Goal: Task Accomplishment & Management: Complete application form

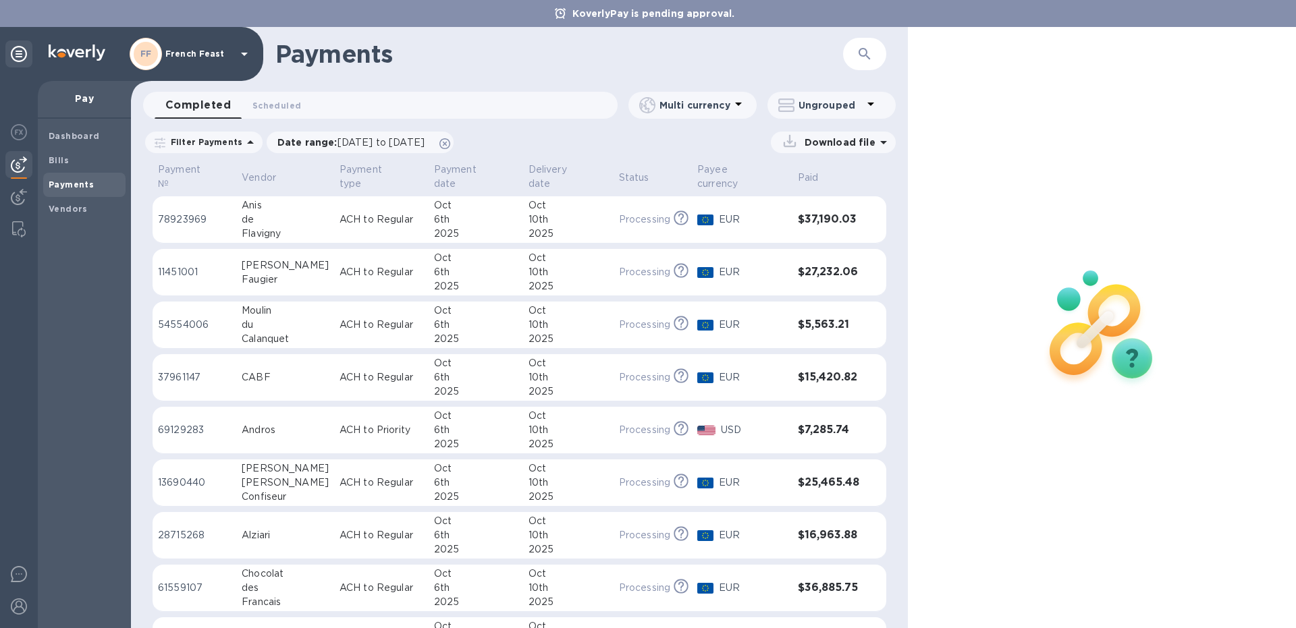
click at [272, 198] on div "Anis" at bounding box center [285, 205] width 87 height 14
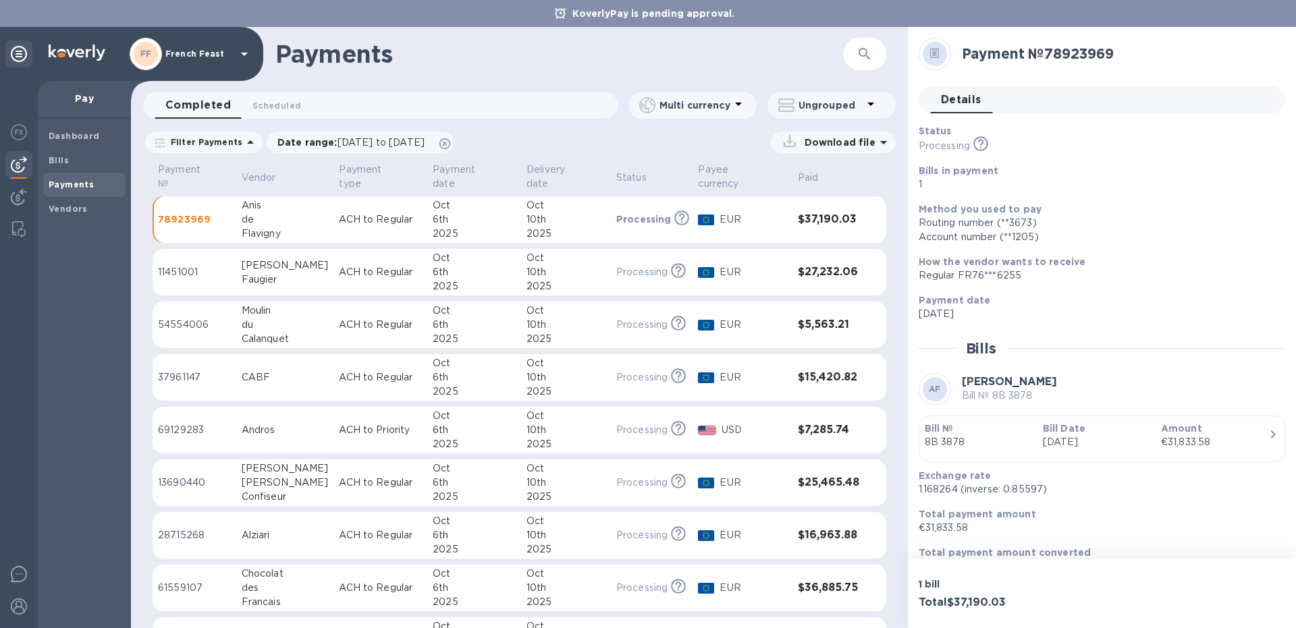
click at [339, 265] on p "ACH to Regular" at bounding box center [380, 272] width 83 height 14
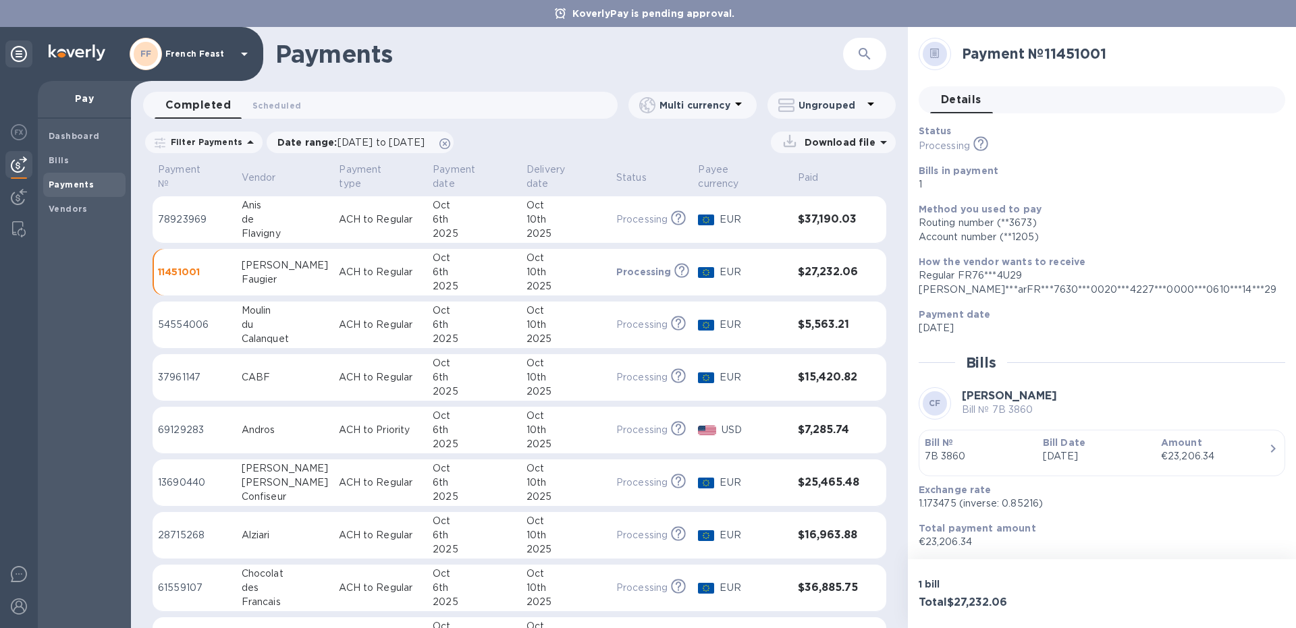
click at [333, 302] on td "ACH to Regular" at bounding box center [380, 325] width 94 height 47
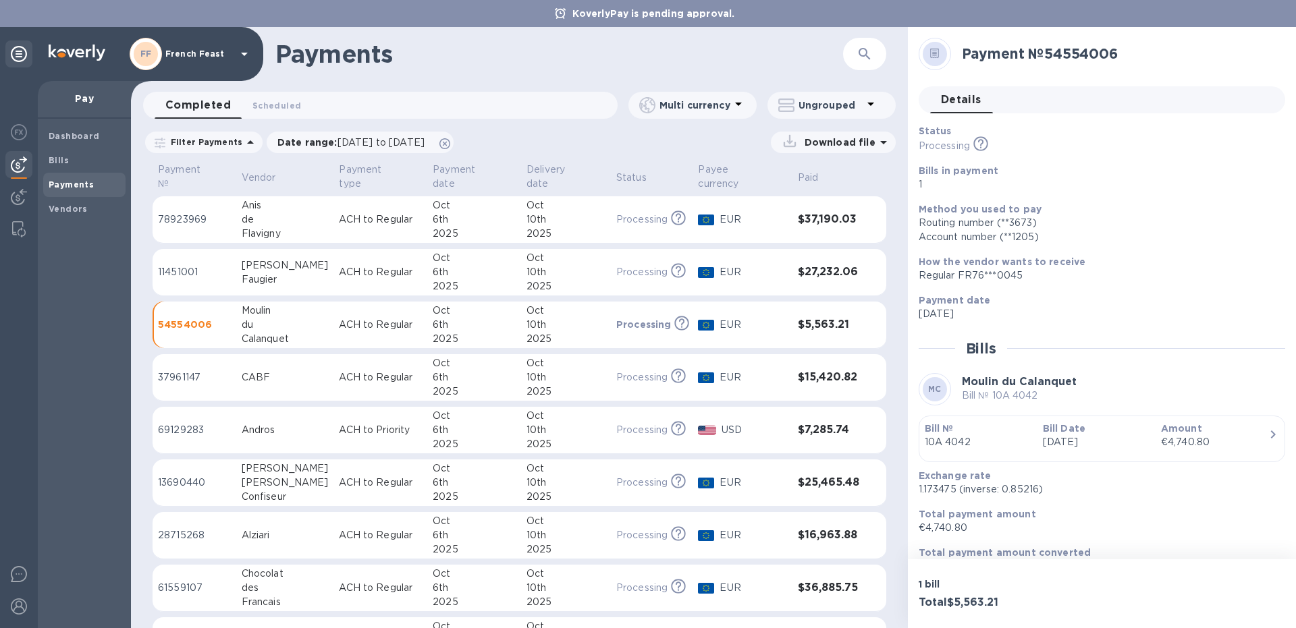
click at [305, 322] on td "Moulin du Calanquet" at bounding box center [285, 325] width 98 height 47
click at [296, 373] on div "CABF" at bounding box center [285, 378] width 87 height 14
click at [292, 423] on div "Andros" at bounding box center [285, 430] width 87 height 14
click at [282, 463] on div "[PERSON_NAME]" at bounding box center [285, 469] width 87 height 14
click at [86, 169] on div "Bills" at bounding box center [84, 161] width 82 height 24
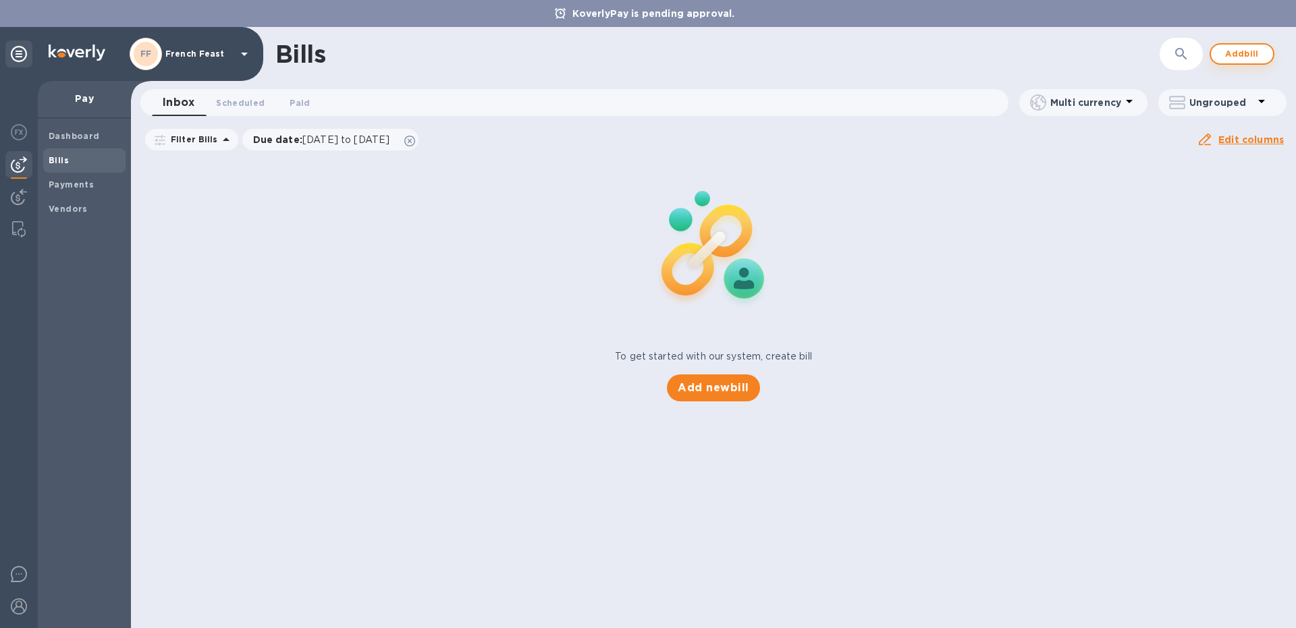
click at [1233, 51] on span "Add bill" at bounding box center [1242, 54] width 41 height 16
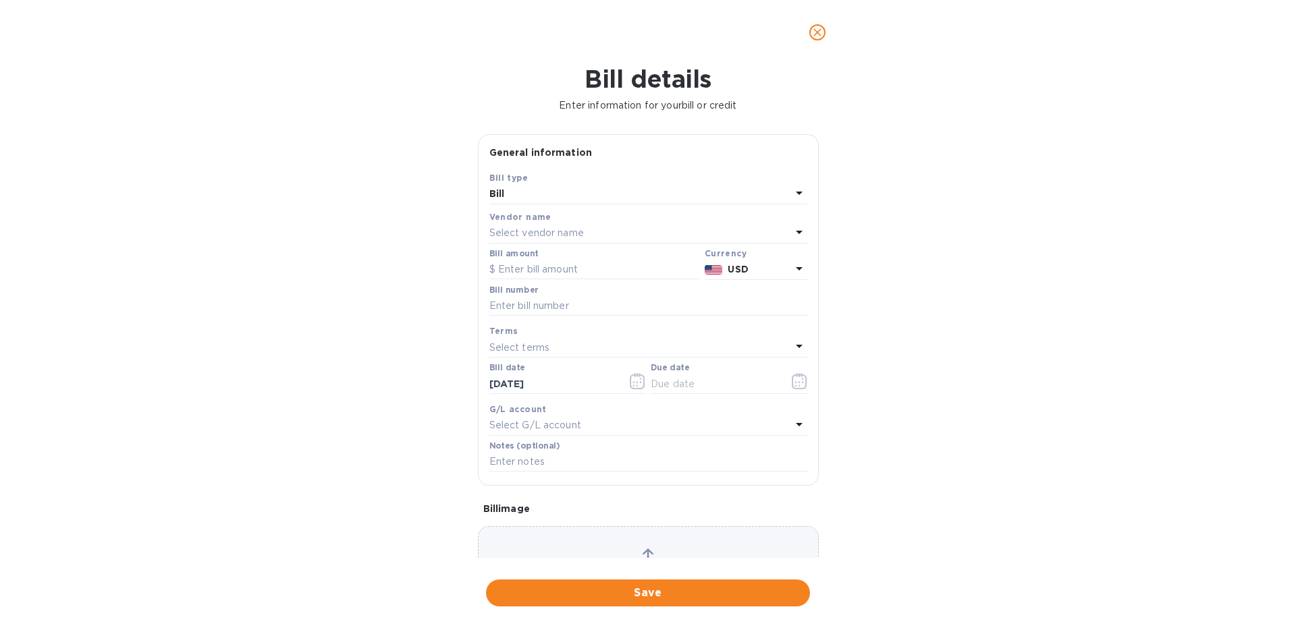
click at [525, 240] on p "Select vendor name" at bounding box center [536, 233] width 95 height 14
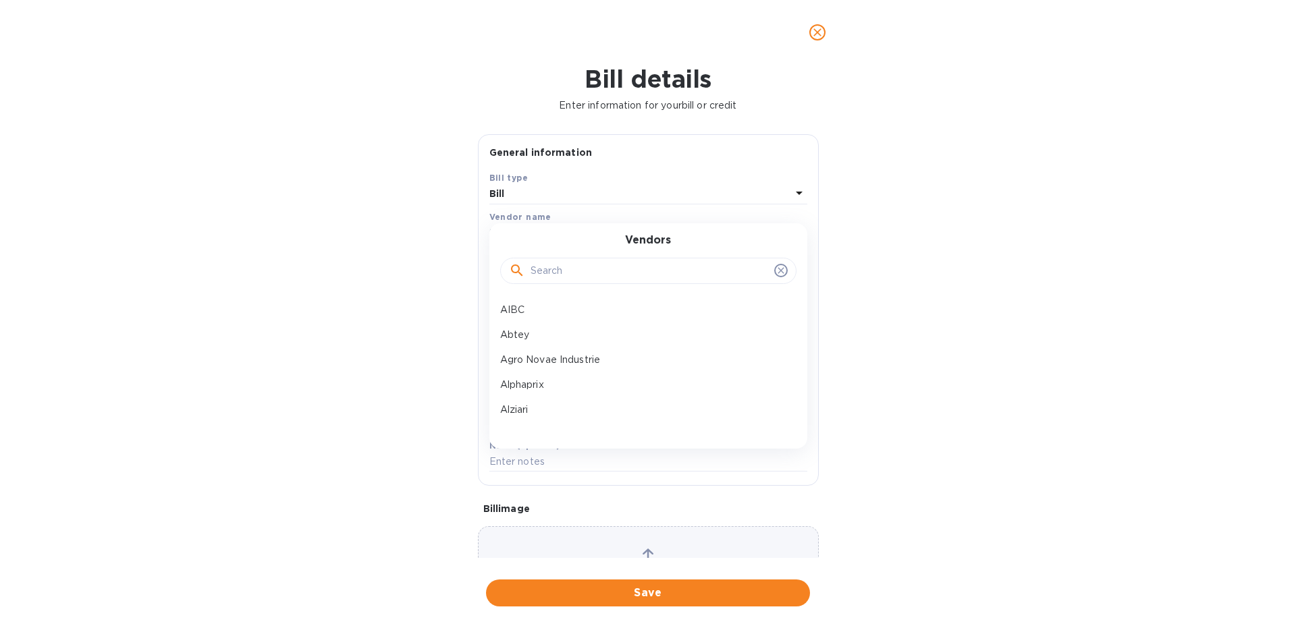
click at [578, 263] on input "text" at bounding box center [650, 271] width 238 height 20
click at [511, 306] on p "AIBC" at bounding box center [643, 310] width 286 height 14
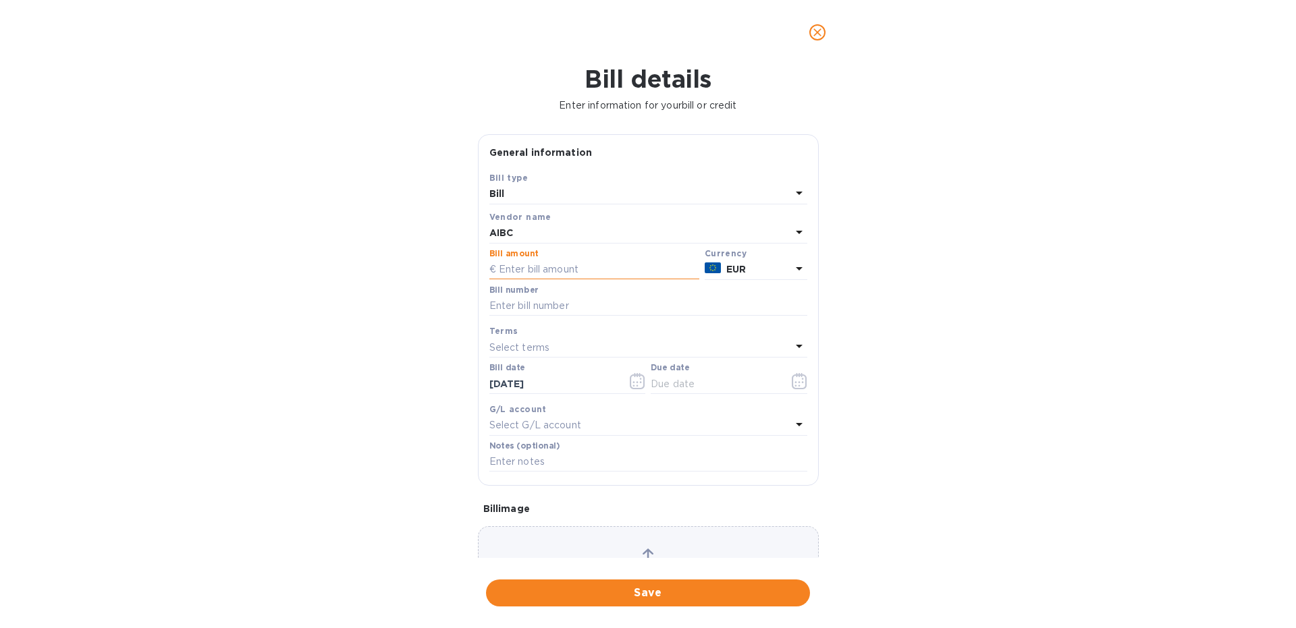
click at [520, 263] on input "text" at bounding box center [594, 270] width 210 height 20
type input "18,802.54"
click at [521, 301] on input "text" at bounding box center [648, 306] width 318 height 20
click at [568, 302] on input "8C 3956" at bounding box center [648, 306] width 318 height 20
type input "8C 3956 8E 3994 8E 3996 8E 3999"
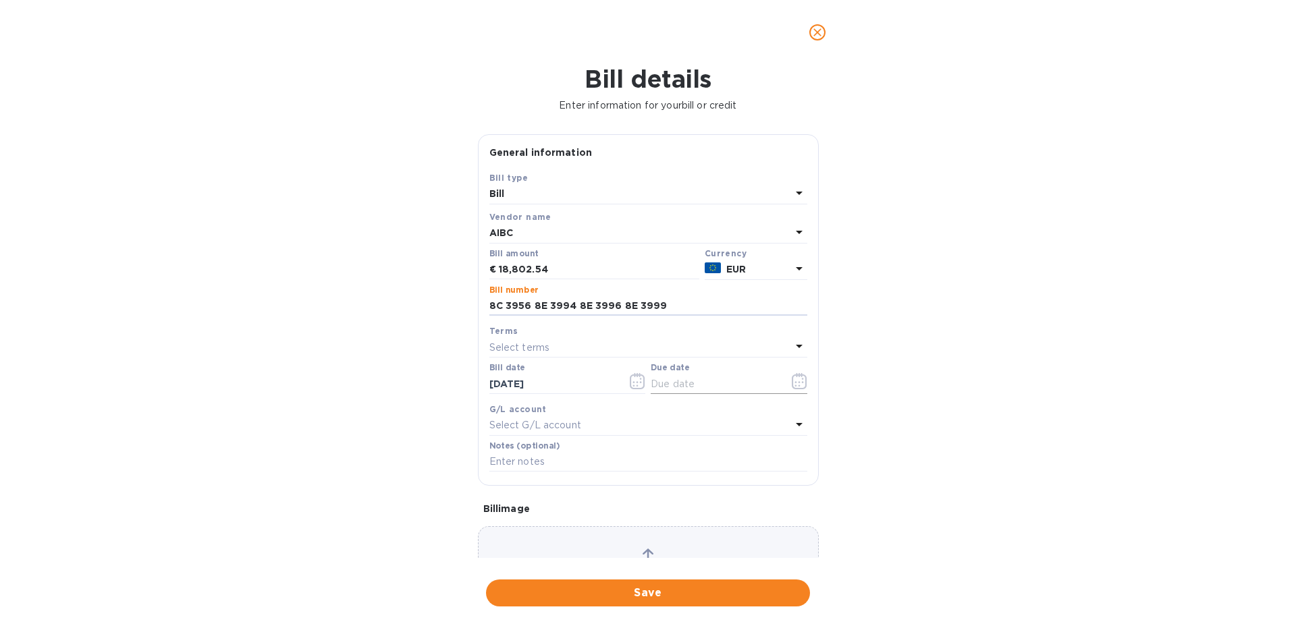
click at [791, 380] on button "button" at bounding box center [800, 381] width 32 height 32
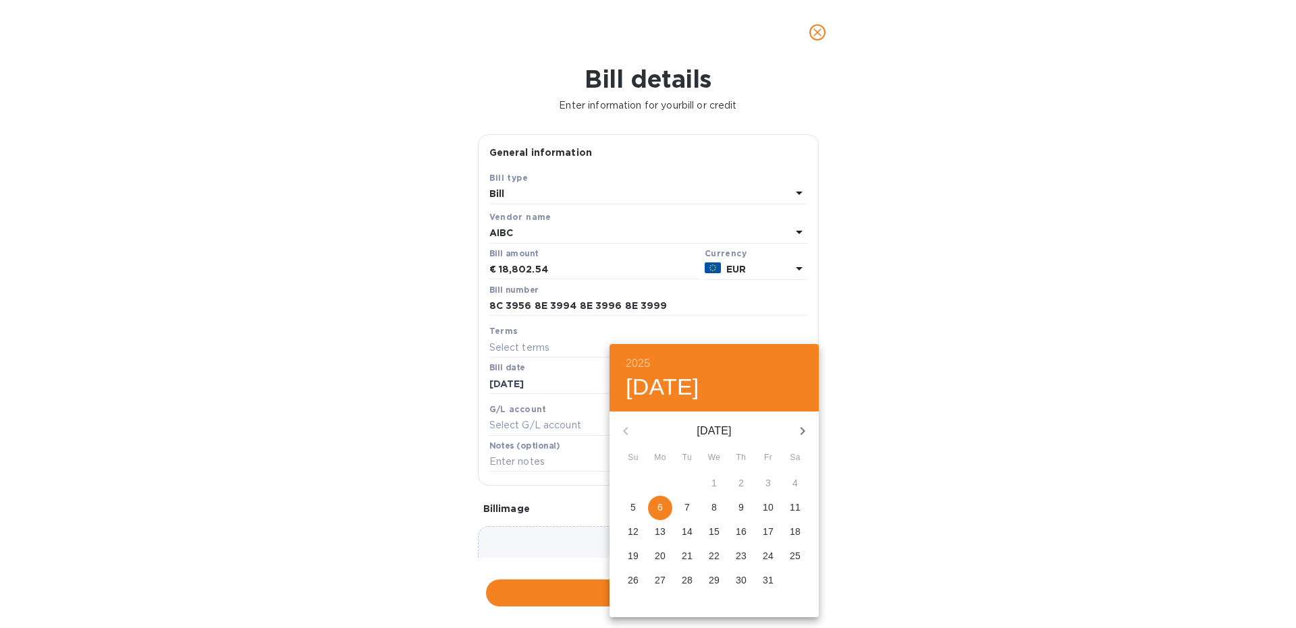
click at [804, 433] on icon "button" at bounding box center [803, 431] width 5 height 8
click at [736, 505] on span "6" at bounding box center [741, 508] width 24 height 14
type input "[DATE]"
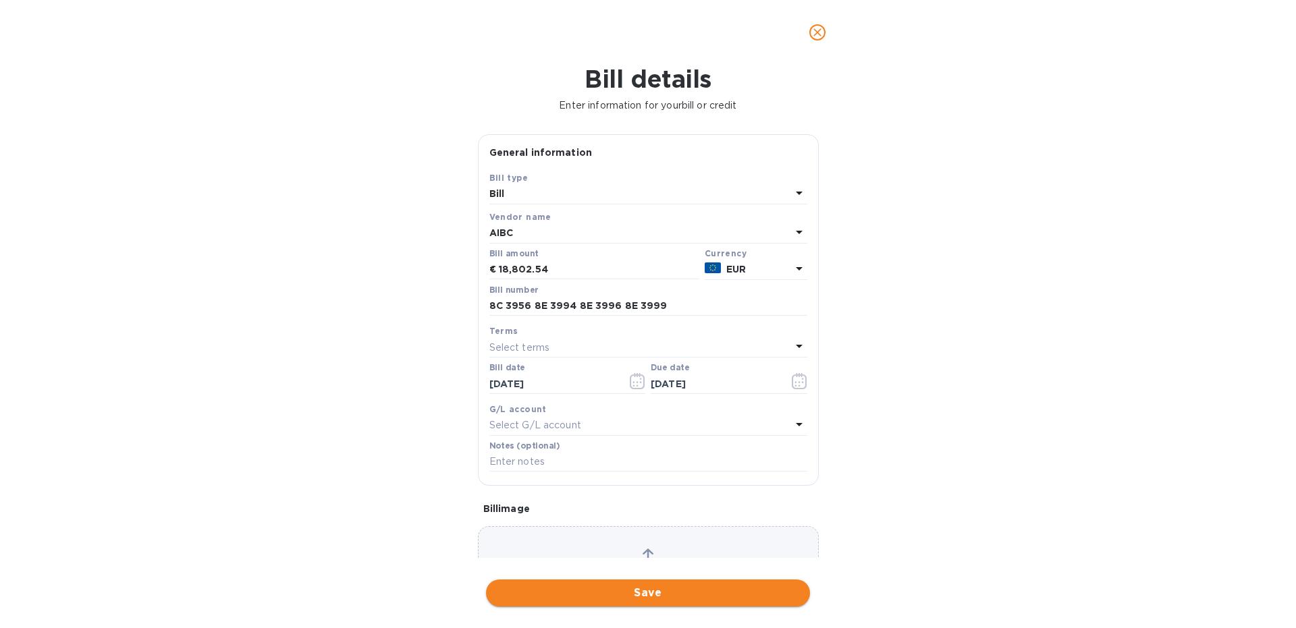
click at [622, 596] on span "Save" at bounding box center [648, 593] width 302 height 16
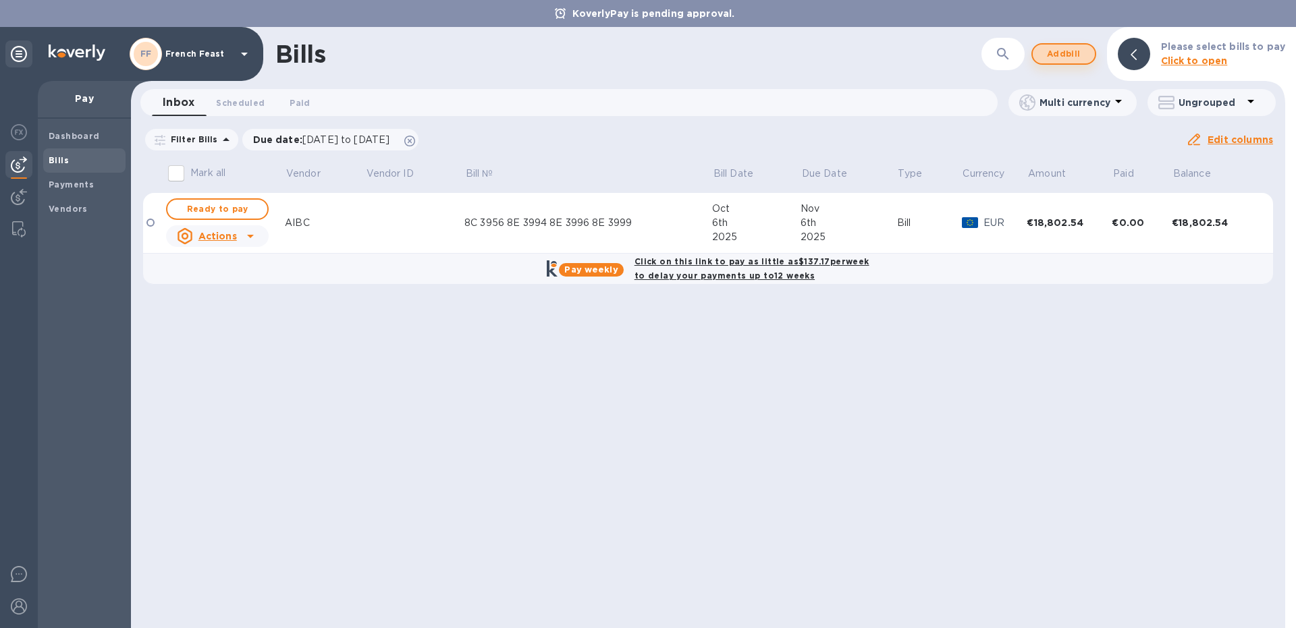
click at [1058, 49] on span "Add bill" at bounding box center [1064, 54] width 41 height 16
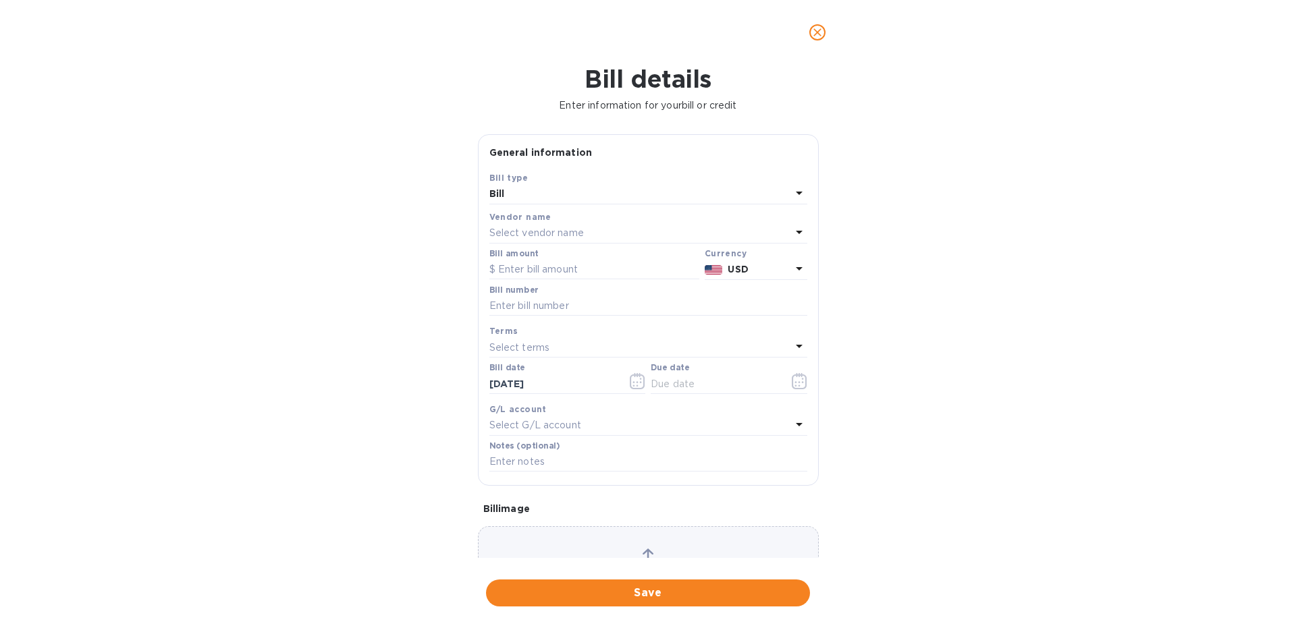
click at [572, 232] on p "Select vendor name" at bounding box center [536, 233] width 95 height 14
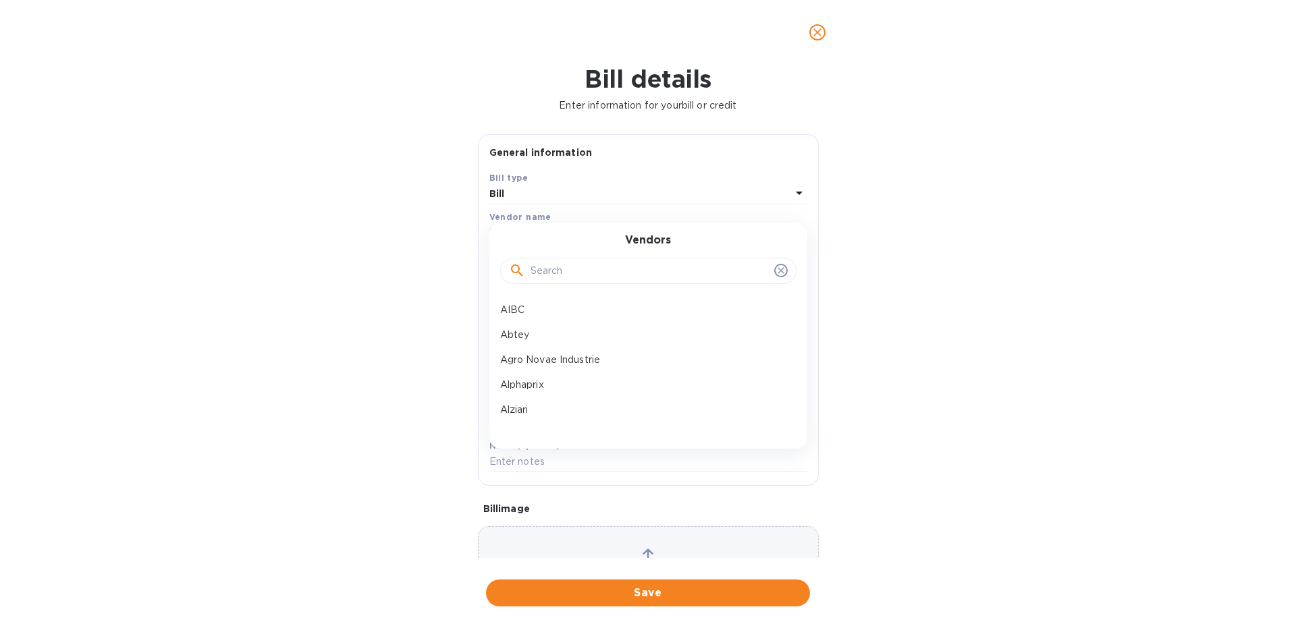
click at [557, 277] on input "text" at bounding box center [650, 271] width 238 height 20
type input "[PERSON_NAME]"
click at [531, 319] on div "Brets" at bounding box center [643, 310] width 296 height 25
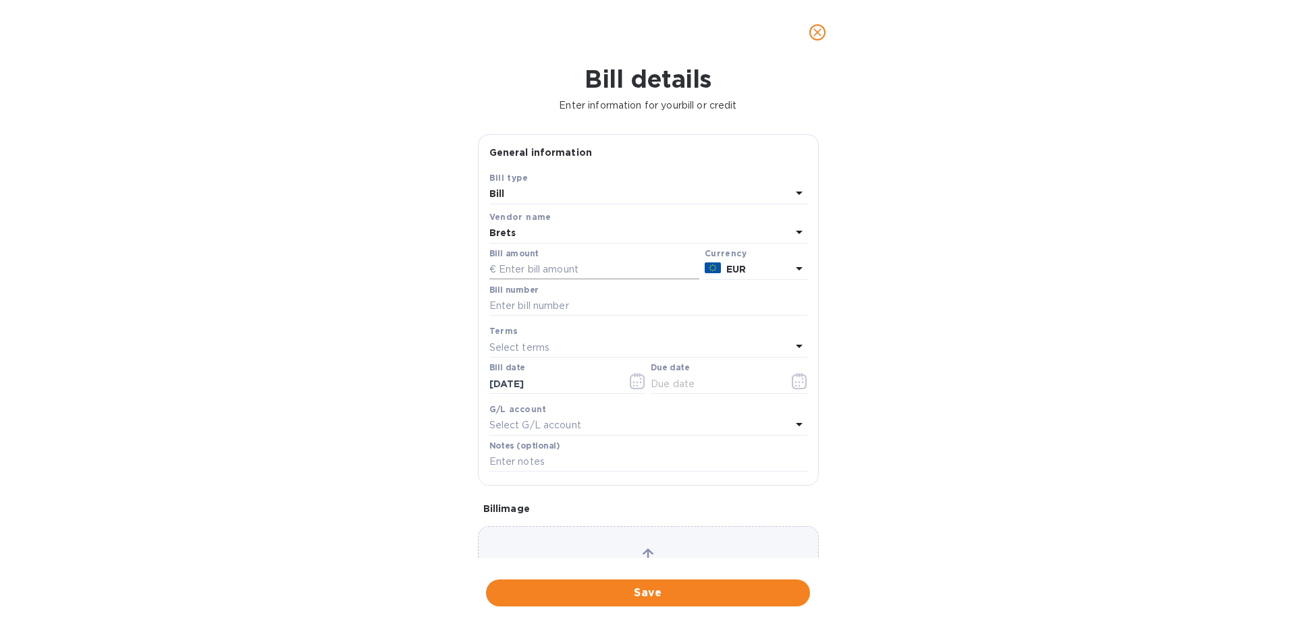
click at [550, 277] on input "text" at bounding box center [594, 270] width 210 height 20
type input "30,371.52"
click at [539, 311] on input "text" at bounding box center [648, 306] width 318 height 20
click at [647, 302] on input "8C 3892 8DR 3933 8E 3958" at bounding box center [648, 306] width 318 height 20
type input "8C 3892 8DR 3933 8E 3958 9A 3987"
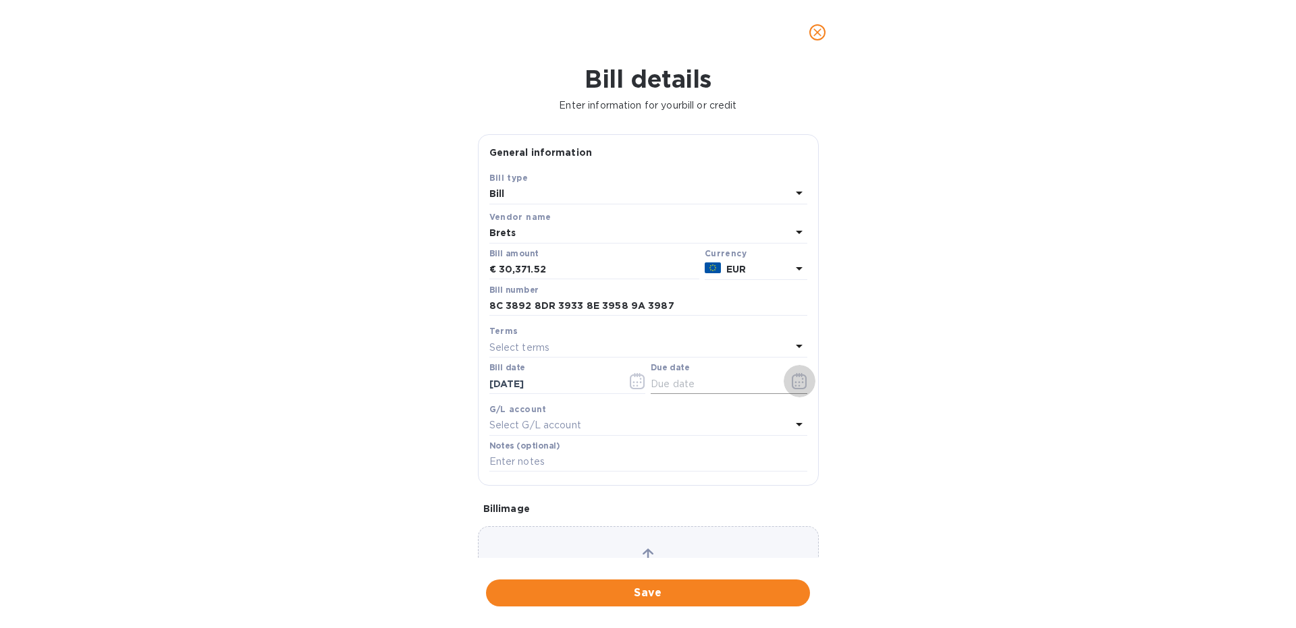
click at [805, 379] on icon "button" at bounding box center [800, 381] width 16 height 16
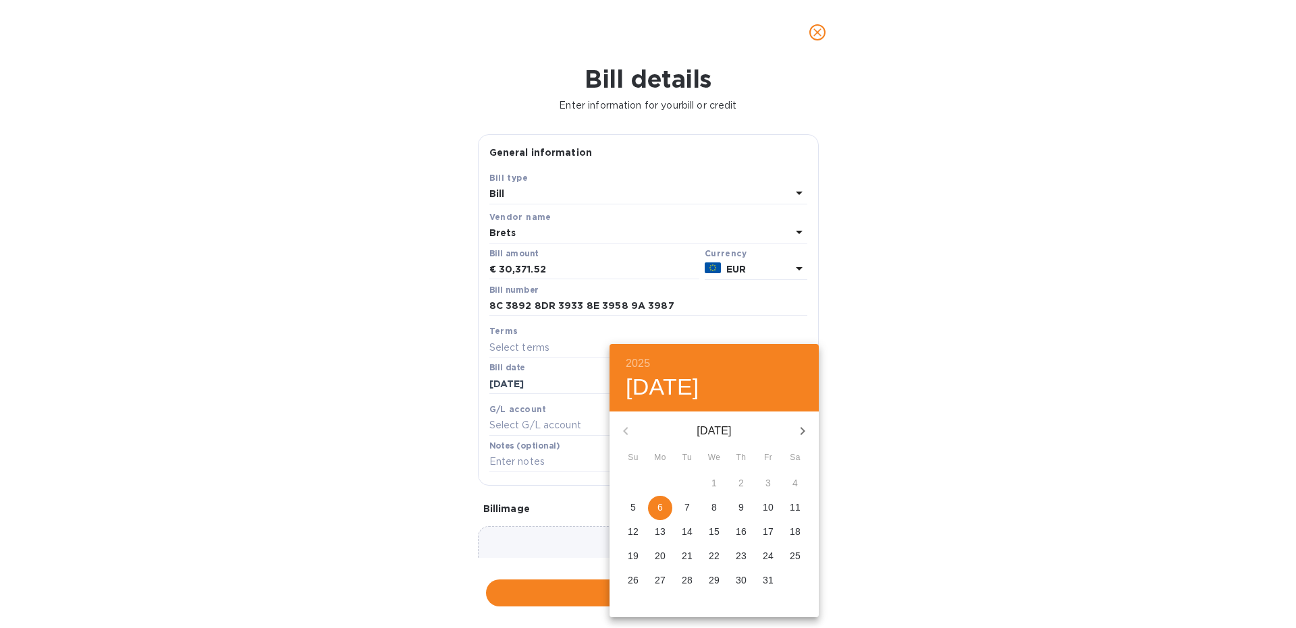
click at [797, 431] on icon "button" at bounding box center [803, 431] width 16 height 16
click at [734, 506] on span "6" at bounding box center [741, 508] width 24 height 14
type input "[DATE]"
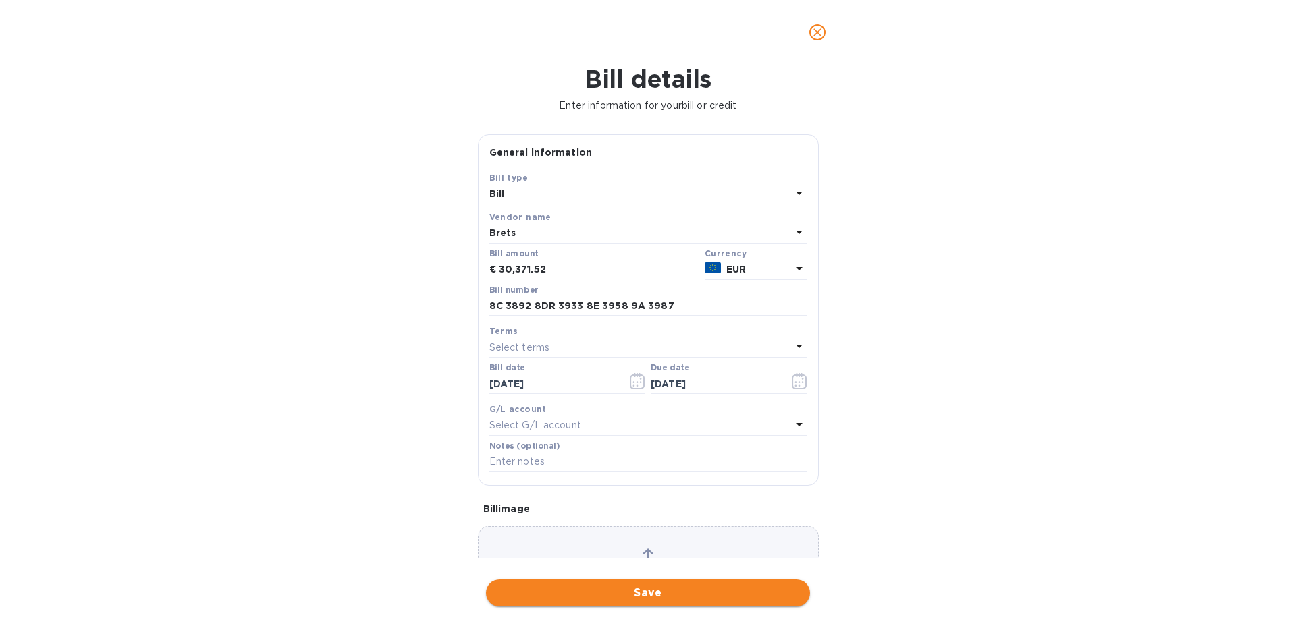
click at [597, 592] on span "Save" at bounding box center [648, 593] width 302 height 16
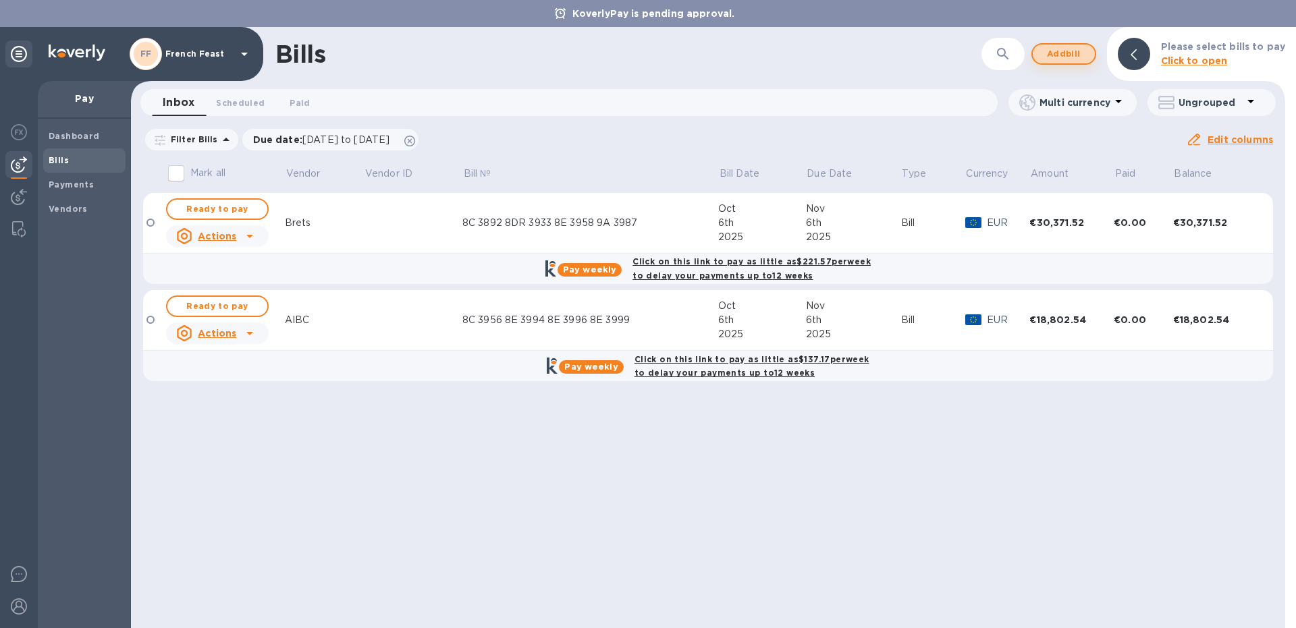
click at [1065, 47] on span "Add bill" at bounding box center [1064, 54] width 41 height 16
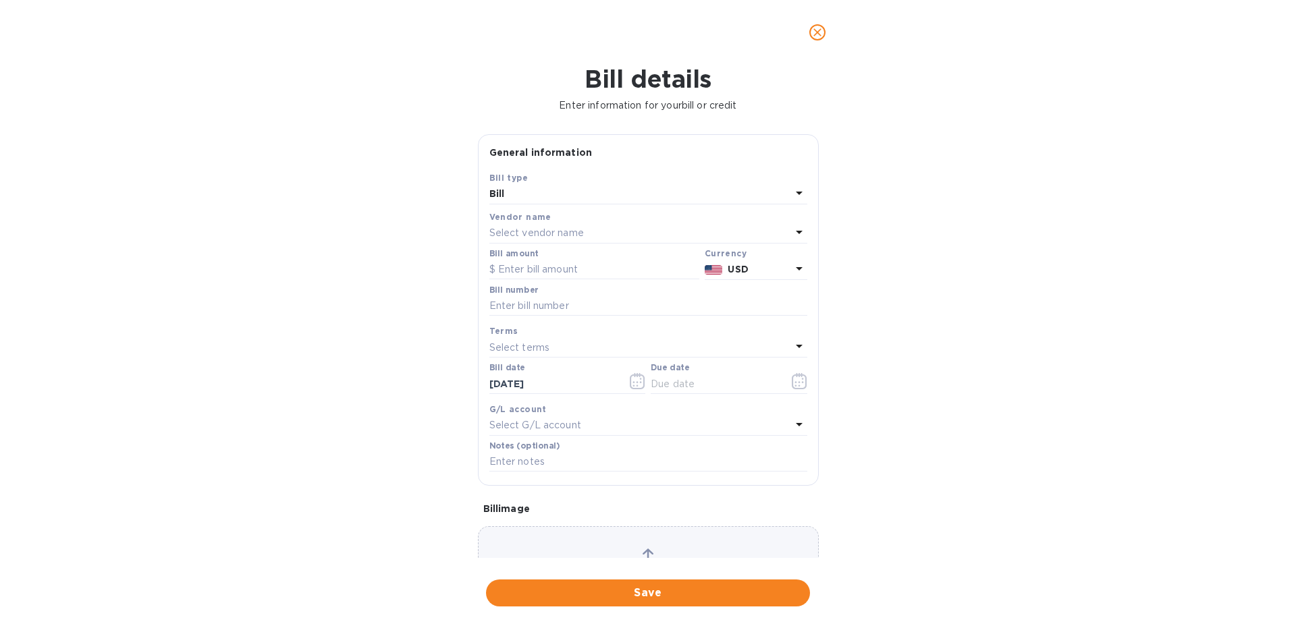
click at [524, 234] on p "Select vendor name" at bounding box center [536, 233] width 95 height 14
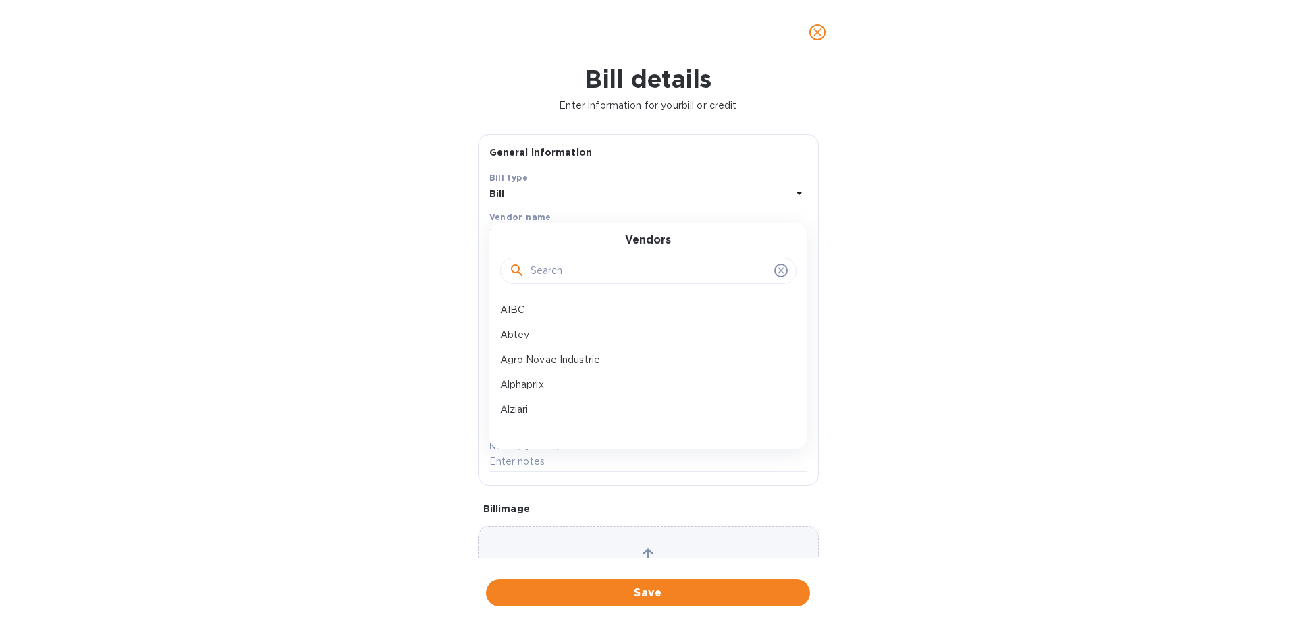
click at [562, 277] on input "text" at bounding box center [650, 271] width 238 height 20
type input "medi"
click at [535, 306] on p "Meditea" at bounding box center [643, 310] width 286 height 14
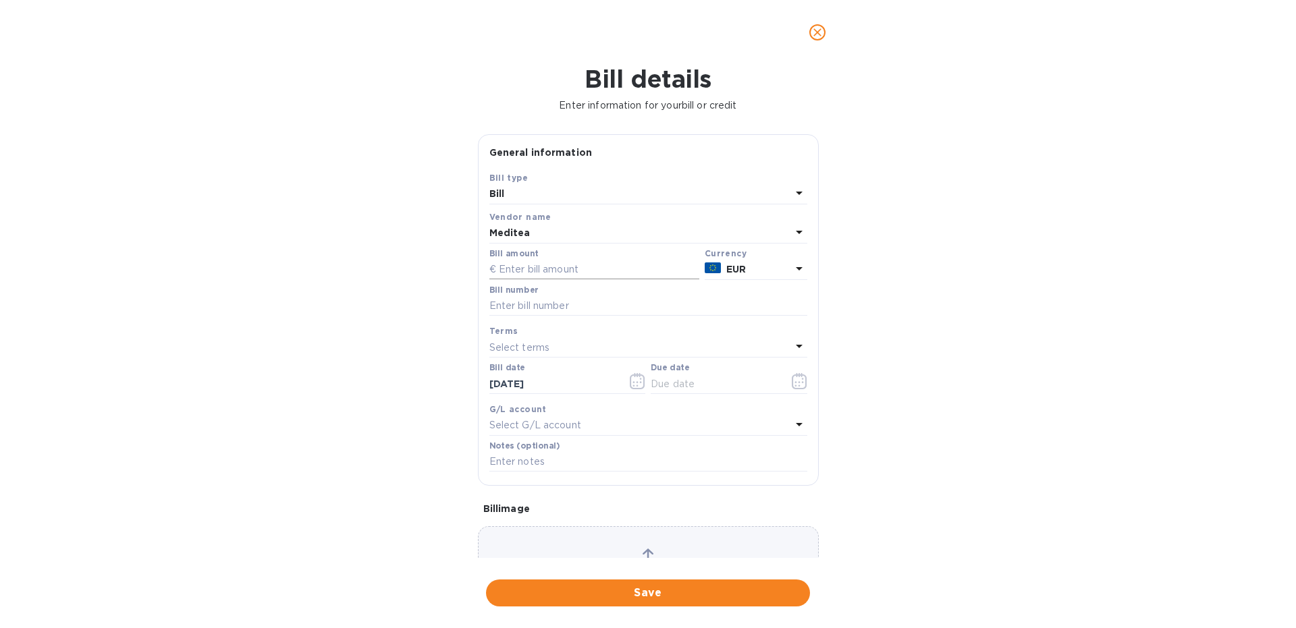
click at [550, 274] on input "text" at bounding box center [594, 270] width 210 height 20
paste input "2,034.82"
type input "2,034.82"
click at [510, 311] on input "text" at bounding box center [648, 306] width 318 height 20
type input "8C 3906"
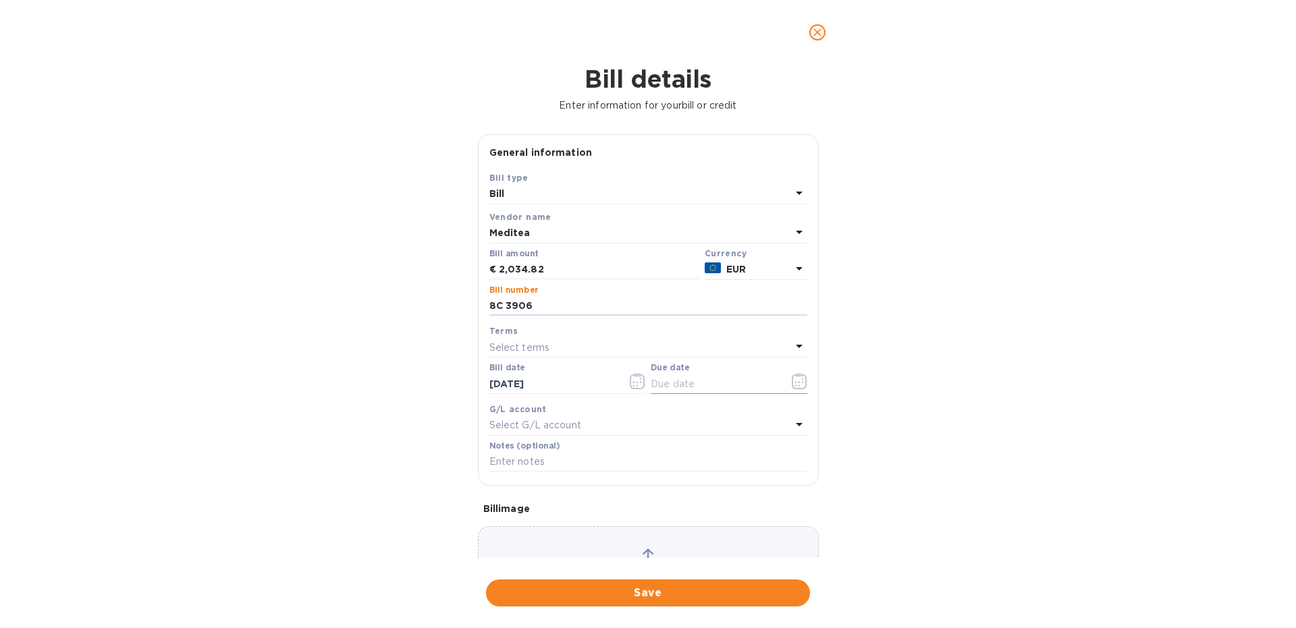
click at [791, 386] on button "button" at bounding box center [800, 381] width 32 height 32
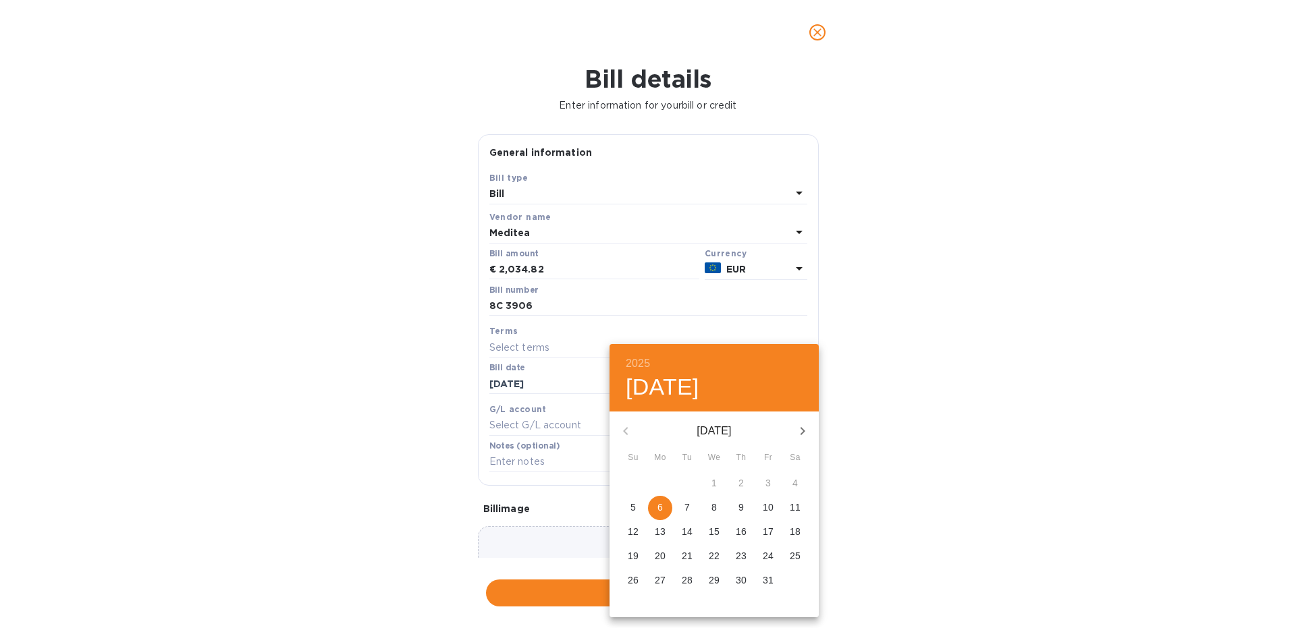
click at [797, 428] on icon "button" at bounding box center [803, 431] width 16 height 16
click at [738, 506] on span "6" at bounding box center [741, 508] width 24 height 14
type input "[DATE]"
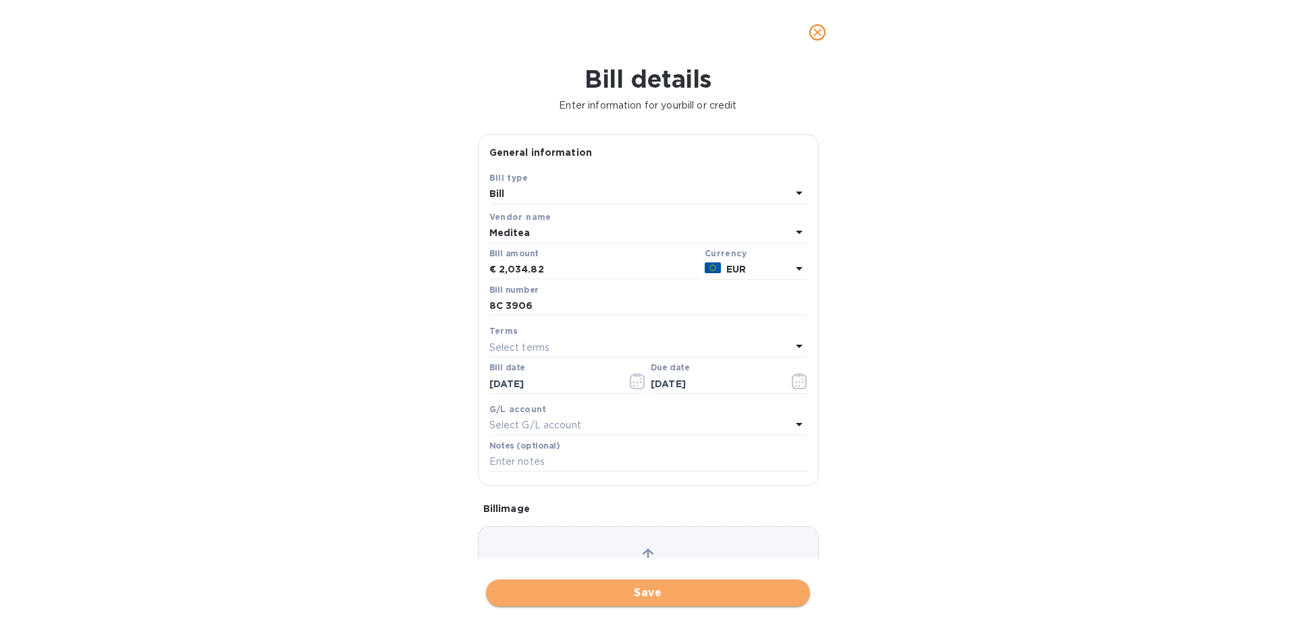
click at [530, 602] on button "Save" at bounding box center [648, 593] width 324 height 27
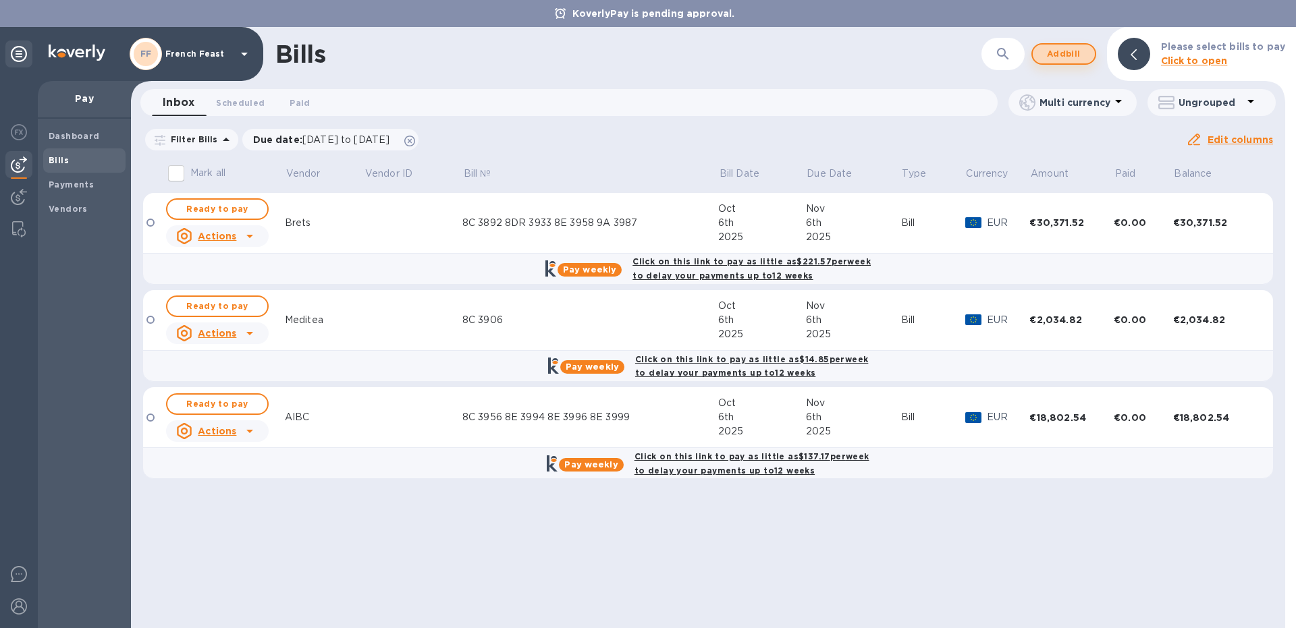
click at [1062, 57] on span "Add bill" at bounding box center [1064, 54] width 41 height 16
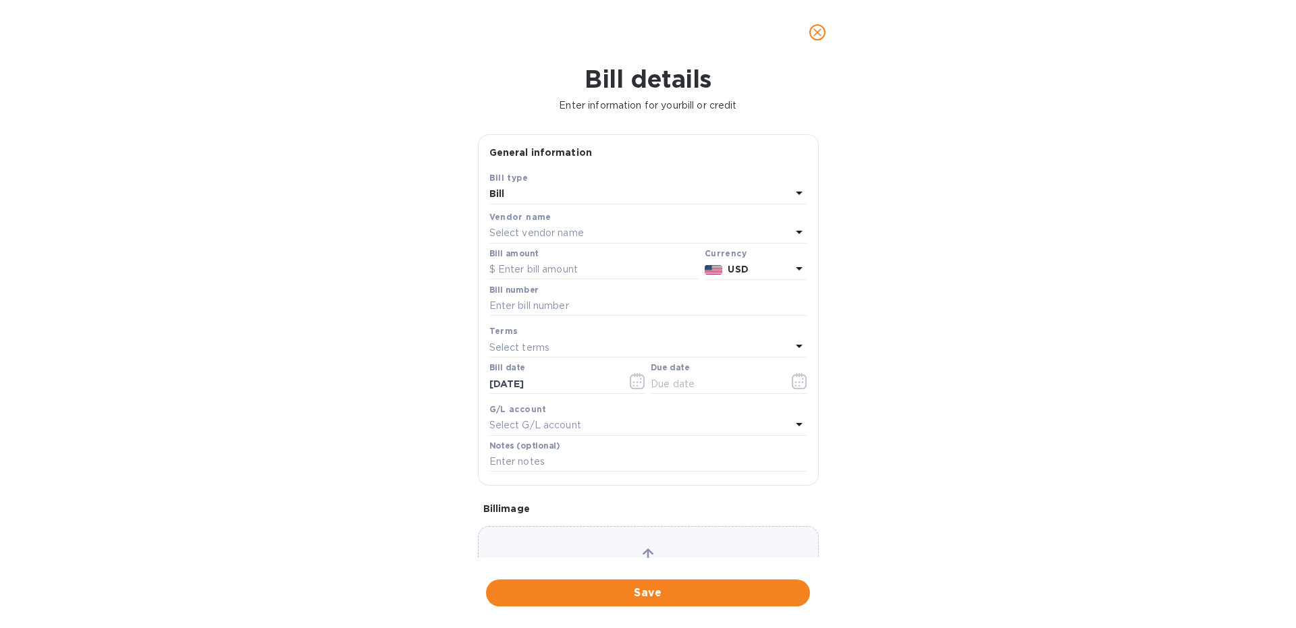
click at [525, 236] on p "Select vendor name" at bounding box center [536, 233] width 95 height 14
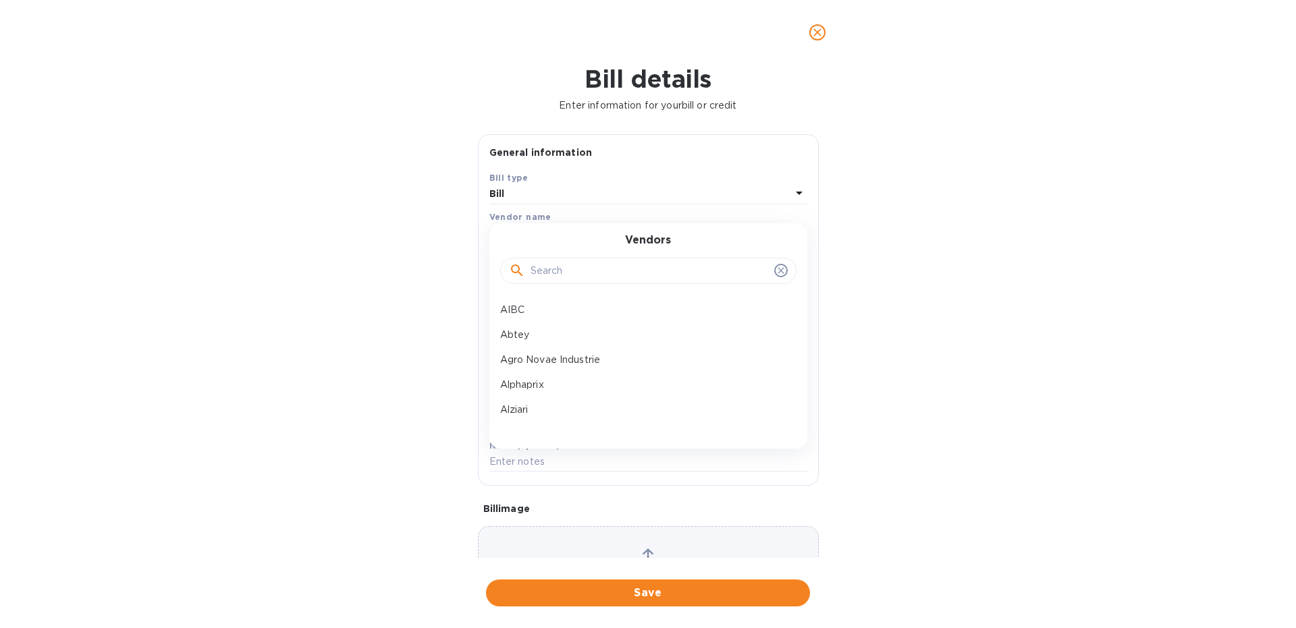
click at [559, 268] on input "text" at bounding box center [650, 271] width 238 height 20
type input "api"
click at [565, 305] on p "Apidis" at bounding box center [643, 310] width 286 height 14
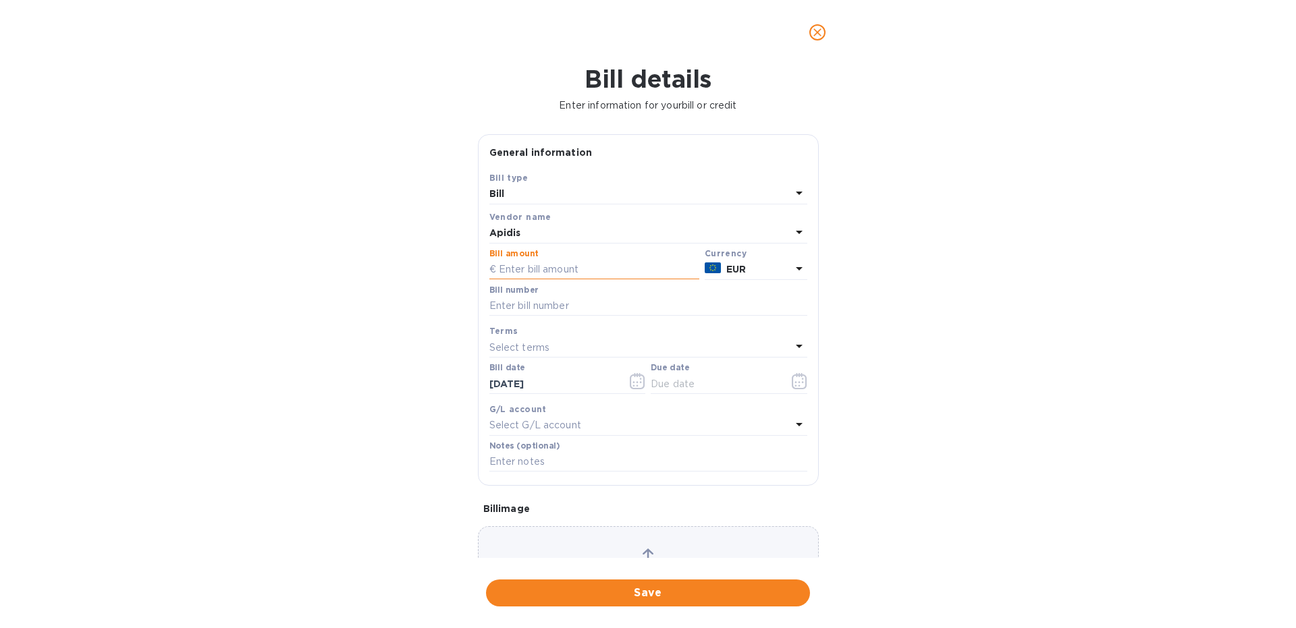
click at [509, 269] on input "text" at bounding box center [594, 270] width 210 height 20
type input "24,123.42"
click at [512, 308] on input "text" at bounding box center [648, 306] width 318 height 20
type input "8DR 3905 9A 3984"
click at [798, 388] on icon "button" at bounding box center [800, 381] width 16 height 16
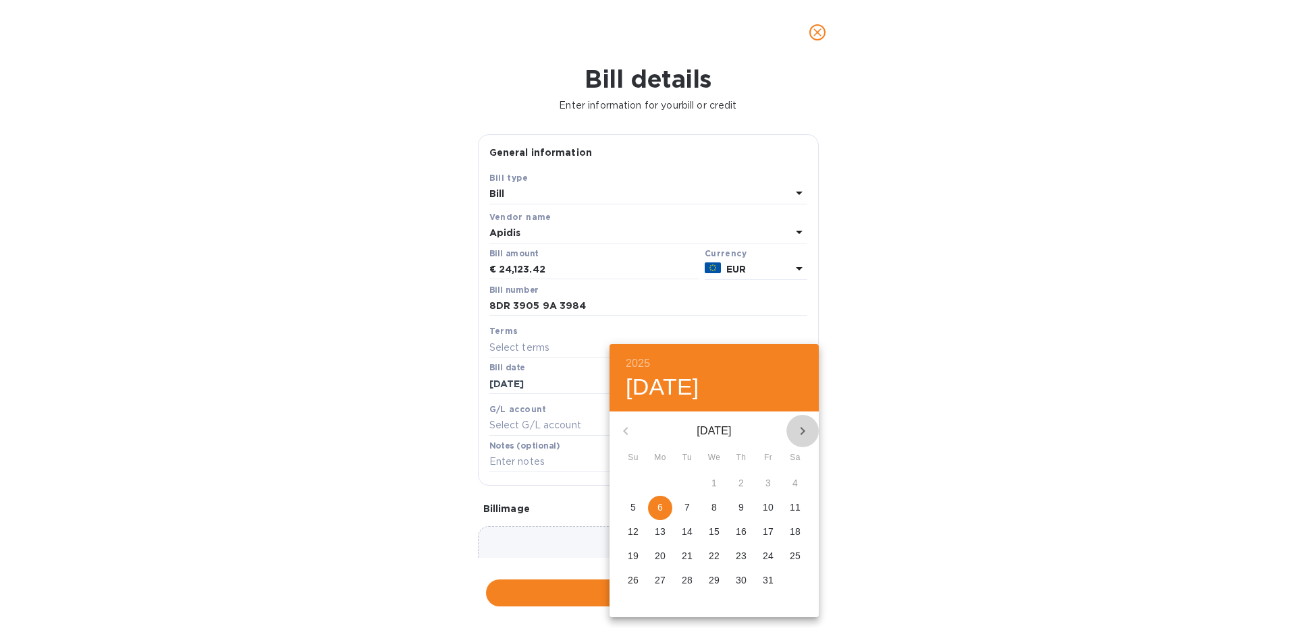
click at [801, 428] on icon "button" at bounding box center [803, 431] width 5 height 8
click at [742, 508] on p "6" at bounding box center [741, 508] width 5 height 14
type input "[DATE]"
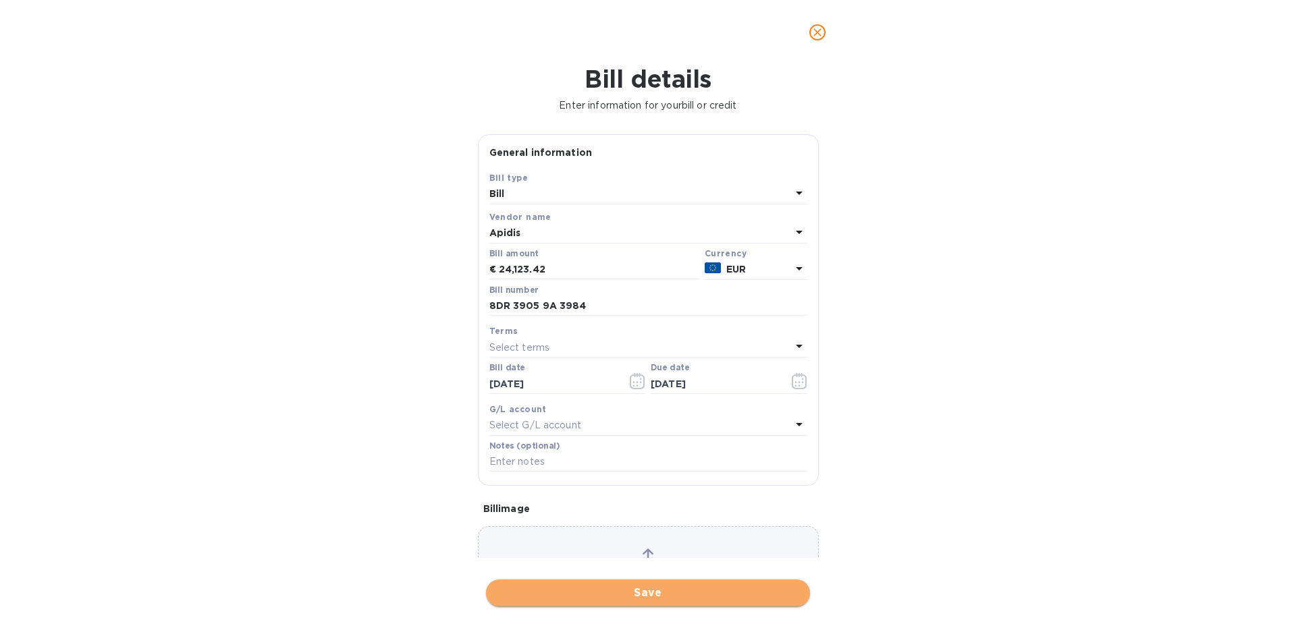
click at [649, 591] on span "Save" at bounding box center [648, 593] width 302 height 16
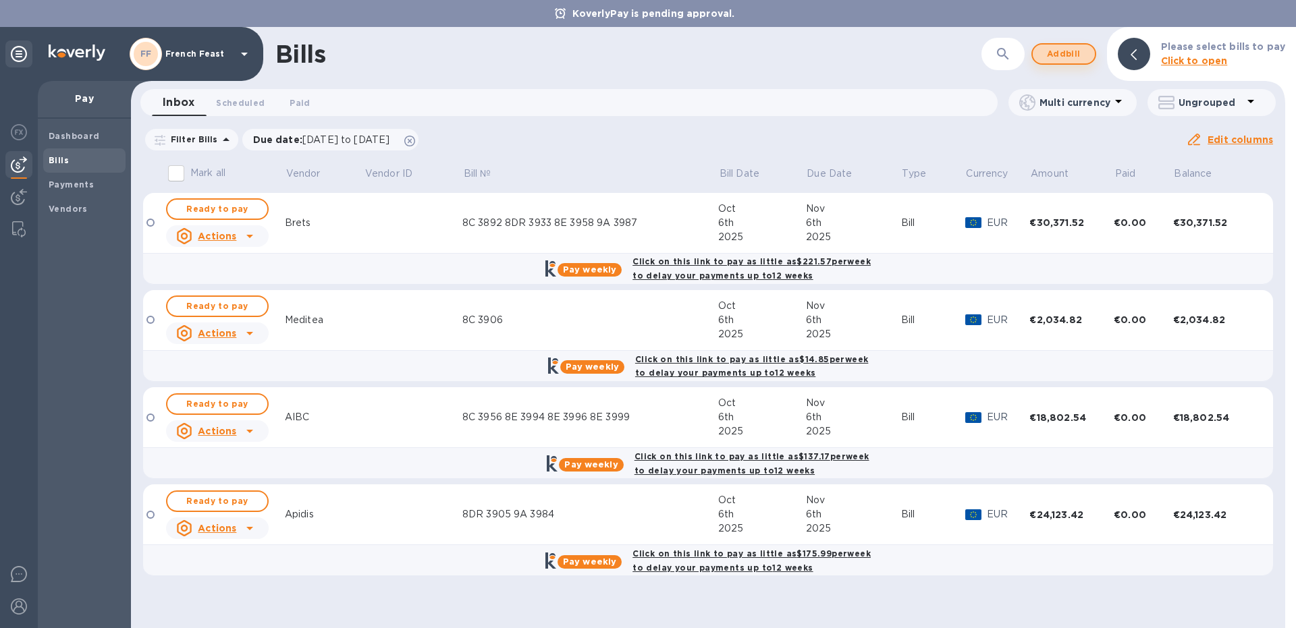
click at [1060, 55] on span "Add bill" at bounding box center [1064, 54] width 41 height 16
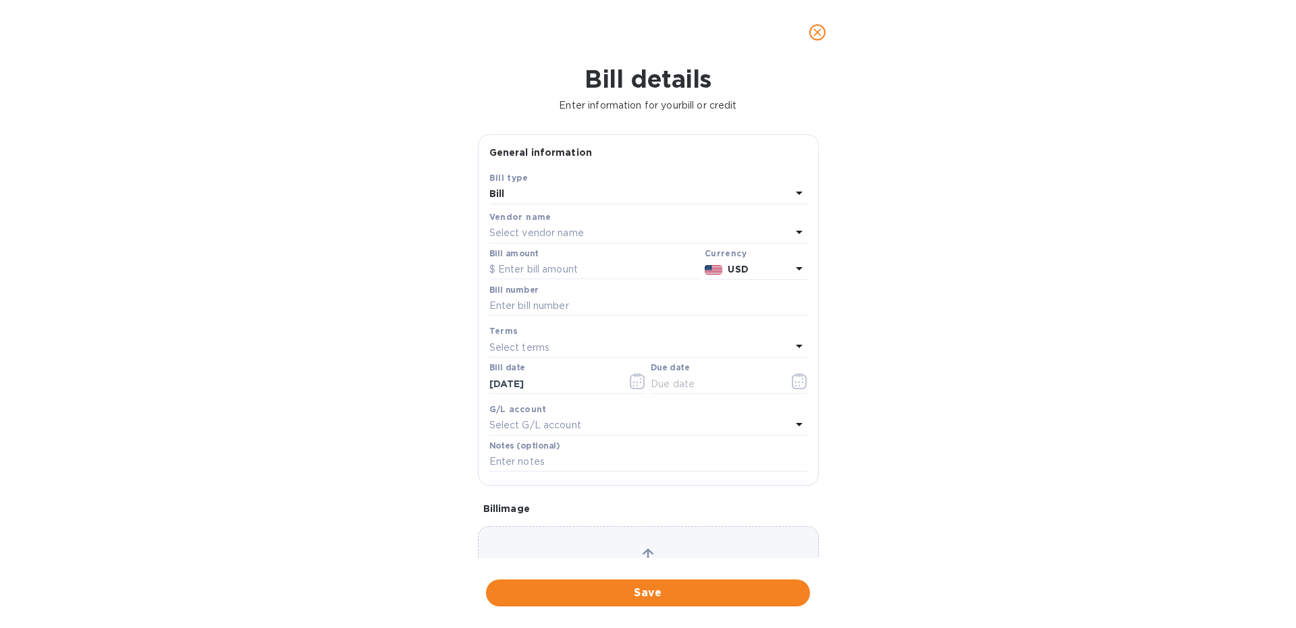
click at [548, 235] on p "Select vendor name" at bounding box center [536, 233] width 95 height 14
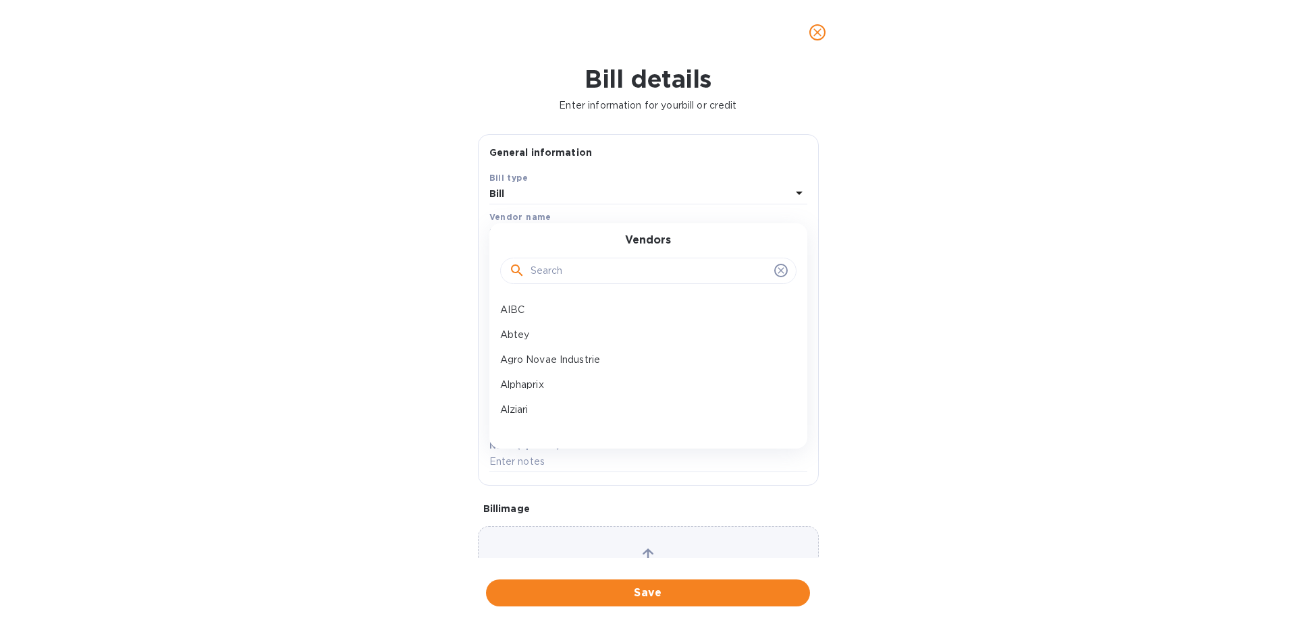
click at [543, 267] on input "text" at bounding box center [650, 271] width 238 height 20
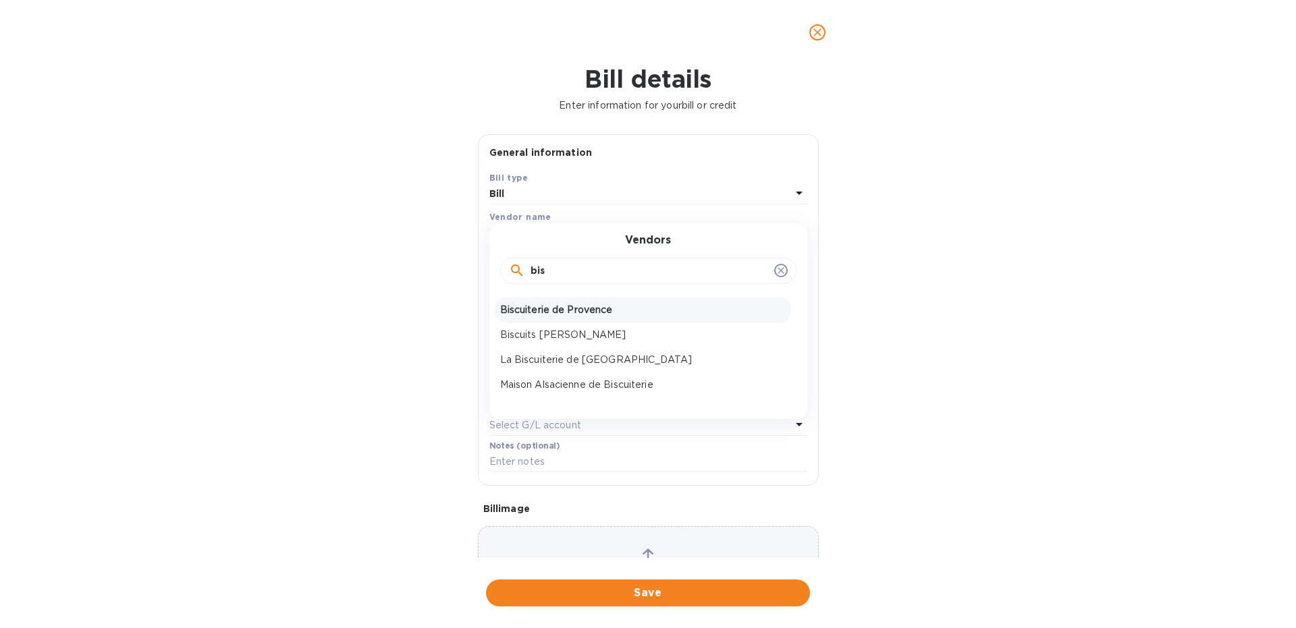
type input "bis"
click at [528, 319] on div "Biscuiterie de Provence" at bounding box center [643, 310] width 296 height 25
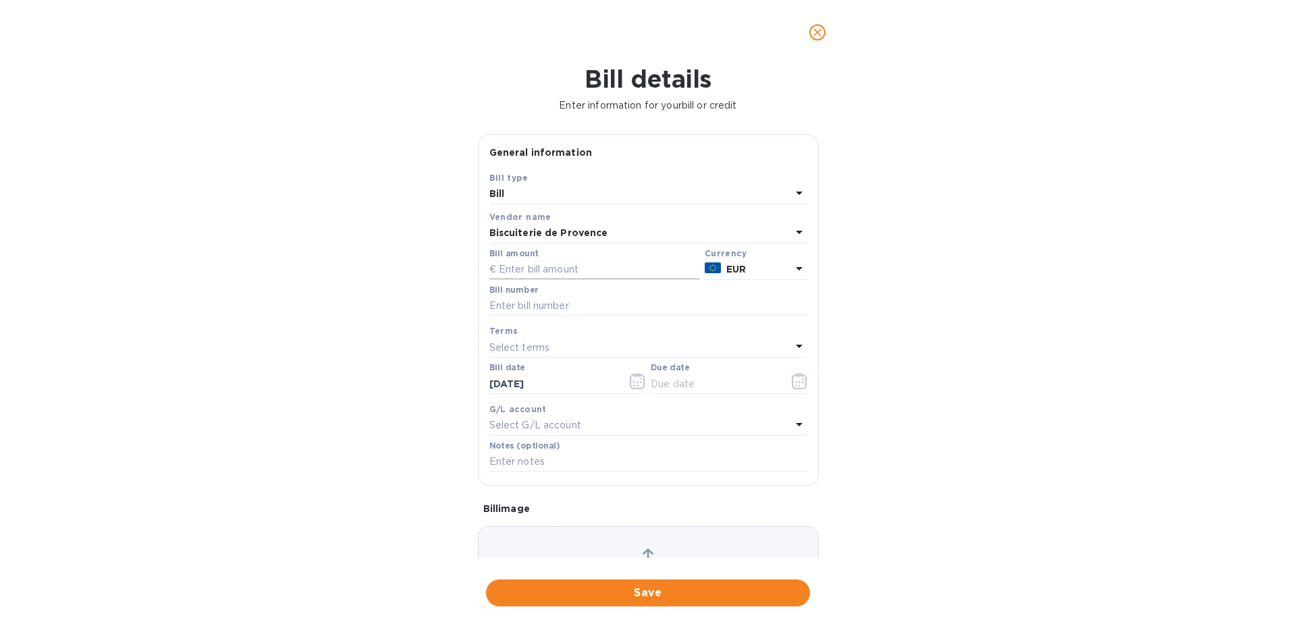
click at [536, 273] on input "text" at bounding box center [594, 270] width 210 height 20
paste input "24,594.30"
type input "24,594.30"
click at [541, 311] on input "text" at bounding box center [648, 306] width 318 height 20
type input "8DR 3929"
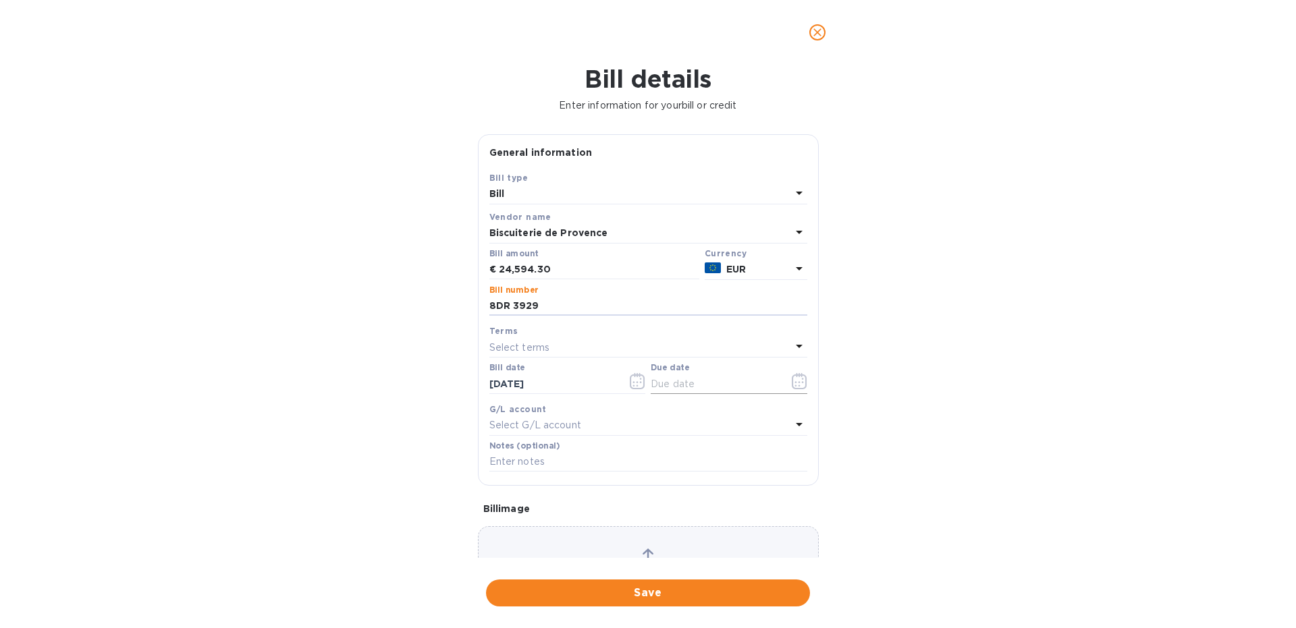
click at [803, 383] on icon "button" at bounding box center [802, 382] width 2 height 2
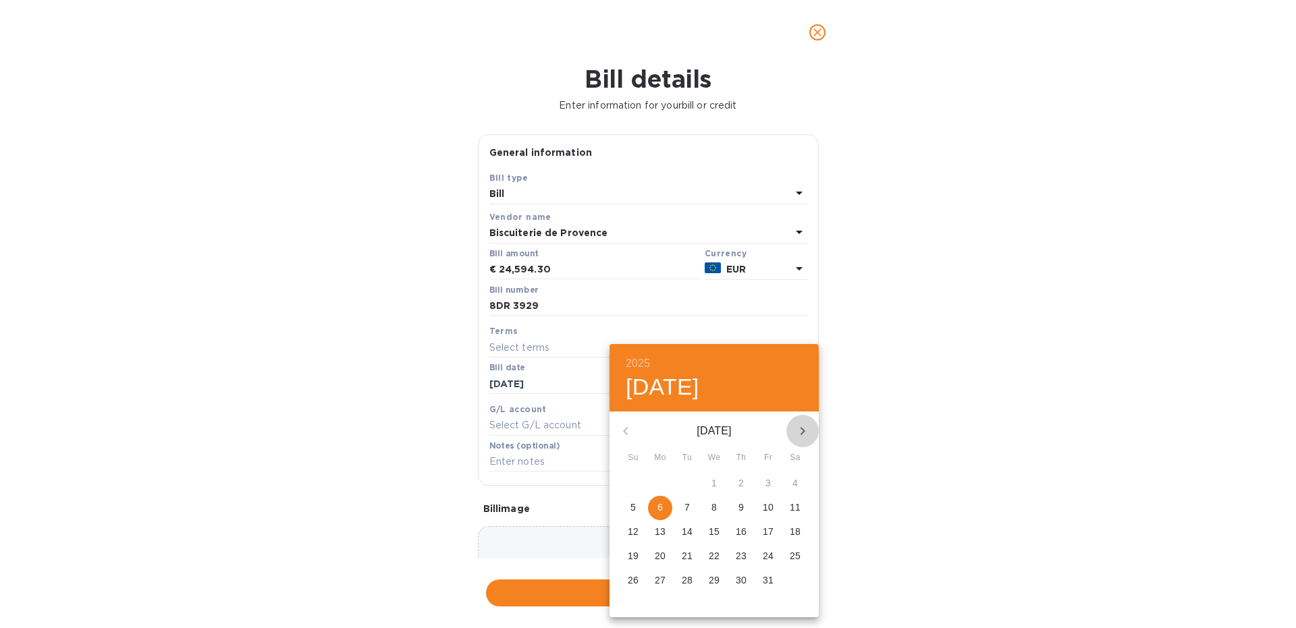
click at [805, 433] on icon "button" at bounding box center [803, 431] width 16 height 16
click at [738, 510] on span "6" at bounding box center [741, 508] width 24 height 14
type input "[DATE]"
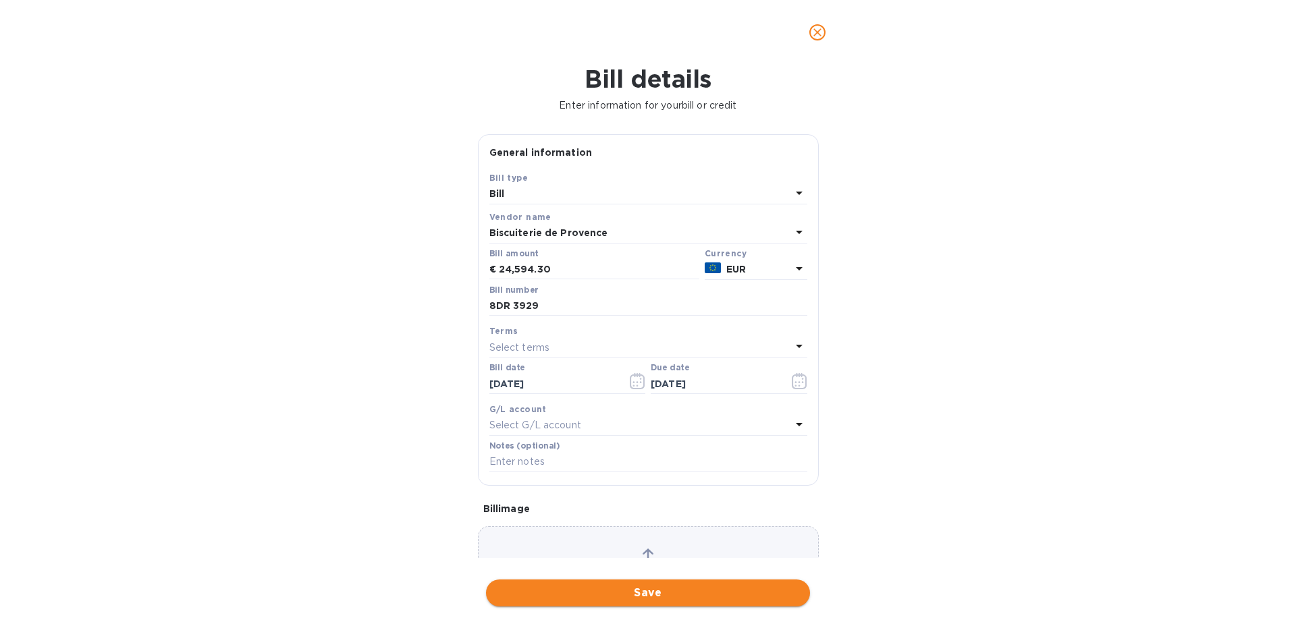
click at [626, 601] on span "Save" at bounding box center [648, 593] width 302 height 16
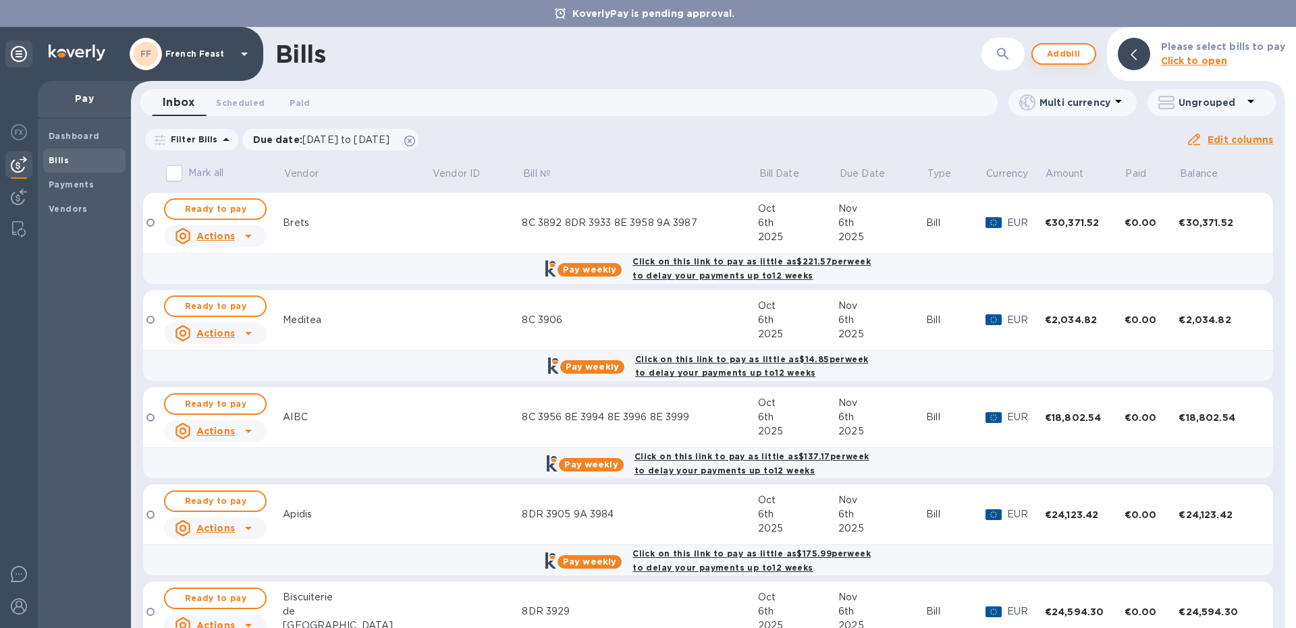
click at [1068, 57] on span "Add bill" at bounding box center [1064, 54] width 41 height 16
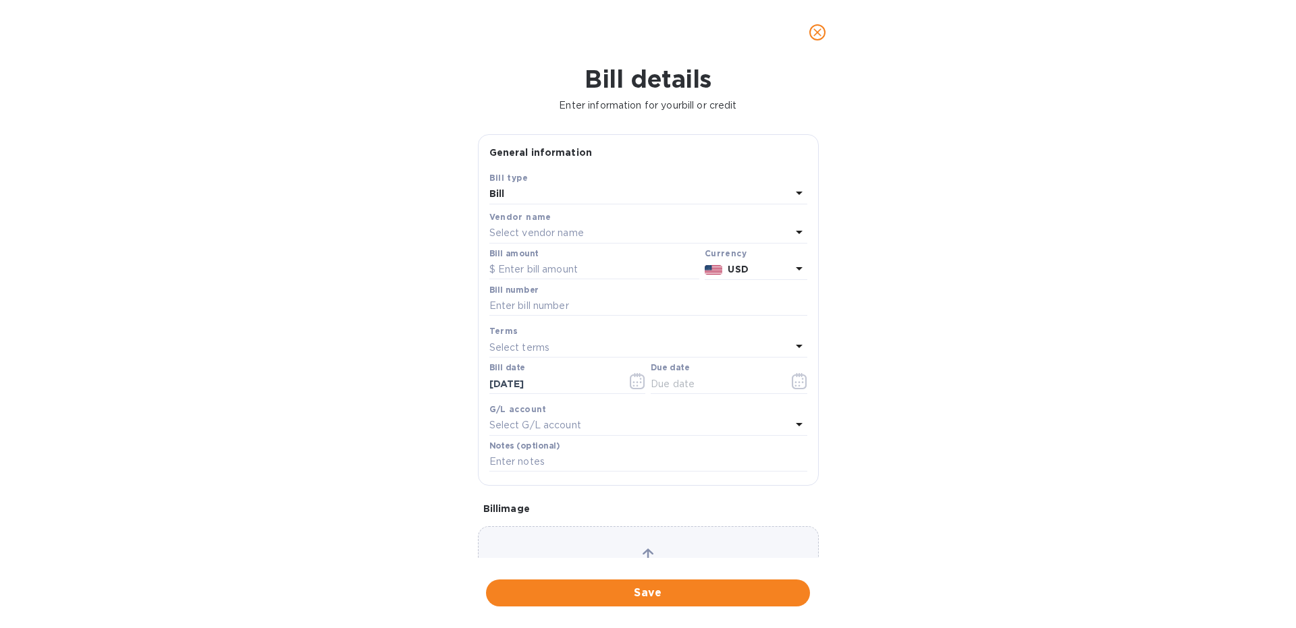
click at [528, 234] on p "Select vendor name" at bounding box center [536, 233] width 95 height 14
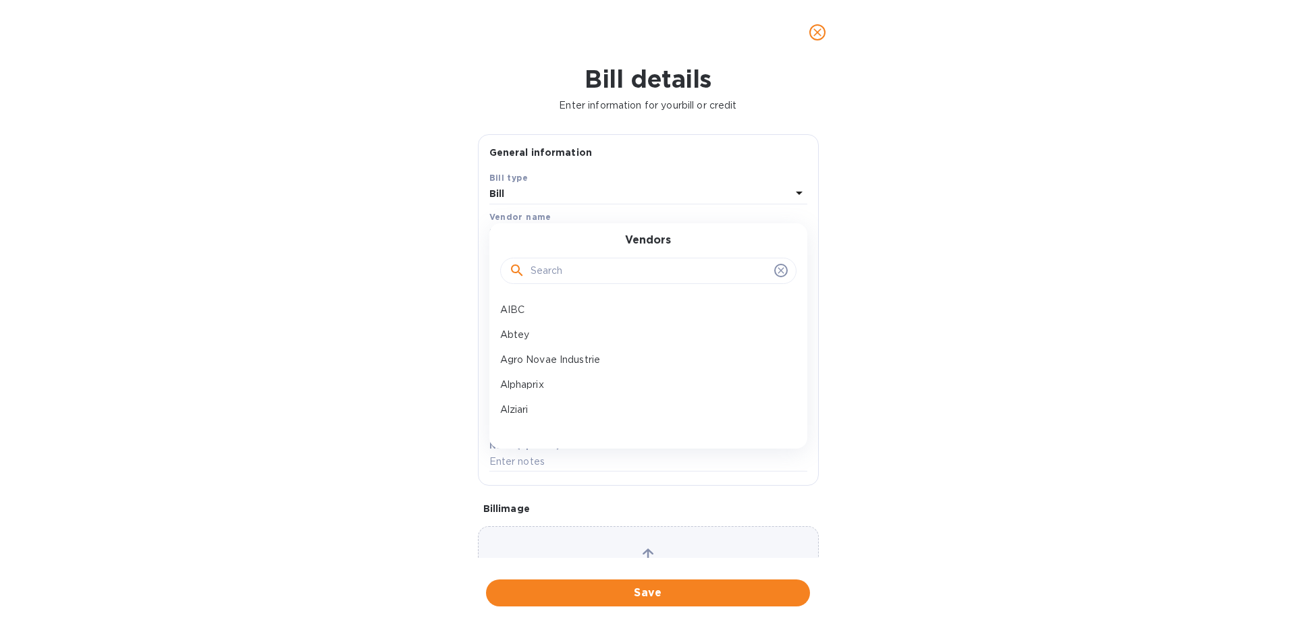
click at [552, 265] on input "text" at bounding box center [650, 271] width 238 height 20
type input "arg"
click at [606, 313] on p "CHEVALIERS D'ARGOUGES" at bounding box center [643, 310] width 286 height 14
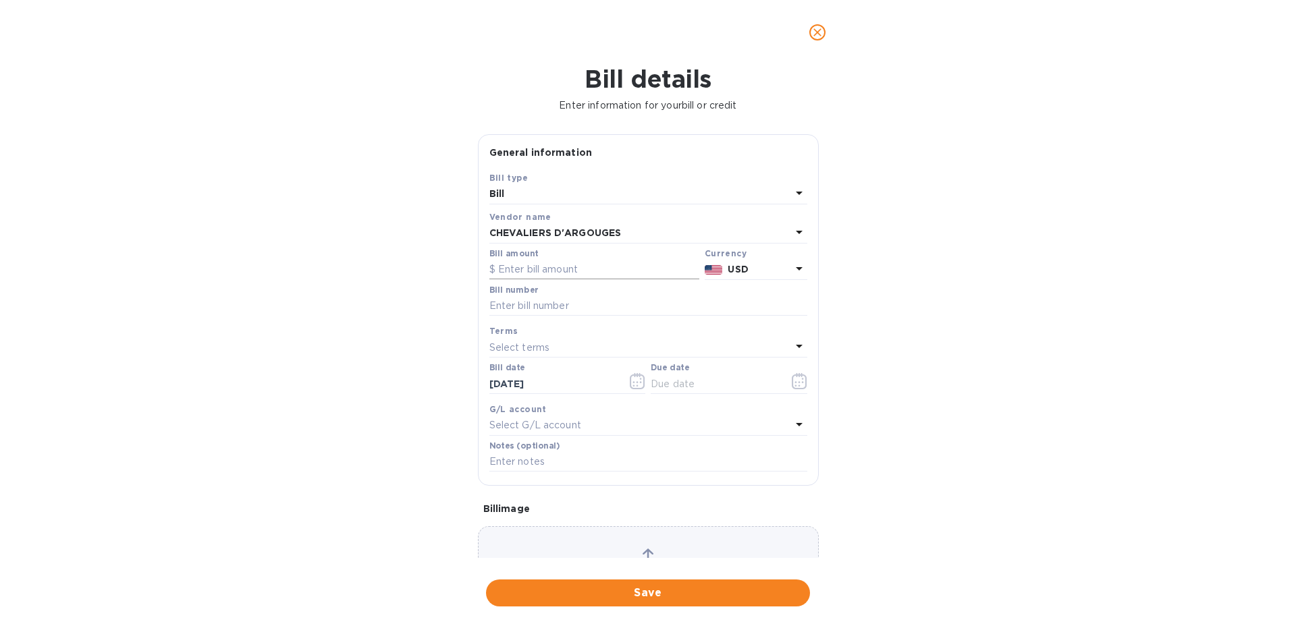
click at [514, 272] on input "text" at bounding box center [594, 270] width 210 height 20
paste input "18,376.48"
type input "18,376.48"
click at [800, 269] on icon at bounding box center [799, 268] width 7 height 3
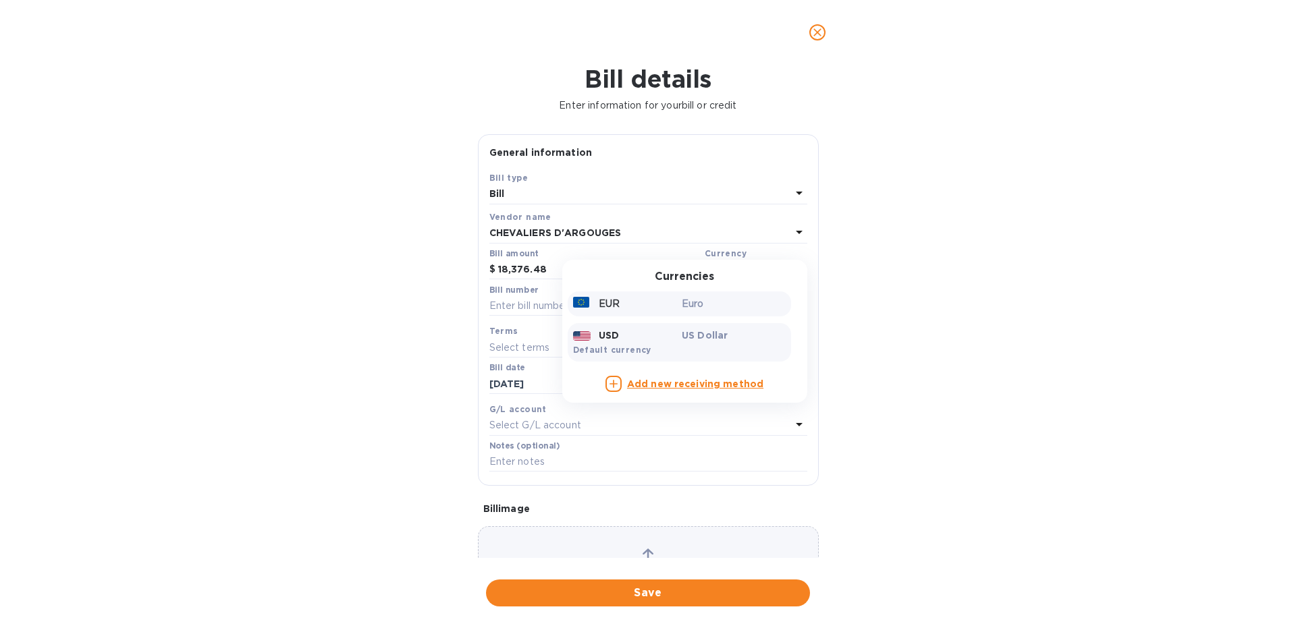
click at [639, 298] on div "EUR" at bounding box center [624, 304] width 109 height 20
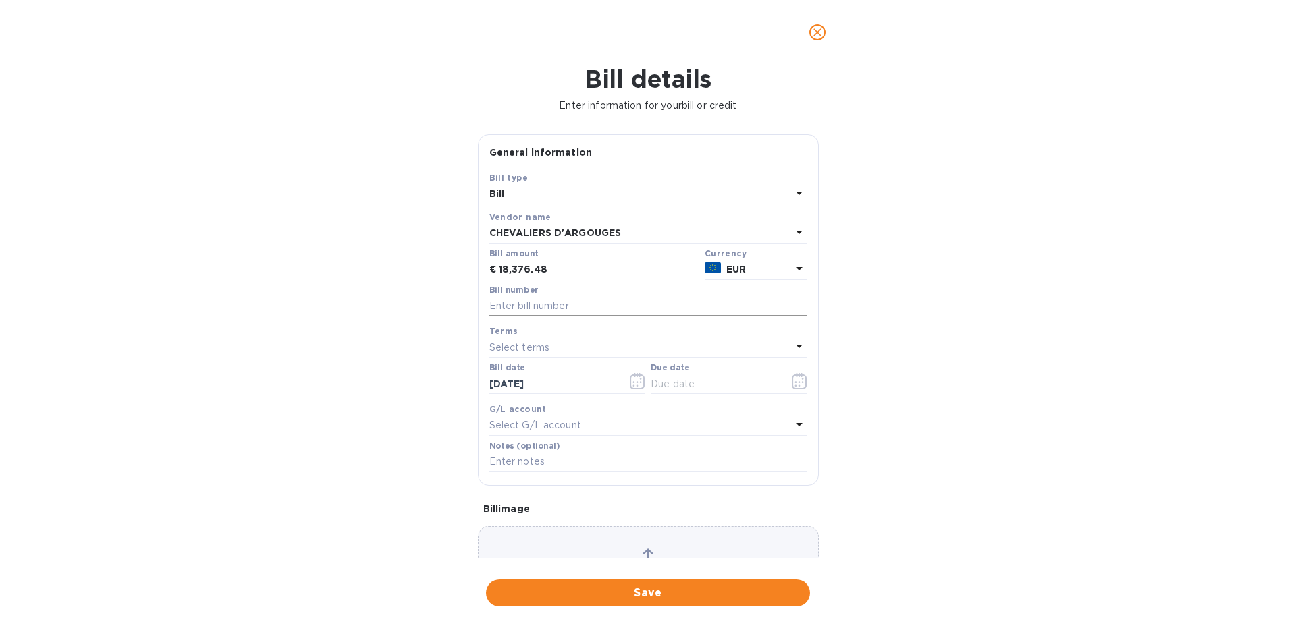
click at [524, 303] on input "text" at bounding box center [648, 306] width 318 height 20
type input "8DR 3898"
click at [803, 383] on icon "button" at bounding box center [802, 382] width 2 height 2
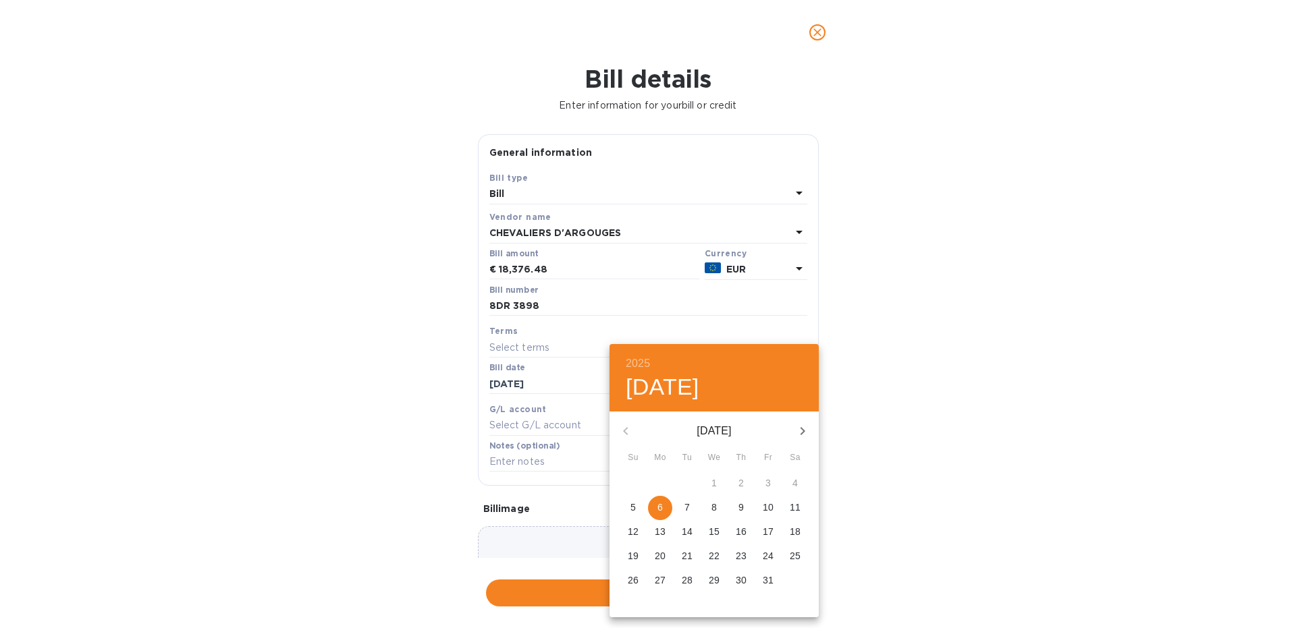
click at [803, 425] on icon "button" at bounding box center [803, 431] width 16 height 16
click at [791, 509] on span "8" at bounding box center [795, 508] width 24 height 14
type input "[DATE]"
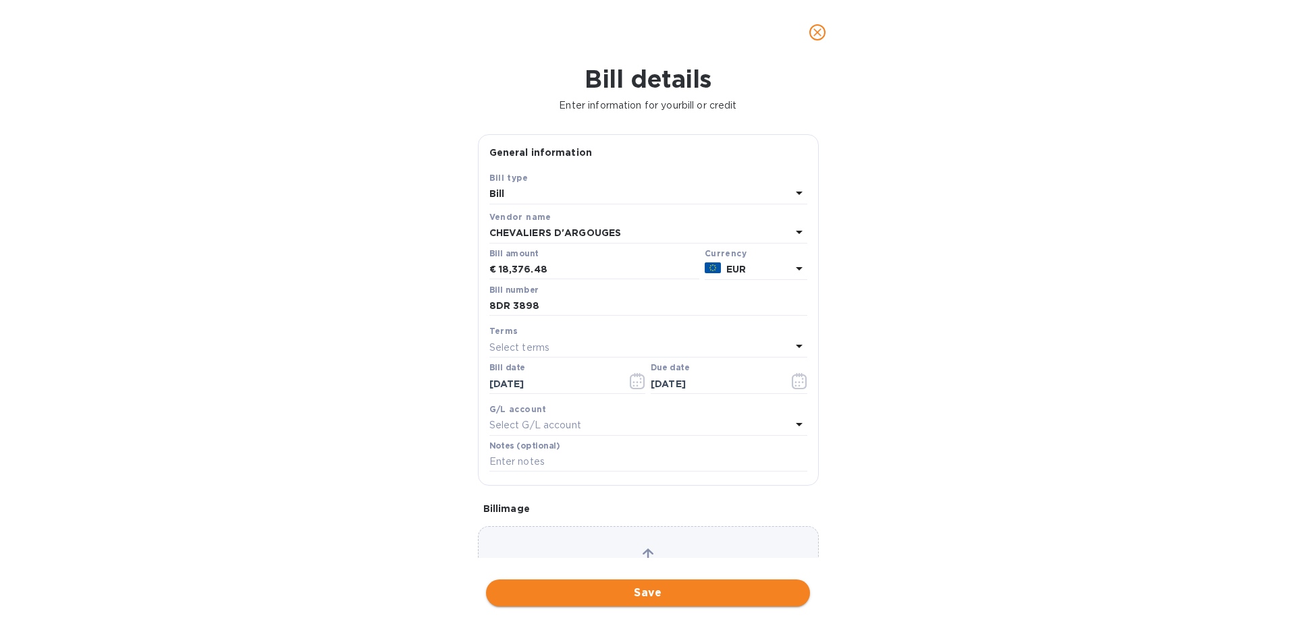
click at [670, 598] on span "Save" at bounding box center [648, 593] width 302 height 16
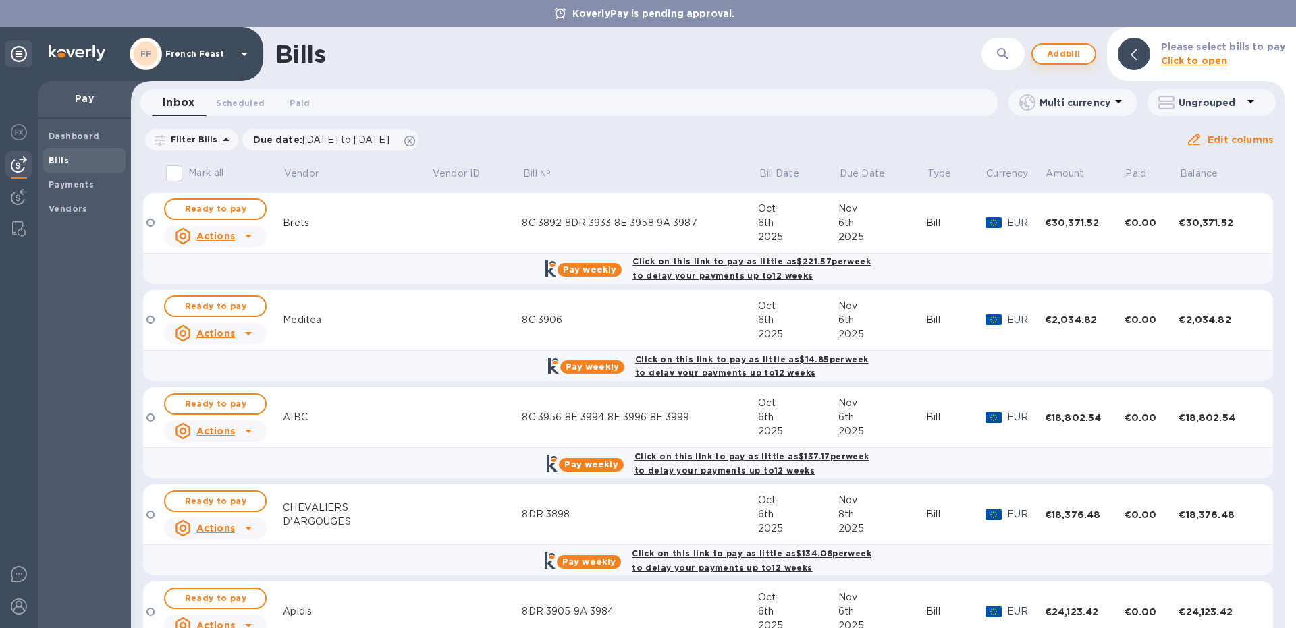
click at [1072, 49] on span "Add bill" at bounding box center [1064, 54] width 41 height 16
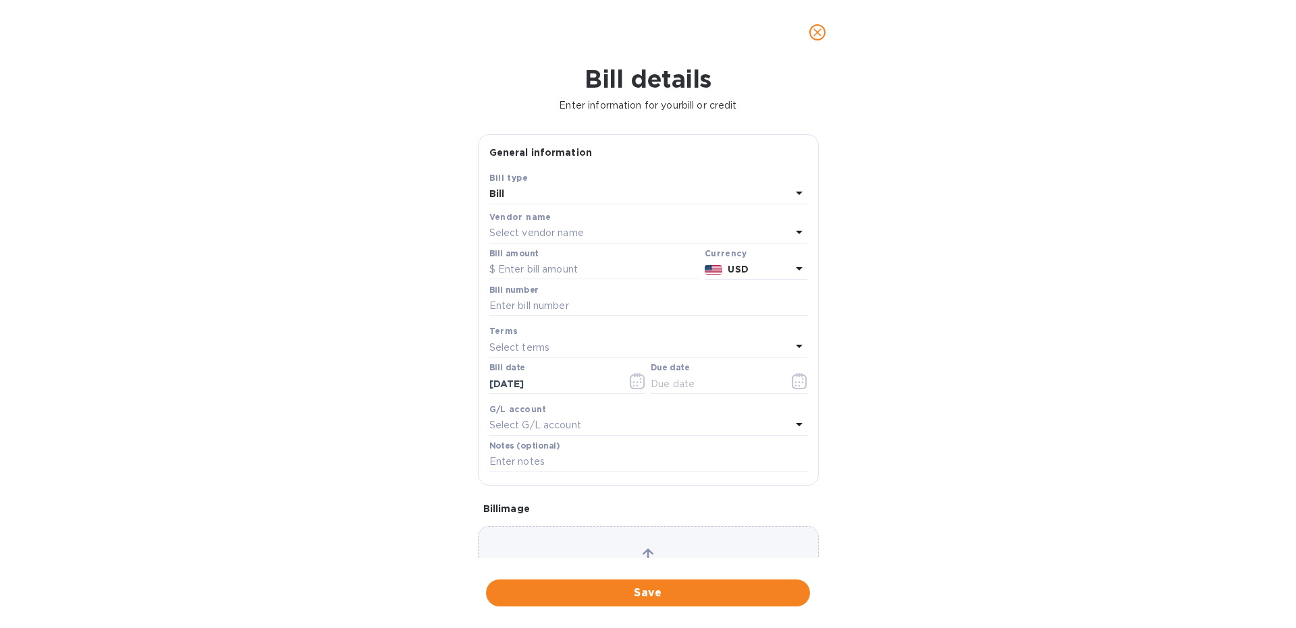
click at [537, 234] on p "Select vendor name" at bounding box center [536, 233] width 95 height 14
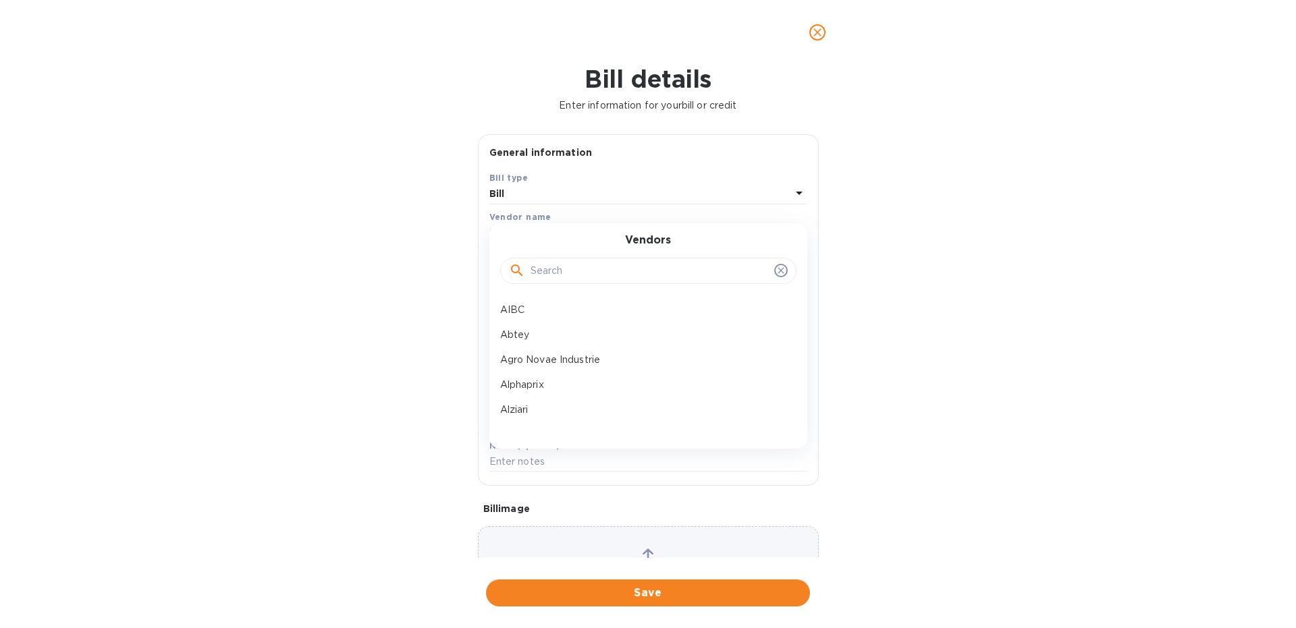
click at [553, 269] on input "text" at bounding box center [650, 271] width 238 height 20
type input "ile"
click at [547, 365] on p "Ile de Re Chocolats" at bounding box center [643, 360] width 286 height 14
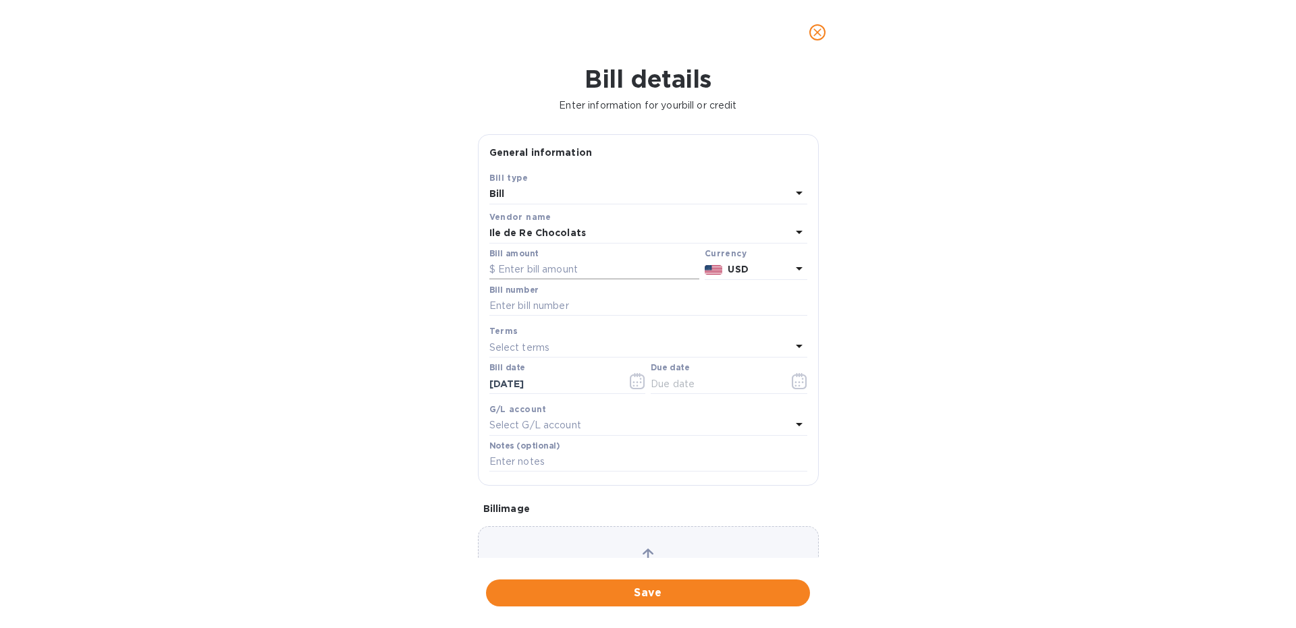
click at [511, 267] on input "text" at bounding box center [594, 270] width 210 height 20
paste input "12,005.90"
type input "12,005.90"
click at [747, 271] on b "USD" at bounding box center [738, 269] width 20 height 11
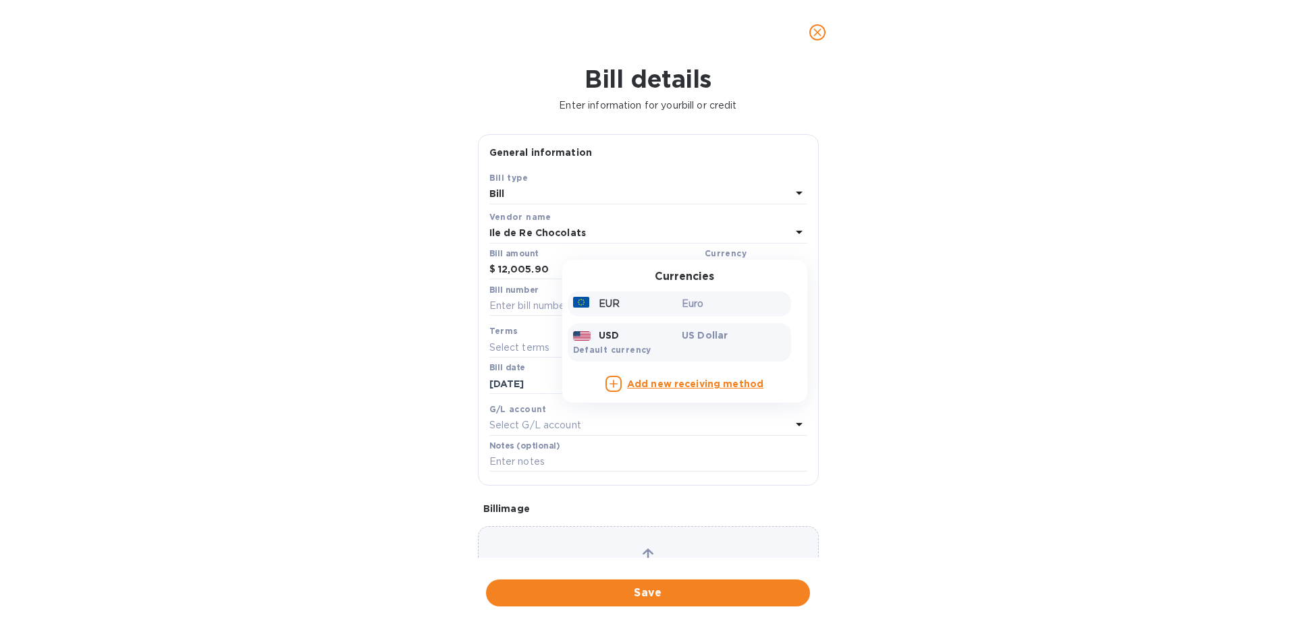
click at [599, 303] on p "EUR" at bounding box center [609, 304] width 21 height 14
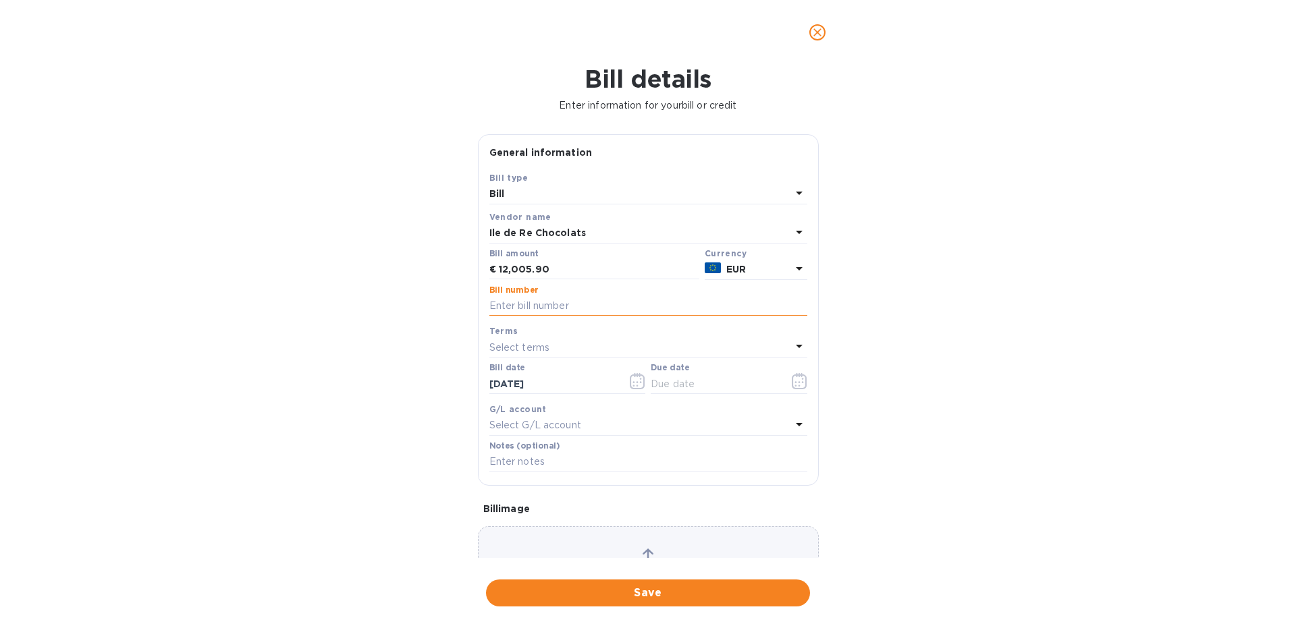
click at [519, 306] on input "text" at bounding box center [648, 306] width 318 height 20
type input "8DR 3913"
click at [802, 383] on icon "button" at bounding box center [802, 382] width 2 height 2
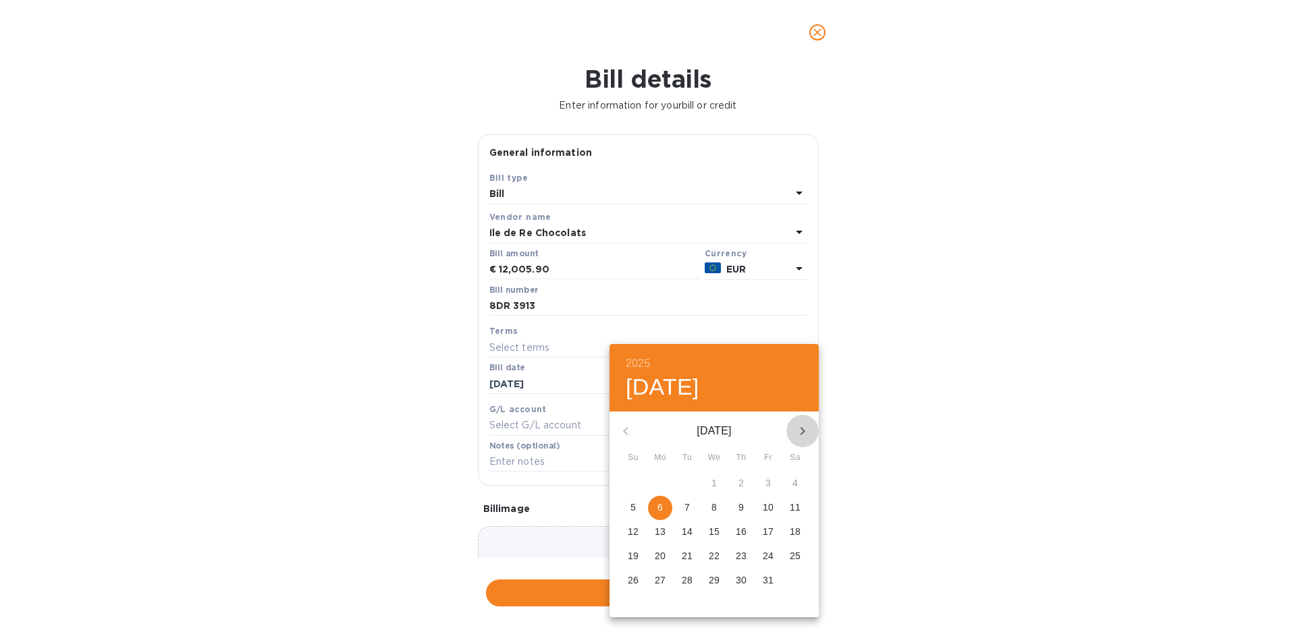
click at [798, 430] on icon "button" at bounding box center [803, 431] width 16 height 16
click at [741, 510] on p "6" at bounding box center [741, 508] width 5 height 14
type input "[DATE]"
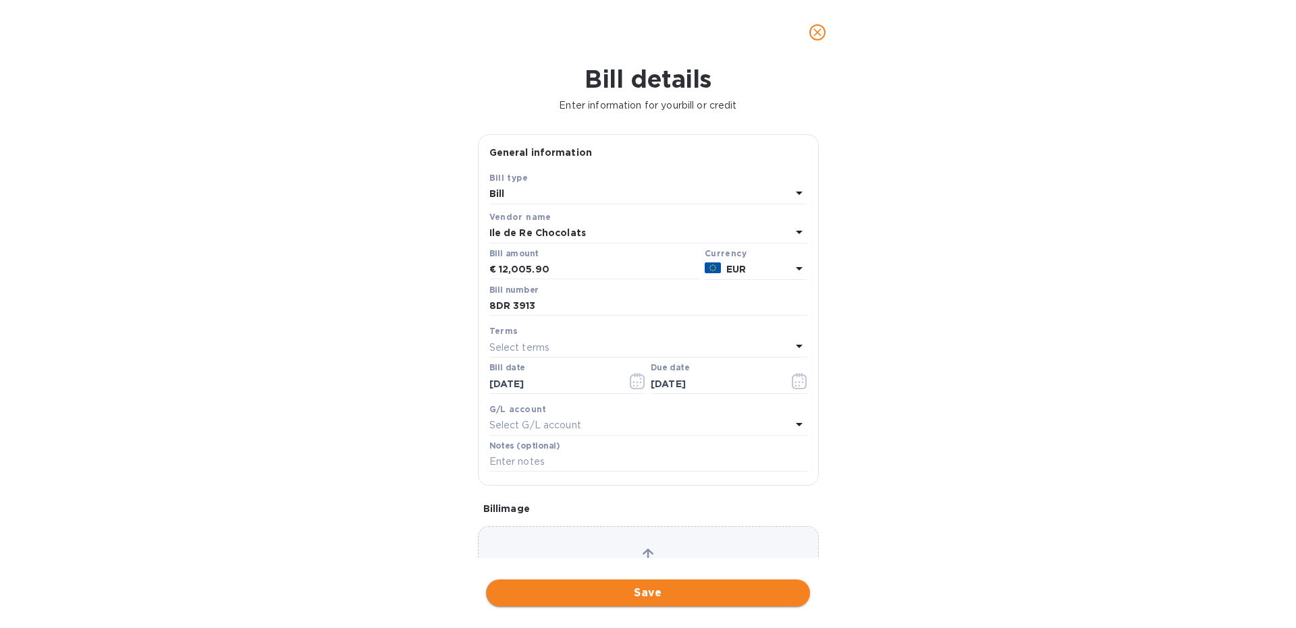
click at [561, 589] on span "Save" at bounding box center [648, 593] width 302 height 16
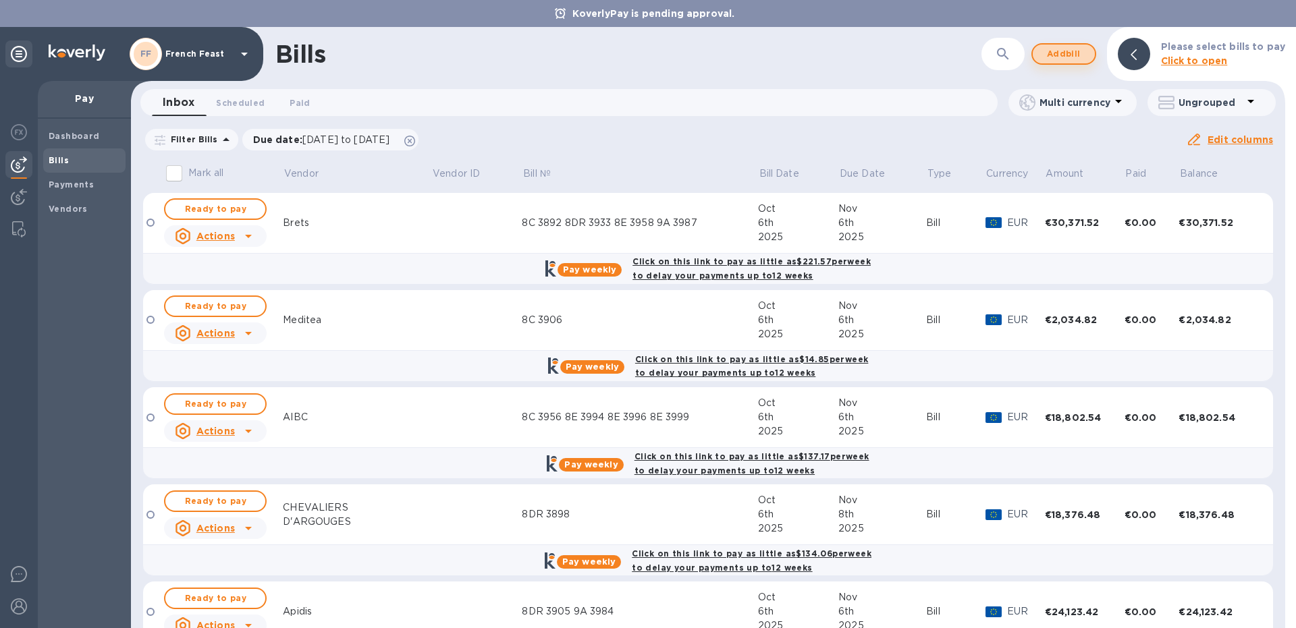
click at [1075, 53] on span "Add bill" at bounding box center [1064, 54] width 41 height 16
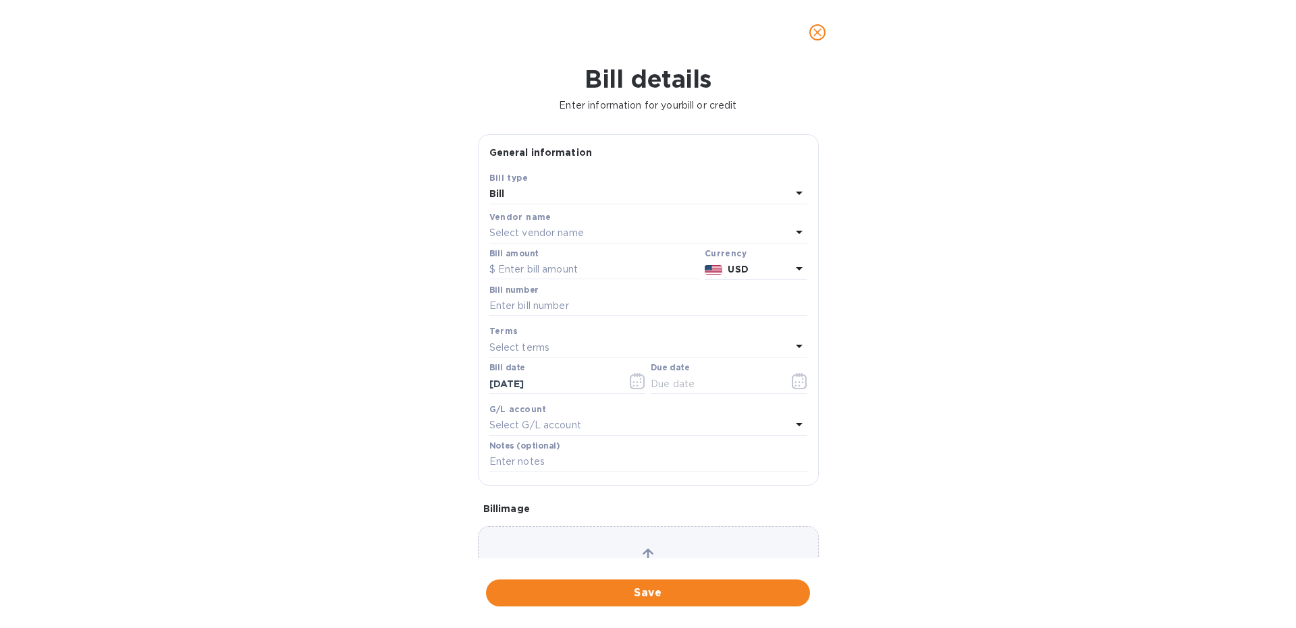
click at [559, 235] on p "Select vendor name" at bounding box center [536, 233] width 95 height 14
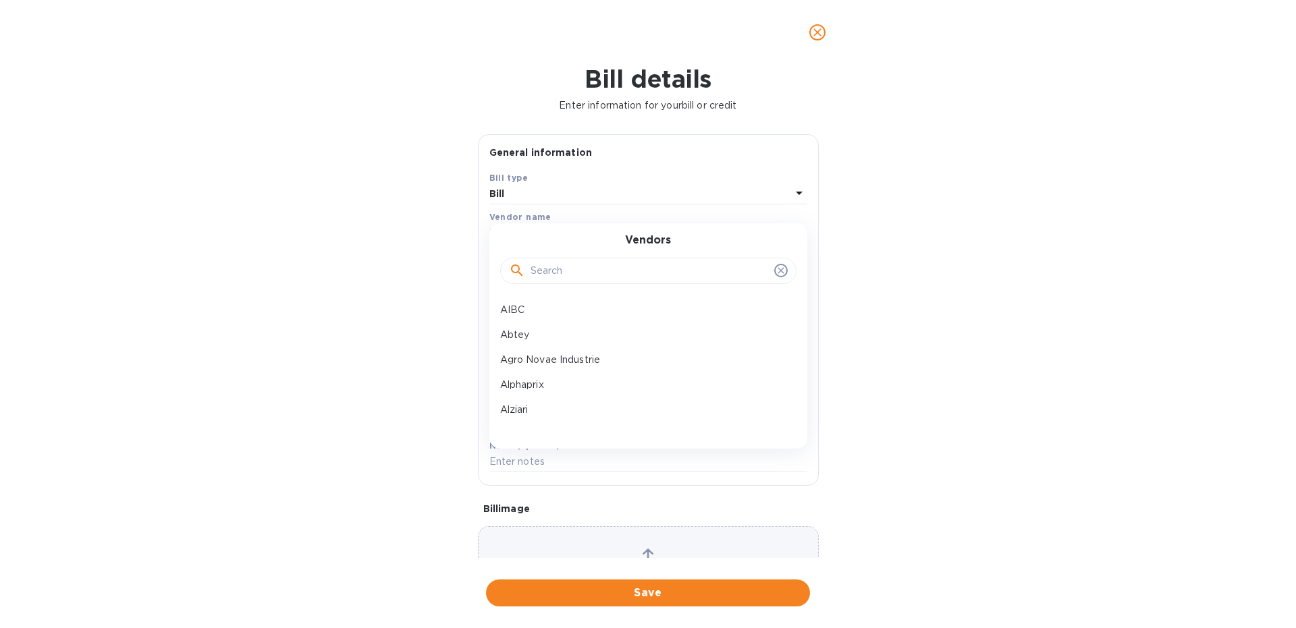
click at [548, 270] on input "text" at bounding box center [650, 271] width 238 height 20
type input "chap"
click at [546, 315] on p "La Biscuiterie de [GEOGRAPHIC_DATA]" at bounding box center [643, 310] width 286 height 14
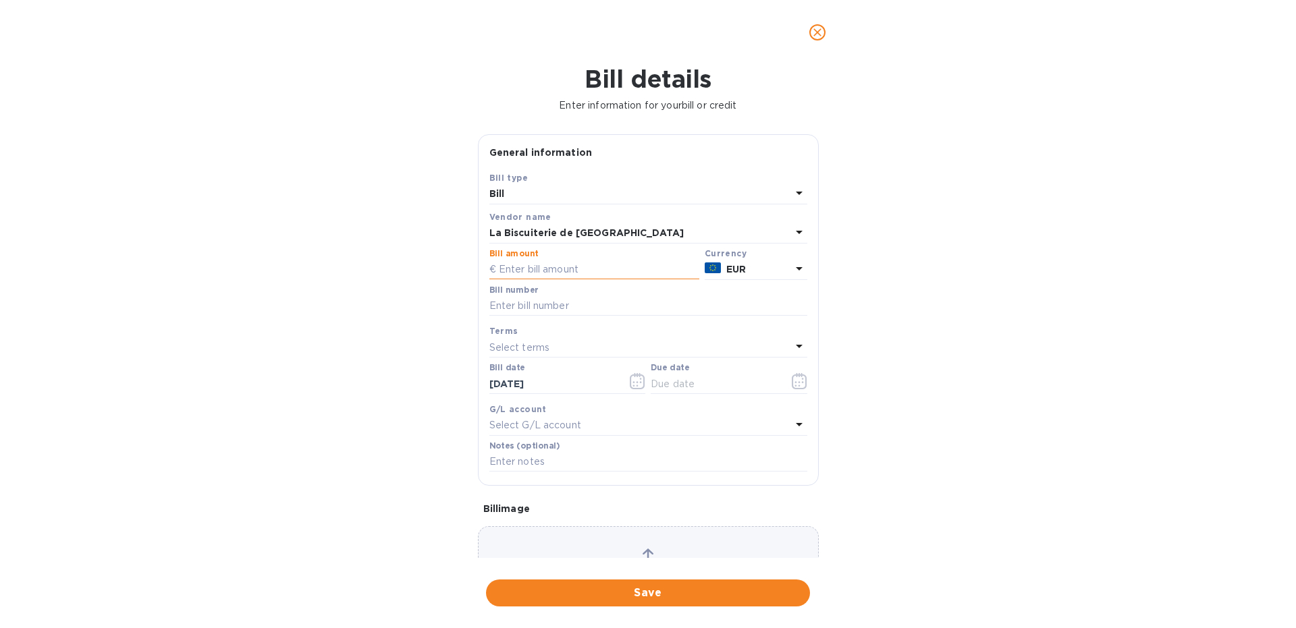
click at [537, 268] on input "text" at bounding box center [594, 270] width 210 height 20
paste input "3,729.60"
type input "3,729.60"
click at [522, 303] on input "text" at bounding box center [648, 306] width 318 height 20
type input "8DR 3931"
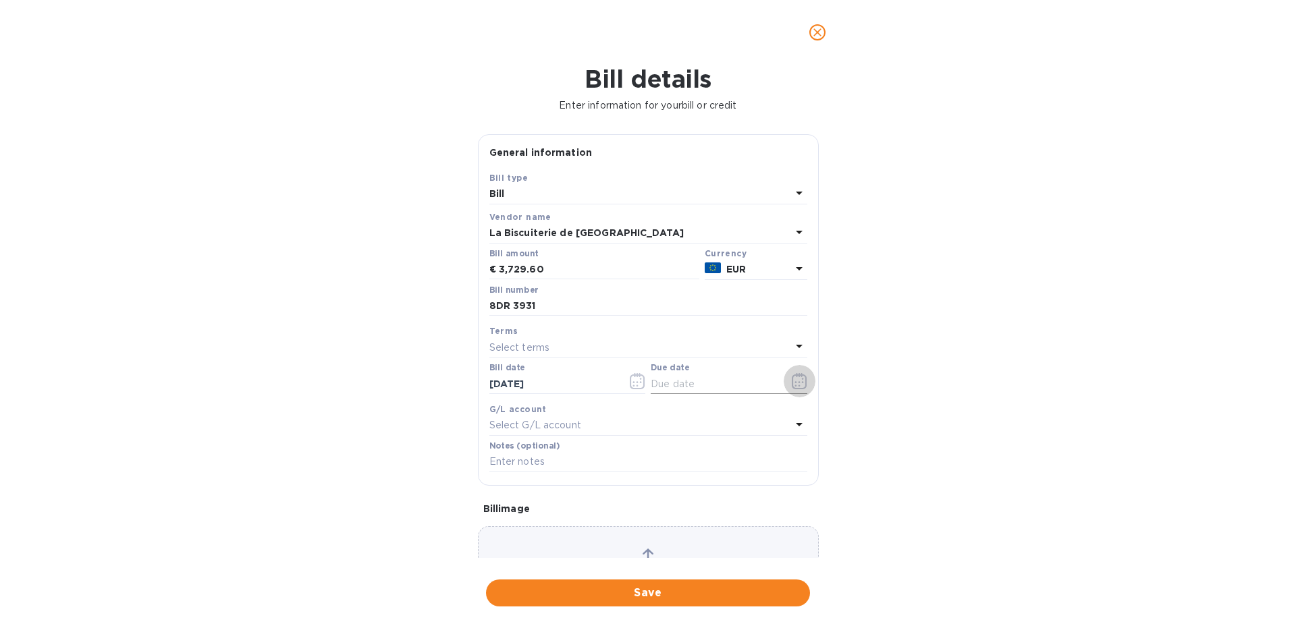
click at [803, 387] on icon "button" at bounding box center [800, 381] width 16 height 16
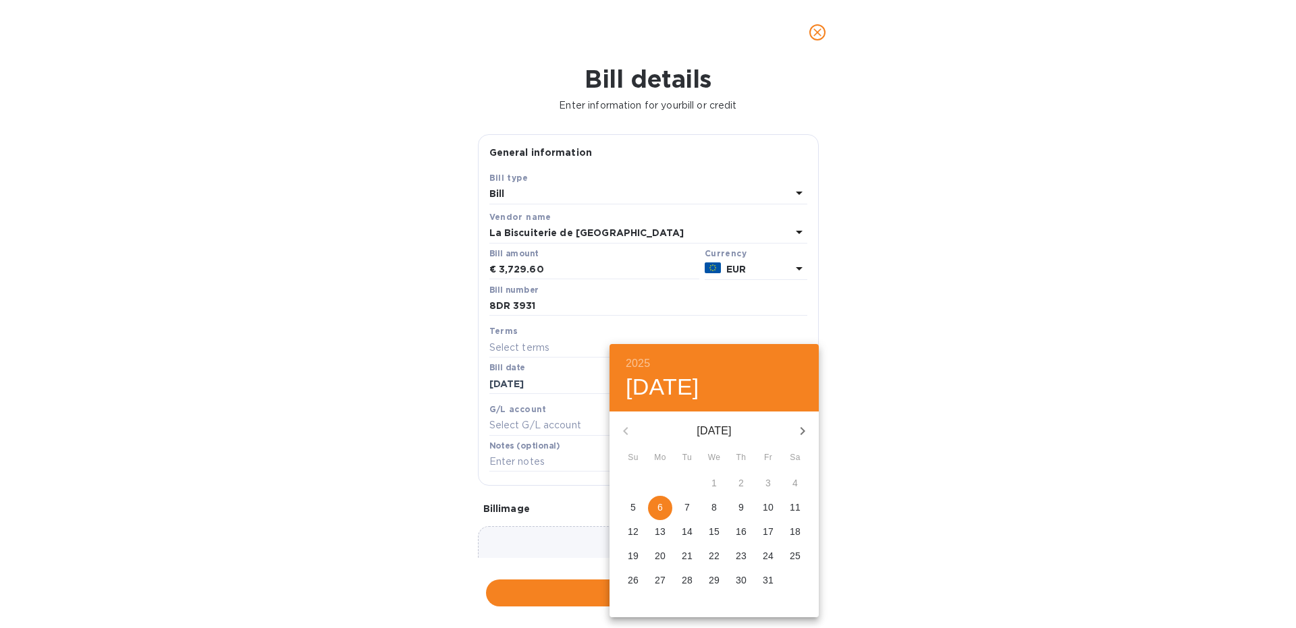
click at [805, 434] on icon "button" at bounding box center [803, 431] width 16 height 16
click at [739, 512] on p "6" at bounding box center [741, 508] width 5 height 14
type input "[DATE]"
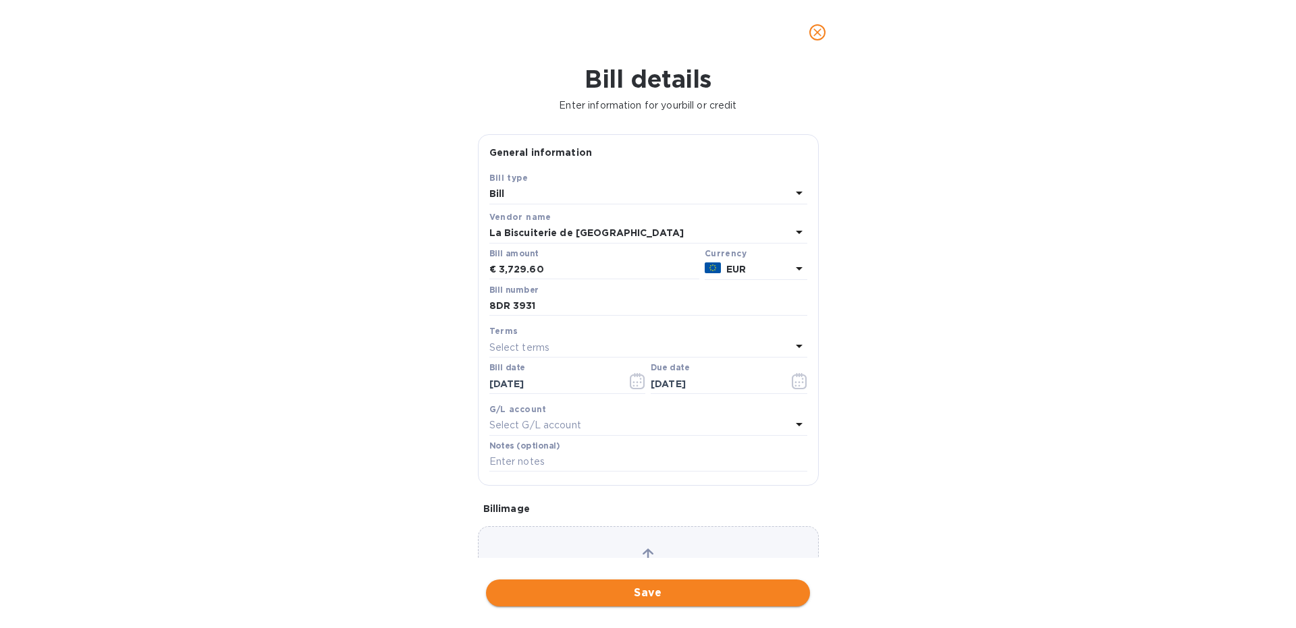
click at [578, 594] on span "Save" at bounding box center [648, 593] width 302 height 16
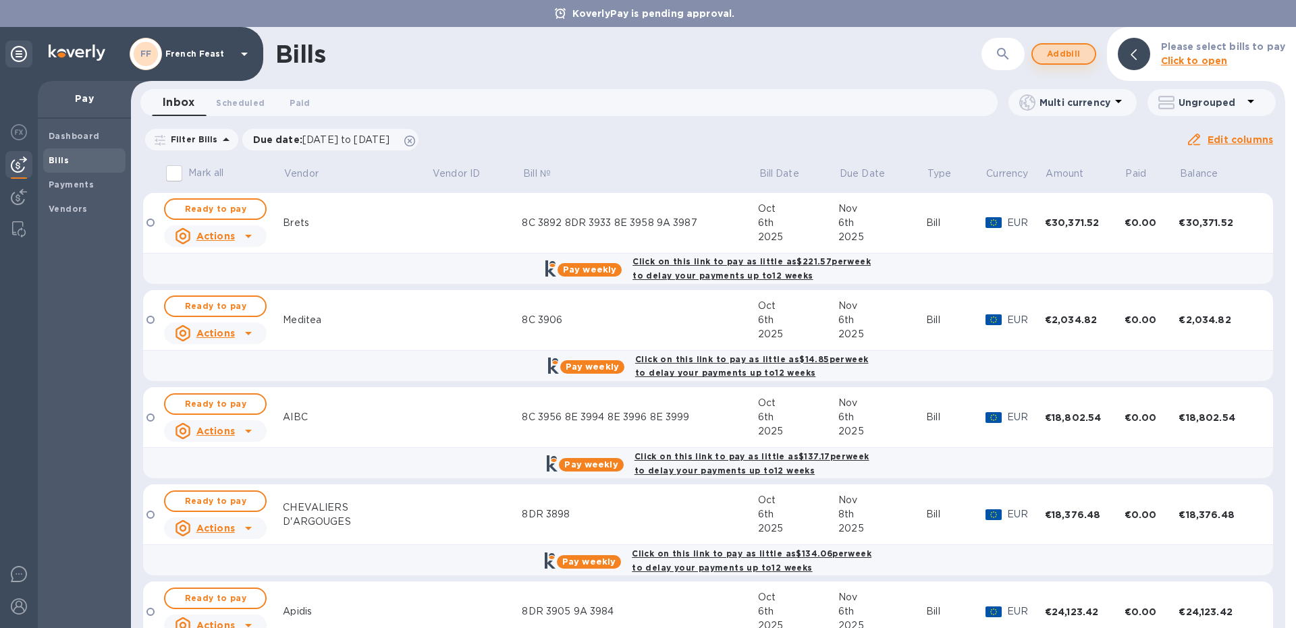
click at [1051, 51] on span "Add bill" at bounding box center [1064, 54] width 41 height 16
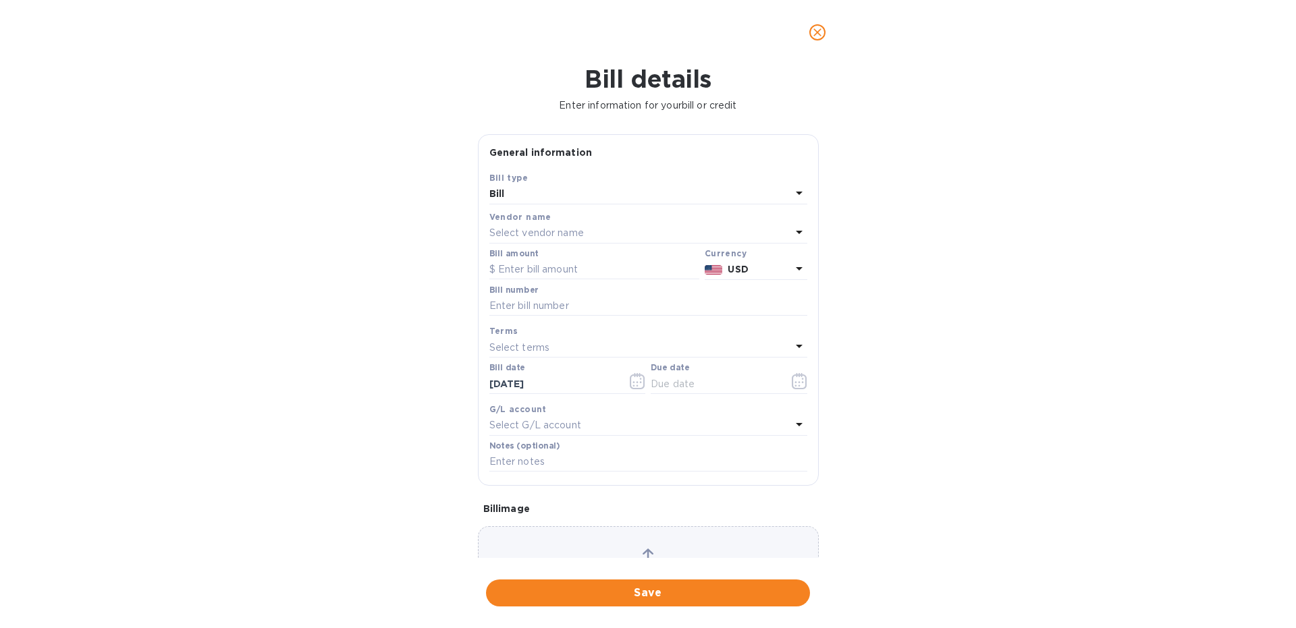
click at [514, 223] on div "Vendor name" at bounding box center [648, 217] width 318 height 14
click at [522, 233] on p "Select vendor name" at bounding box center [536, 233] width 95 height 14
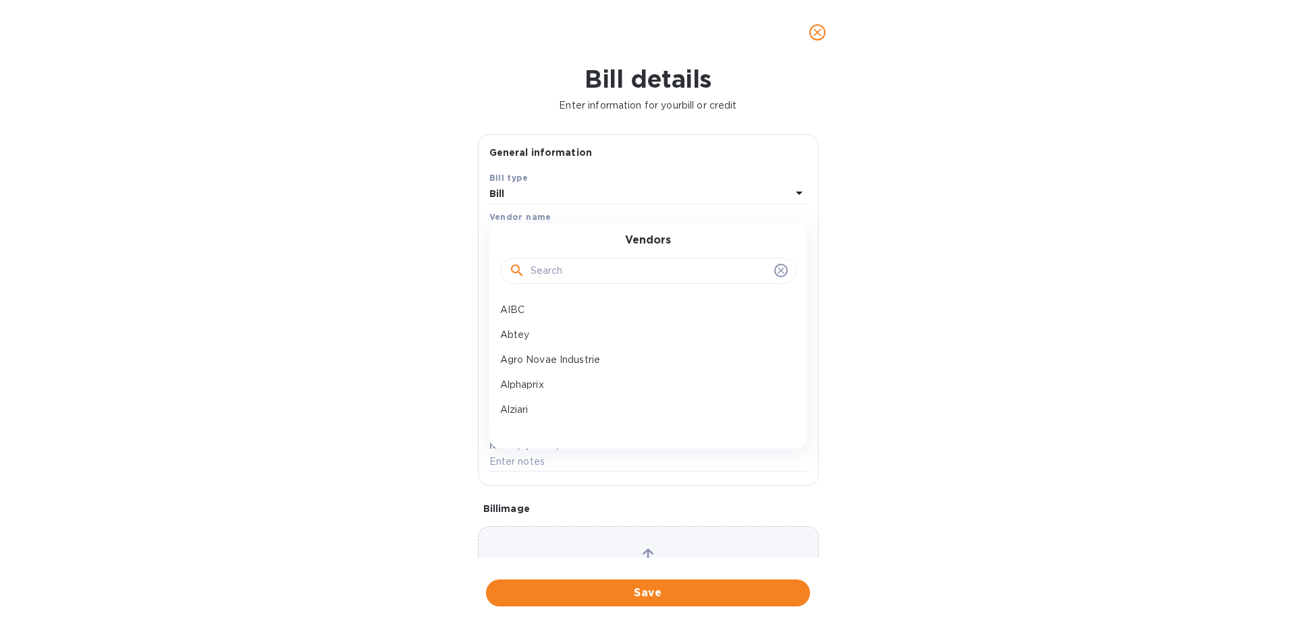
click at [558, 272] on input "text" at bounding box center [650, 271] width 238 height 20
type input "laur"
click at [551, 304] on p "[PERSON_NAME]" at bounding box center [643, 310] width 286 height 14
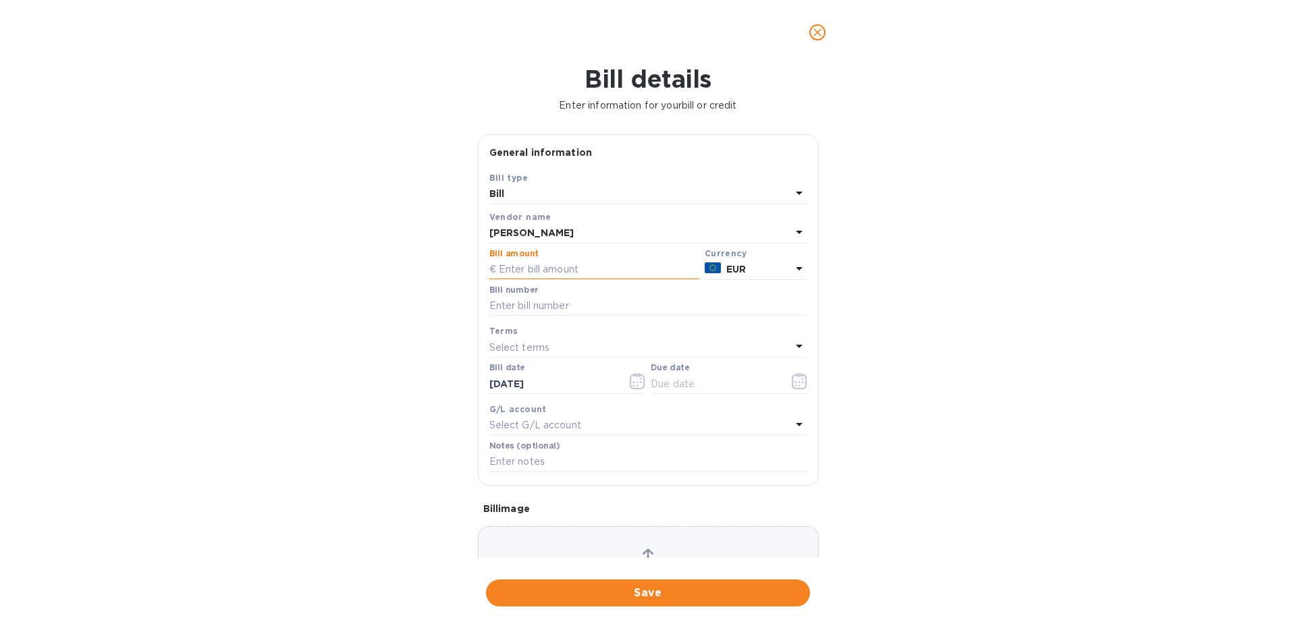
click at [501, 265] on input "text" at bounding box center [594, 270] width 210 height 20
paste input "1,586.82"
type input "1,586.82"
click at [529, 302] on input "text" at bounding box center [648, 306] width 318 height 20
type input "8E 3928"
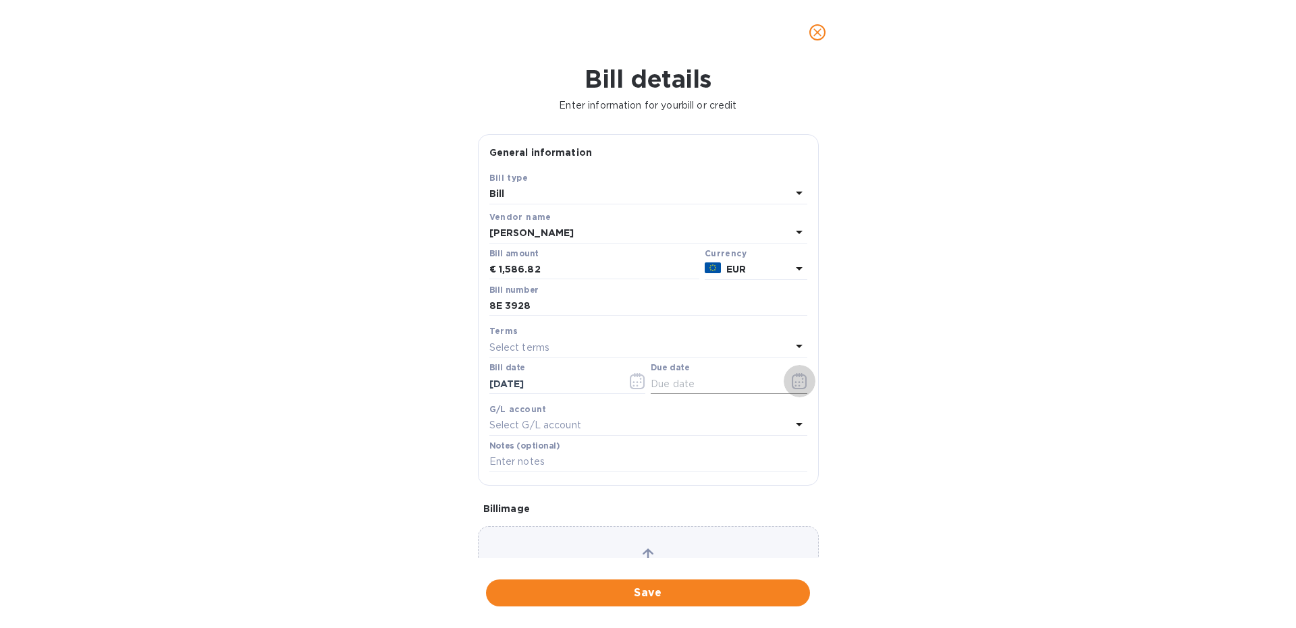
click at [799, 381] on icon "button" at bounding box center [800, 381] width 16 height 16
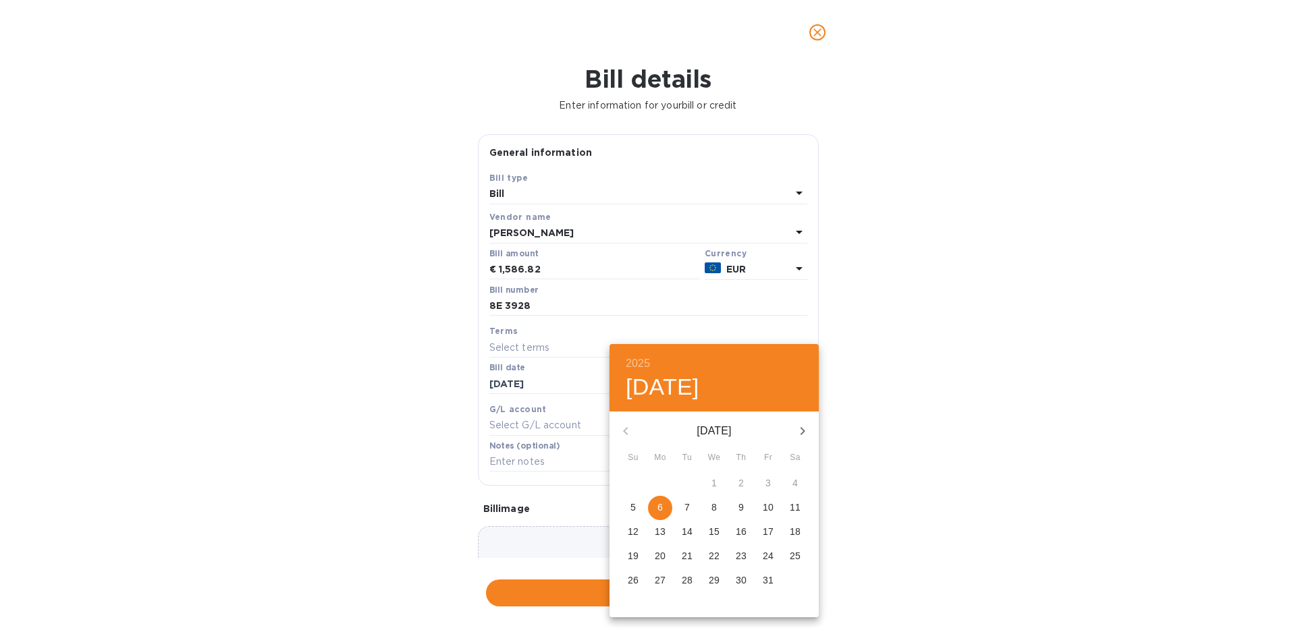
click at [801, 425] on icon "button" at bounding box center [803, 431] width 16 height 16
click at [738, 507] on span "6" at bounding box center [741, 508] width 24 height 14
type input "[DATE]"
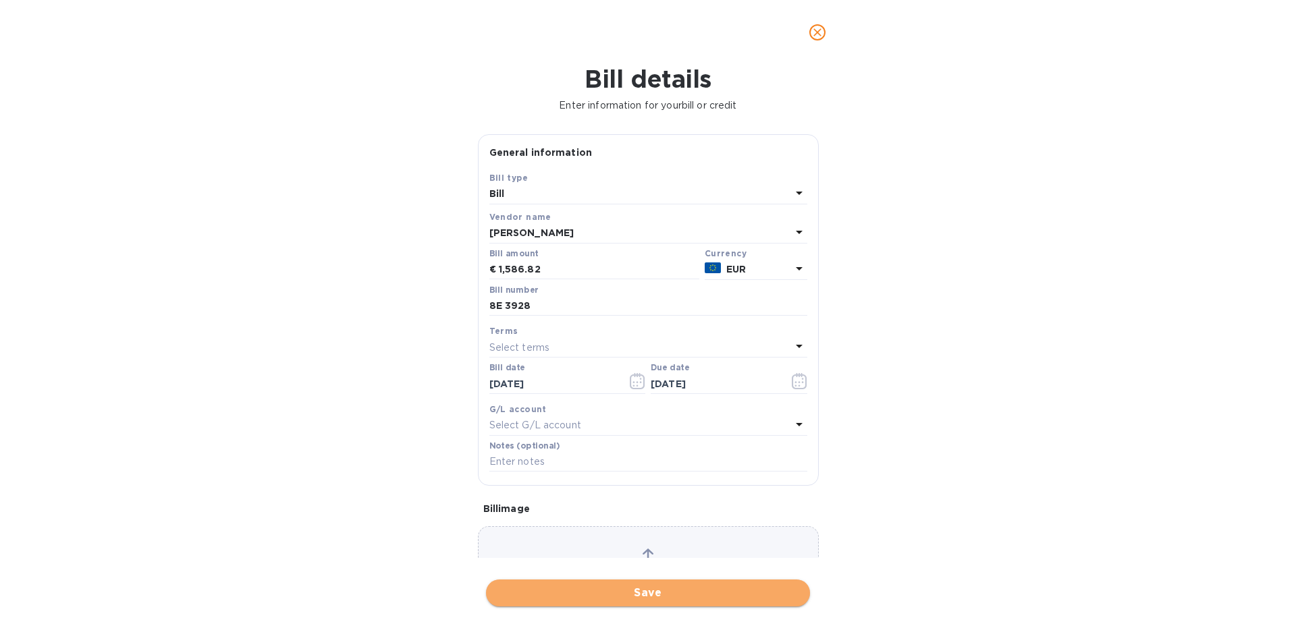
click at [633, 595] on span "Save" at bounding box center [648, 593] width 302 height 16
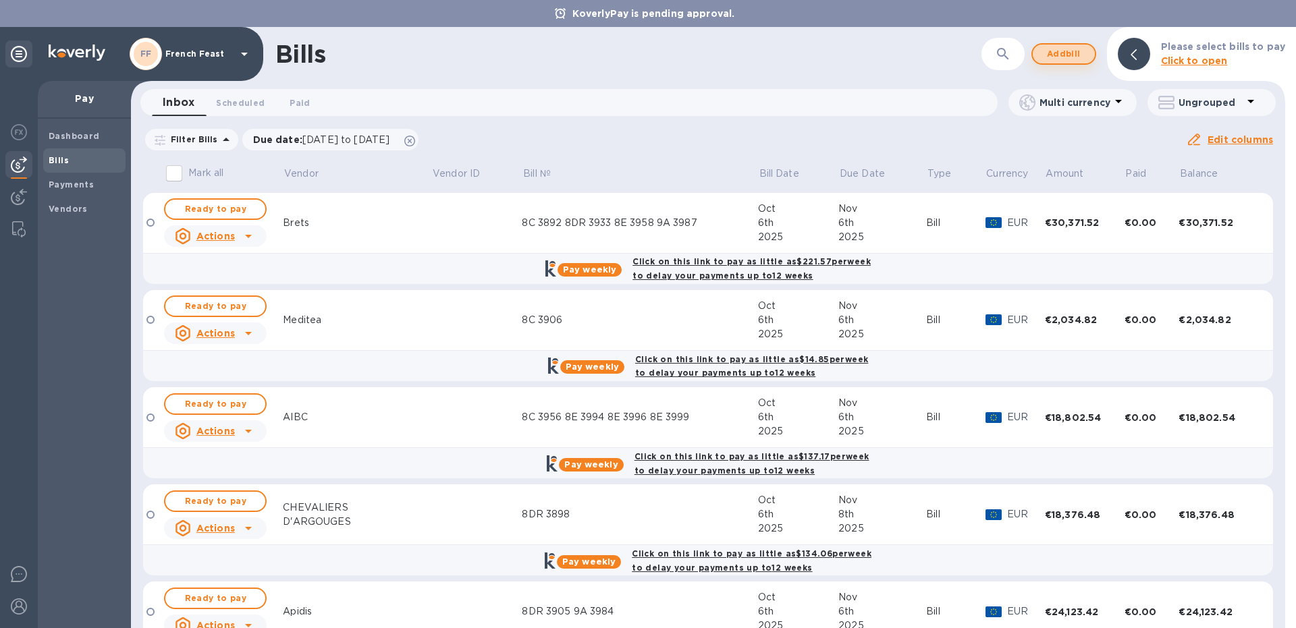
click at [1070, 53] on span "Add bill" at bounding box center [1064, 54] width 41 height 16
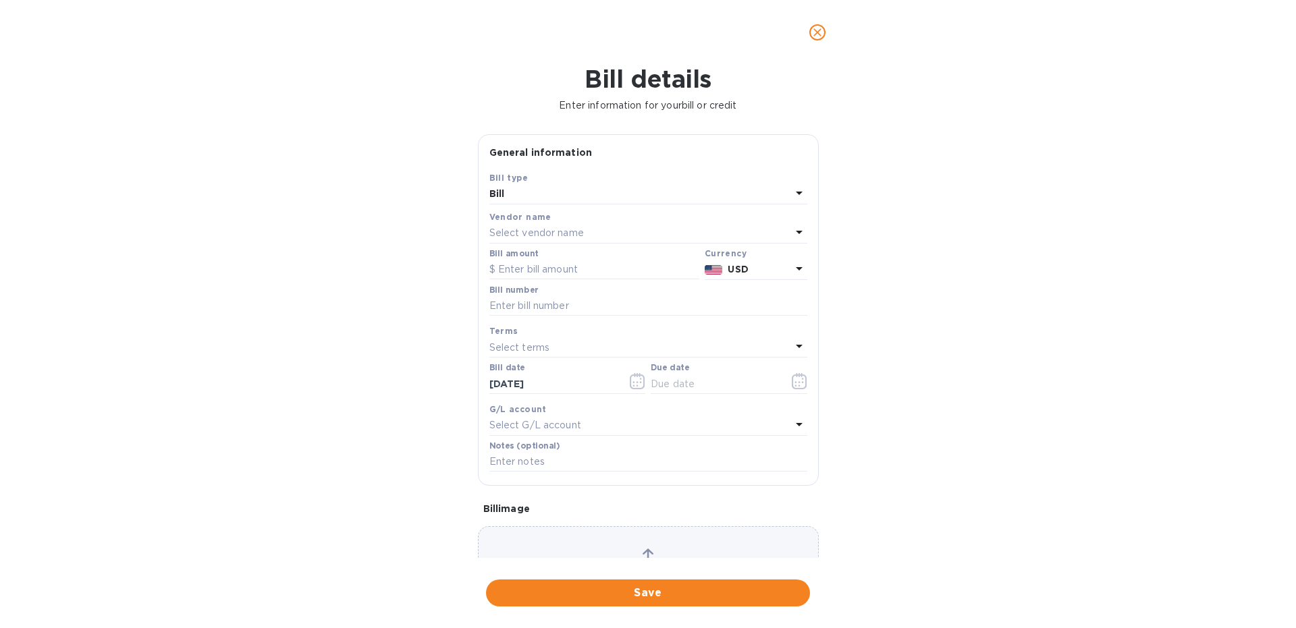
click at [542, 230] on p "Select vendor name" at bounding box center [536, 233] width 95 height 14
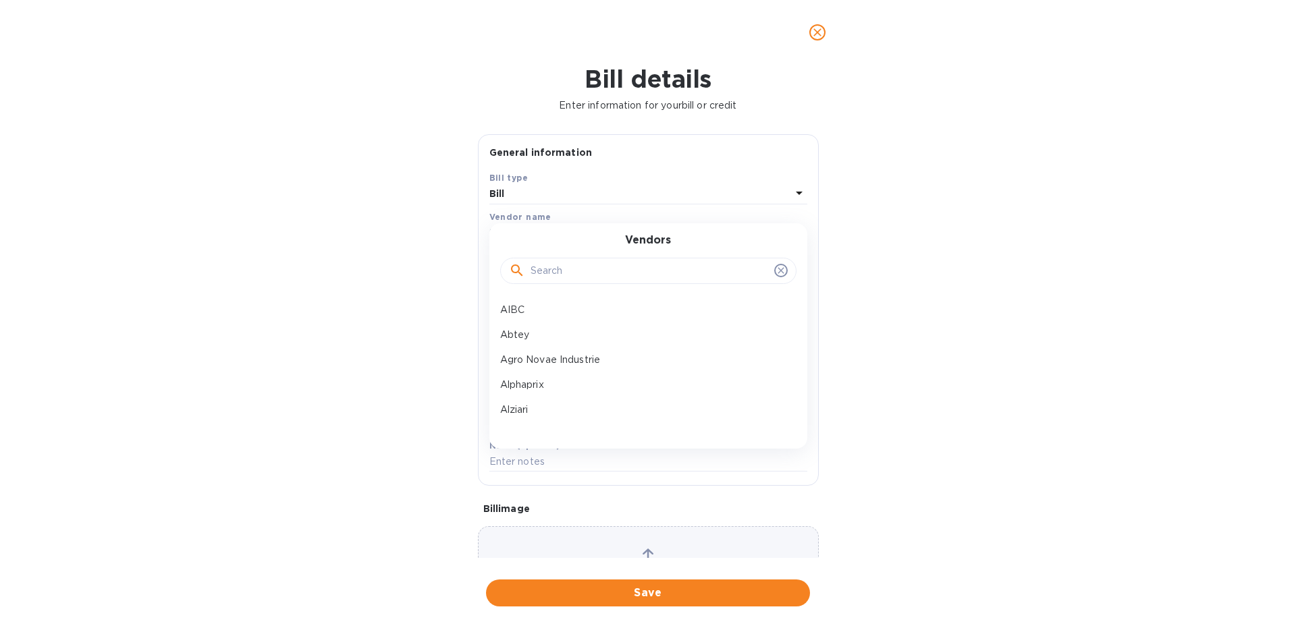
click at [581, 277] on input "text" at bounding box center [650, 271] width 238 height 20
type input "soub"
click at [583, 312] on p "[PERSON_NAME]" at bounding box center [643, 310] width 286 height 14
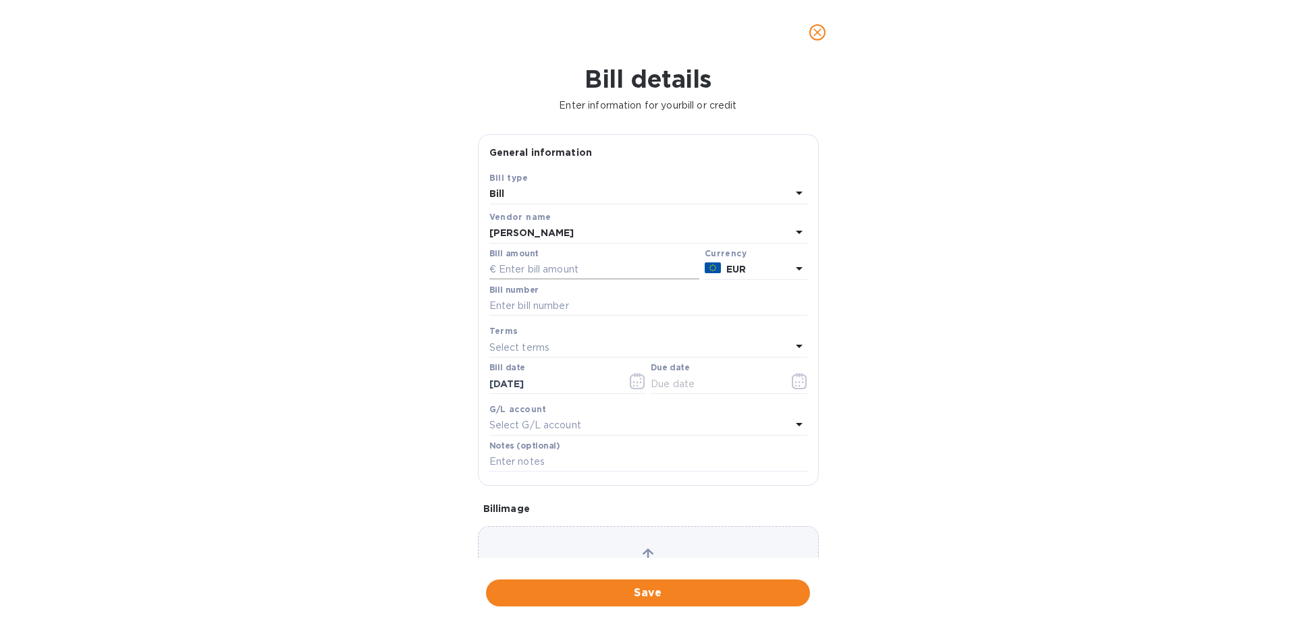
click at [523, 273] on input "text" at bounding box center [594, 270] width 210 height 20
paste input "11,652.13"
type input "11,652.13"
click at [518, 300] on input "text" at bounding box center [648, 306] width 318 height 20
type input "8E 3932"
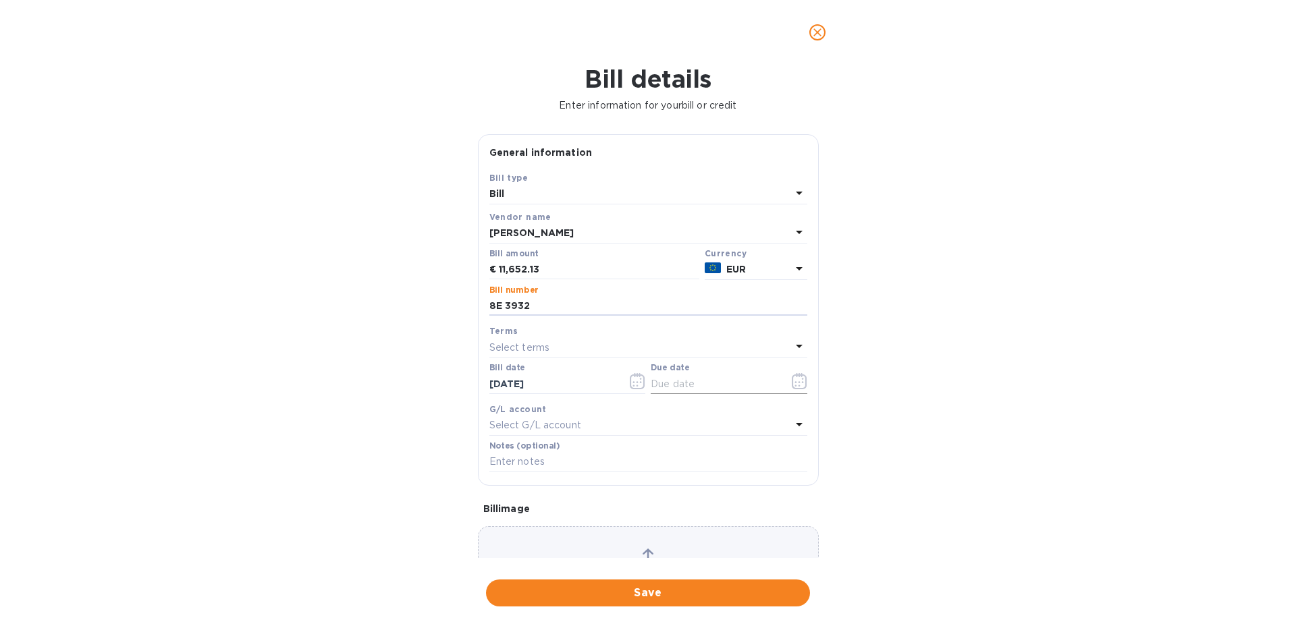
click at [793, 389] on icon "button" at bounding box center [799, 381] width 15 height 16
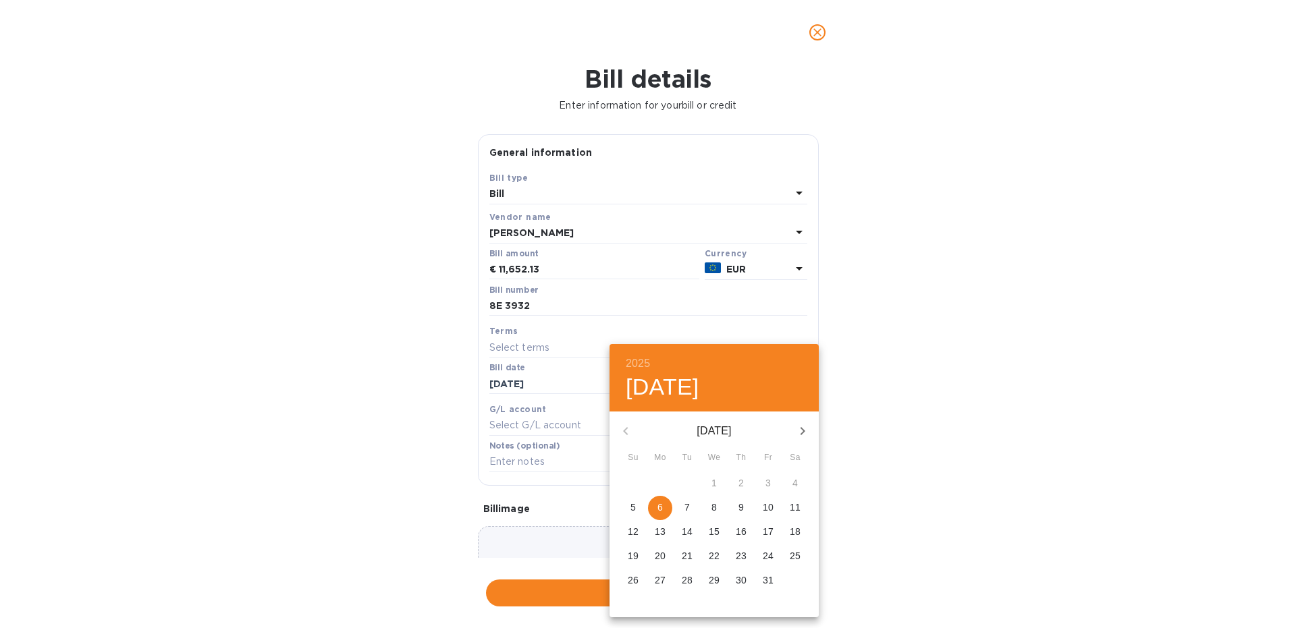
click at [804, 433] on icon "button" at bounding box center [803, 431] width 16 height 16
click at [735, 506] on span "6" at bounding box center [741, 508] width 24 height 14
type input "[DATE]"
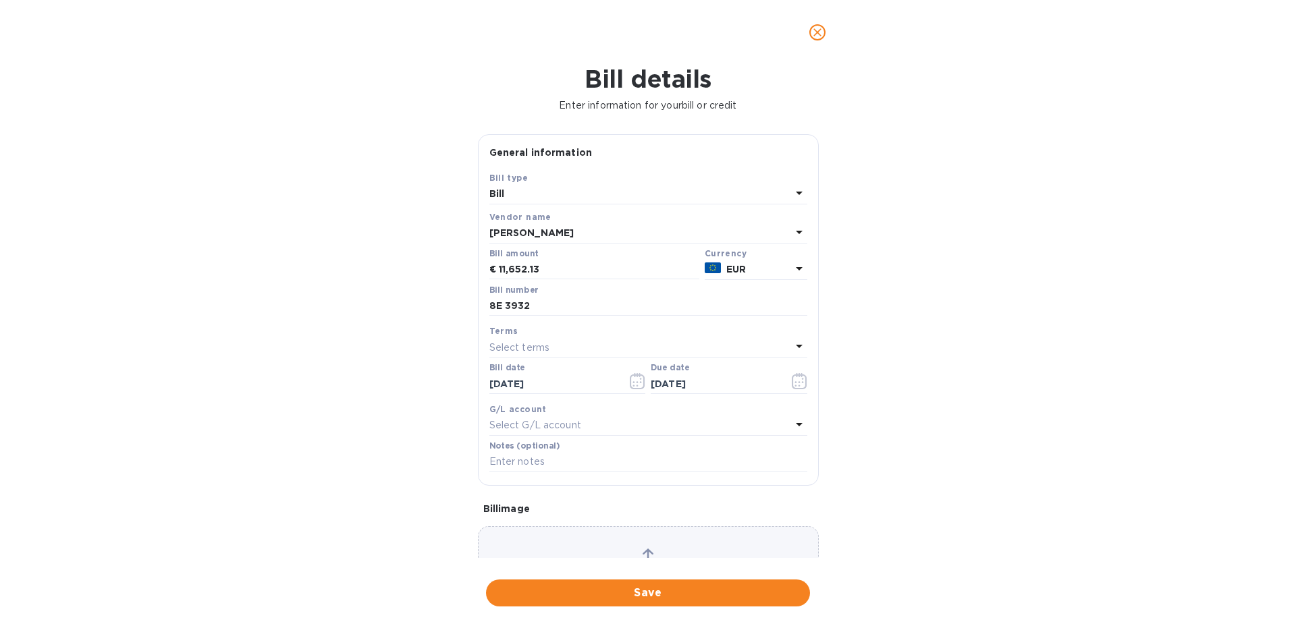
drag, startPoint x: 674, startPoint y: 589, endPoint x: 666, endPoint y: 585, distance: 9.4
click at [674, 589] on span "Save" at bounding box center [648, 593] width 302 height 16
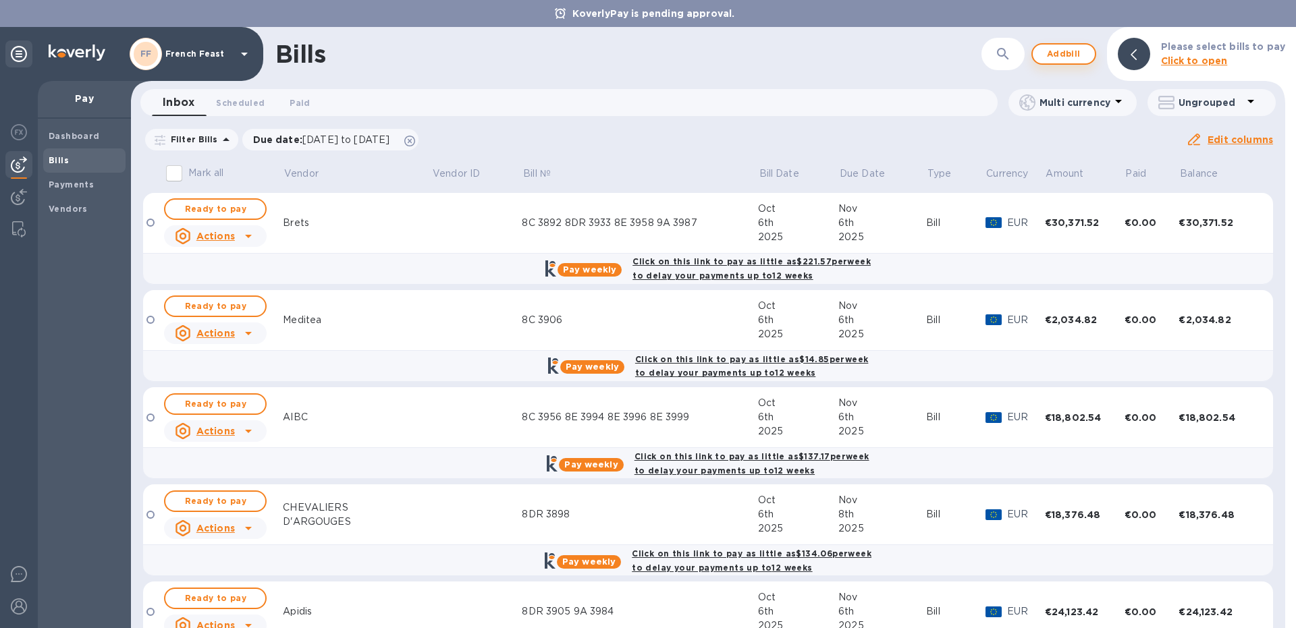
click at [1060, 57] on span "Add bill" at bounding box center [1064, 54] width 41 height 16
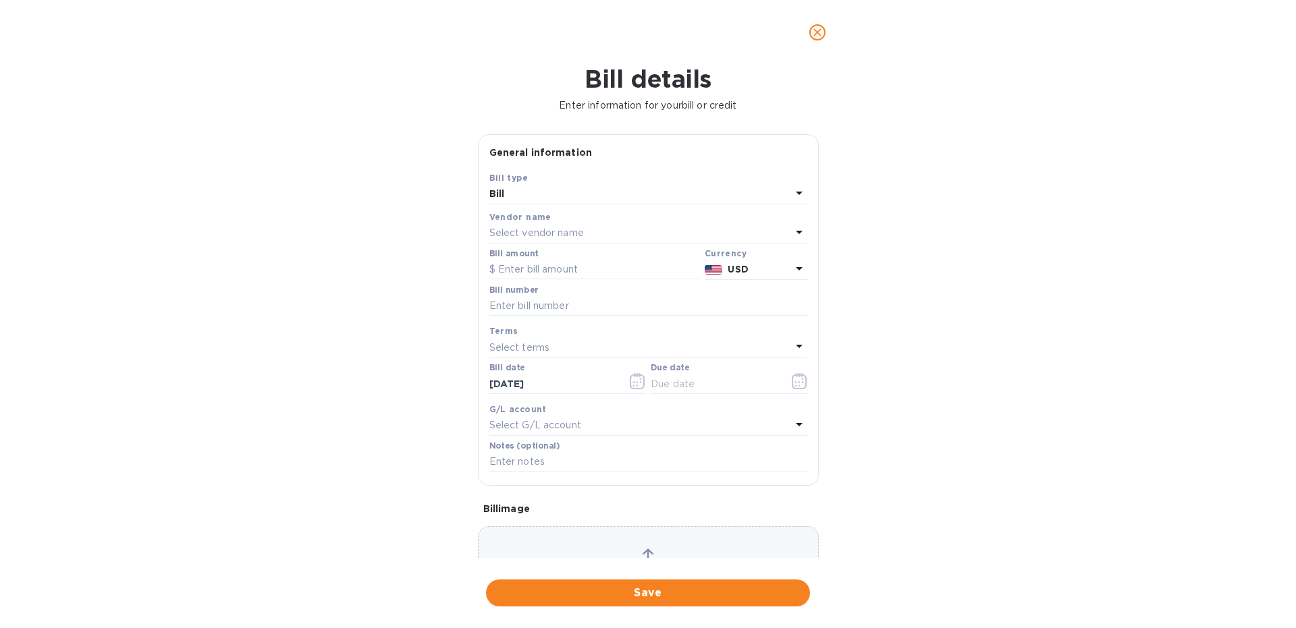
click at [504, 234] on p "Select vendor name" at bounding box center [536, 233] width 95 height 14
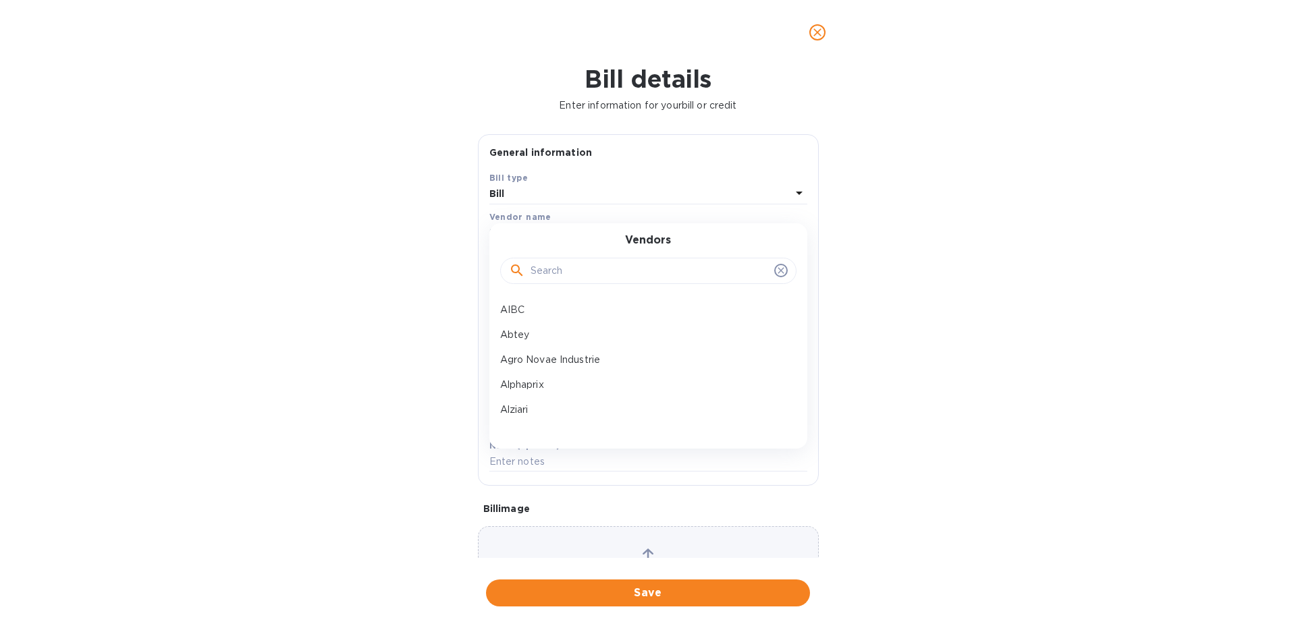
click at [560, 280] on input "text" at bounding box center [650, 271] width 238 height 20
type input "[PERSON_NAME]"
click at [535, 306] on p "Barral" at bounding box center [643, 310] width 286 height 14
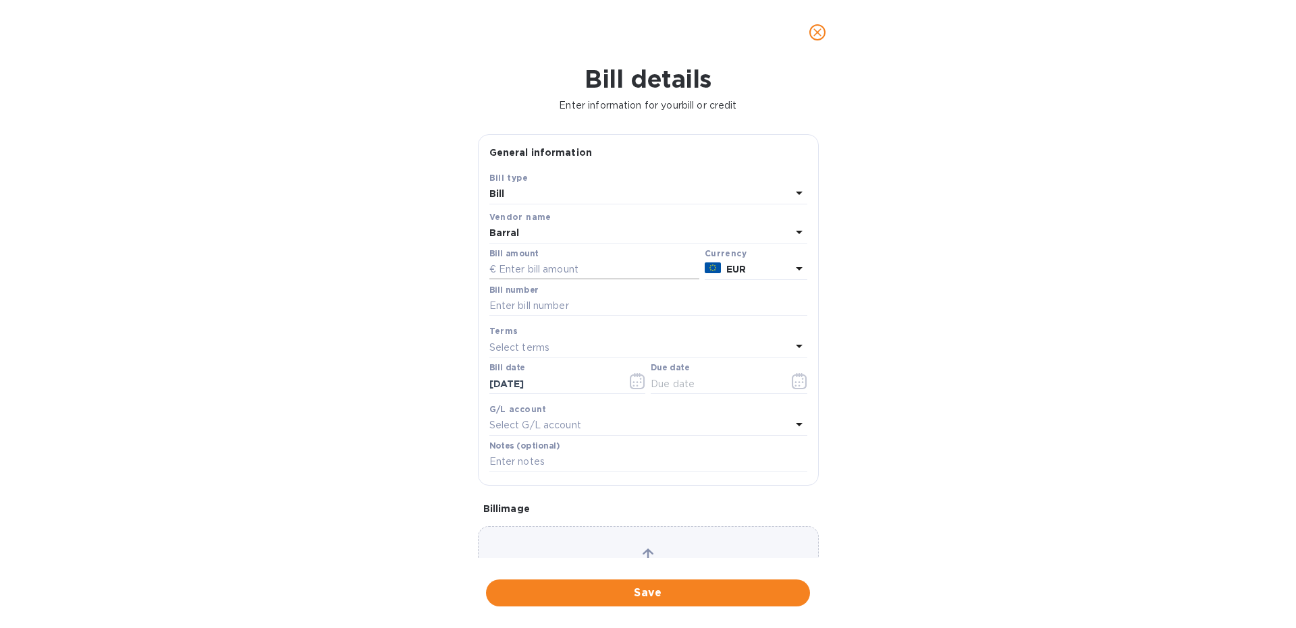
click at [530, 273] on input "text" at bounding box center [594, 270] width 210 height 20
paste input "3,351.60"
type input "3,351.60"
click at [502, 310] on input "text" at bounding box center [648, 306] width 318 height 20
type input "8E 3914"
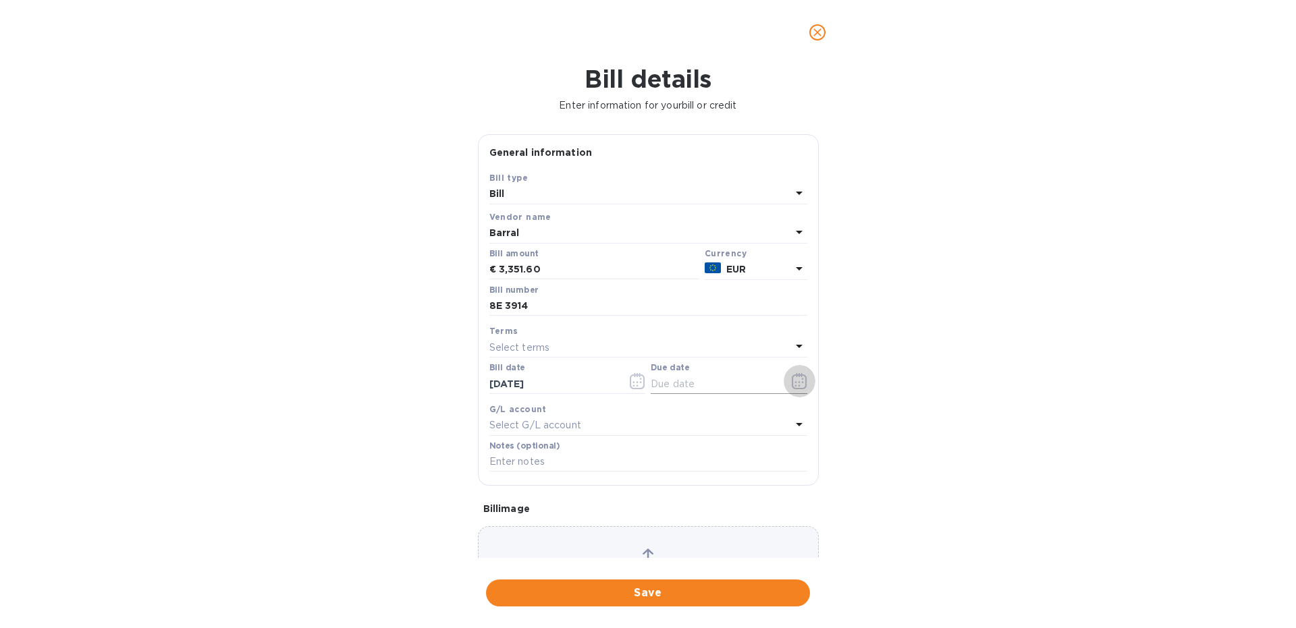
click at [797, 385] on icon "button" at bounding box center [800, 381] width 16 height 16
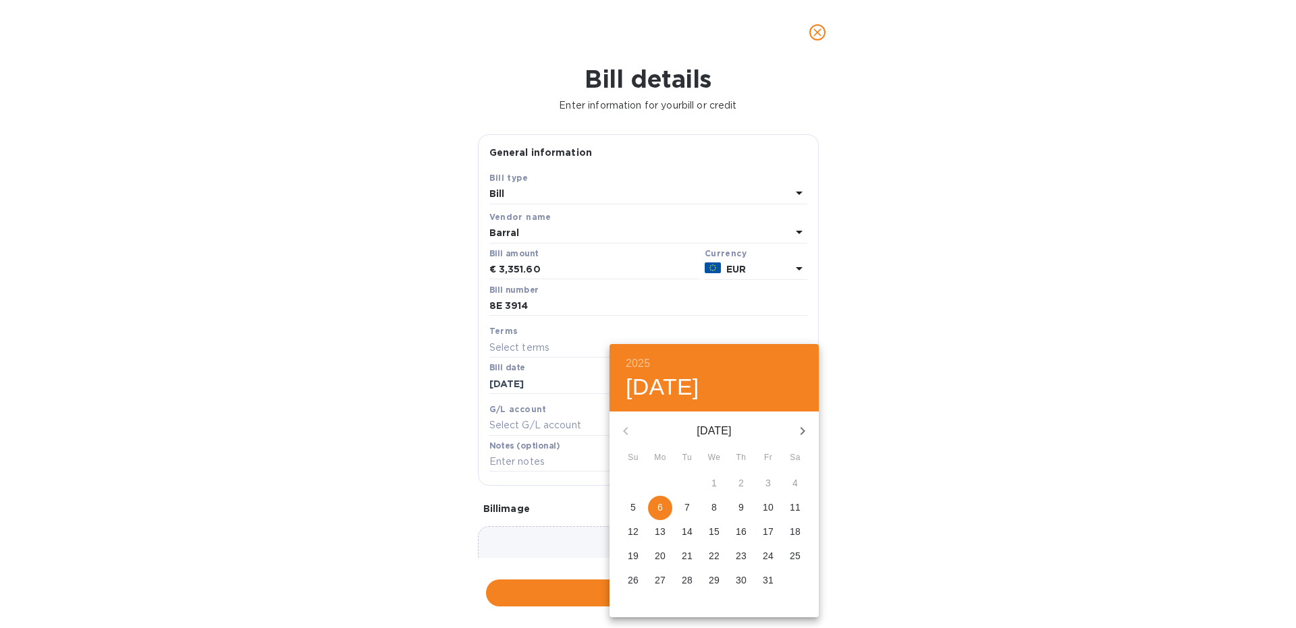
click at [799, 427] on icon "button" at bounding box center [803, 431] width 16 height 16
click at [739, 506] on p "6" at bounding box center [741, 508] width 5 height 14
type input "[DATE]"
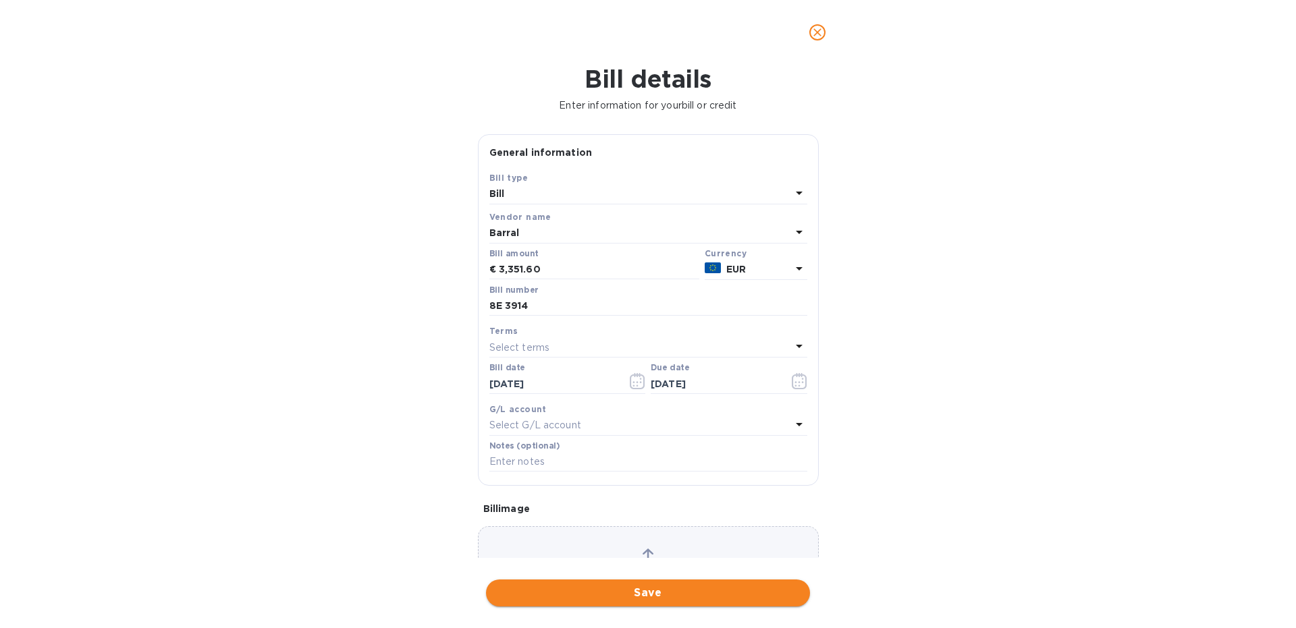
click at [669, 591] on span "Save" at bounding box center [648, 593] width 302 height 16
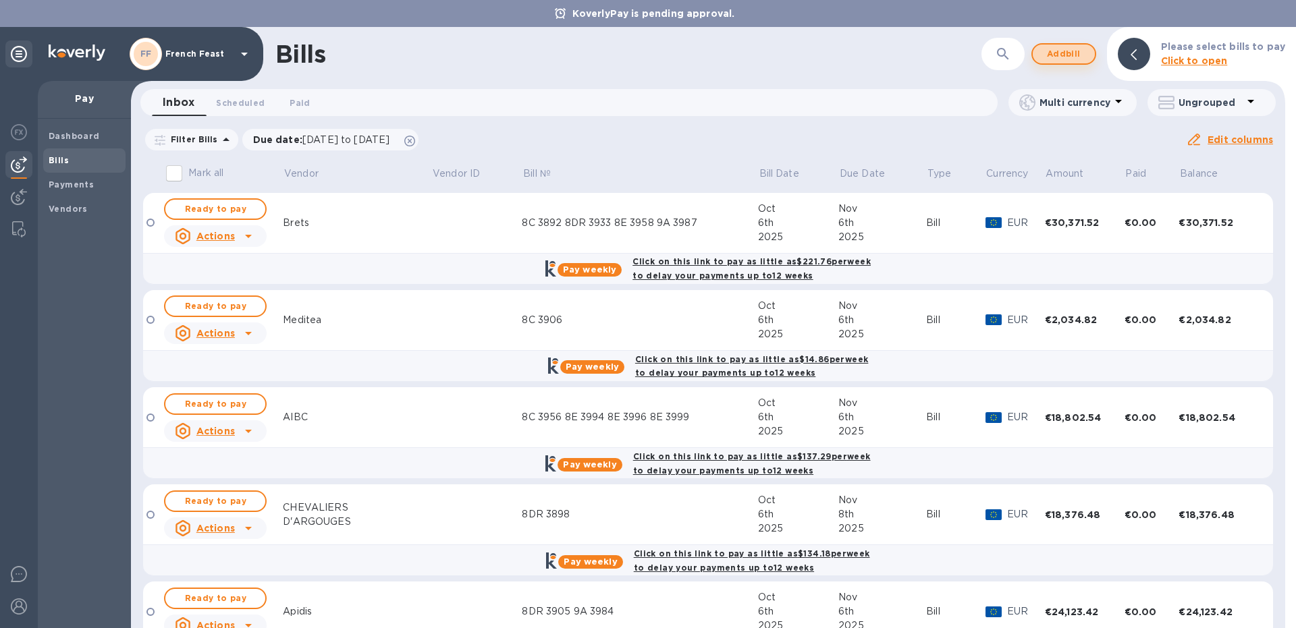
click at [1081, 49] on span "Add bill" at bounding box center [1064, 54] width 41 height 16
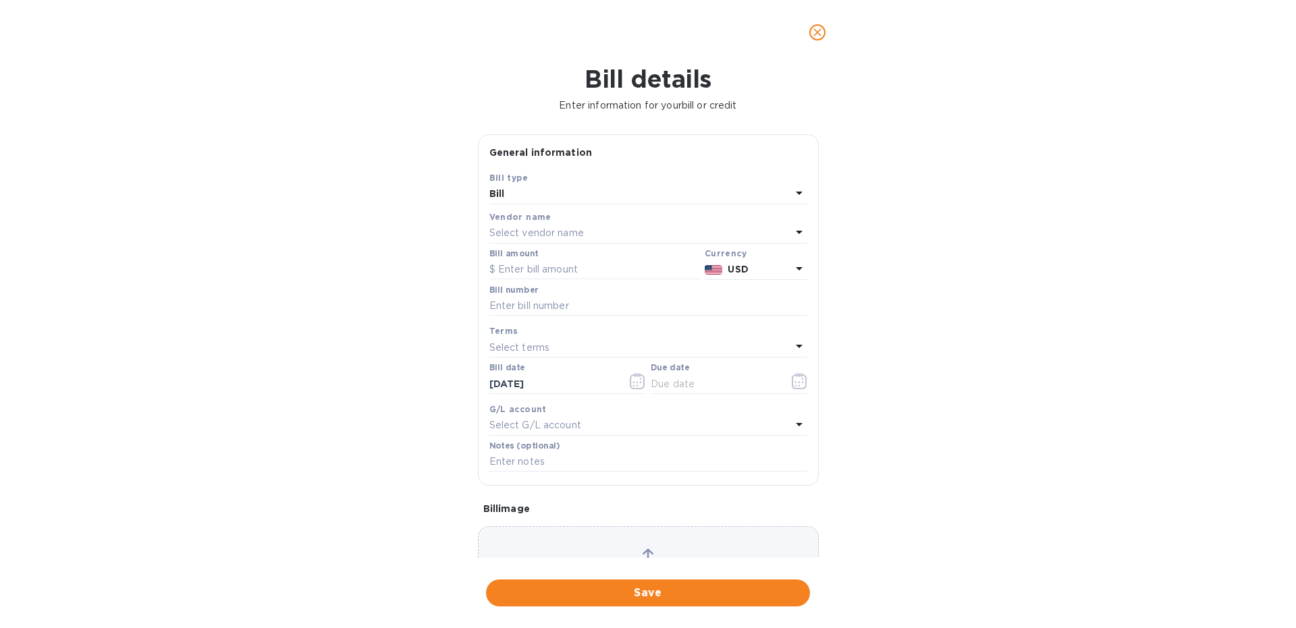
click at [551, 227] on p "Select vendor name" at bounding box center [536, 233] width 95 height 14
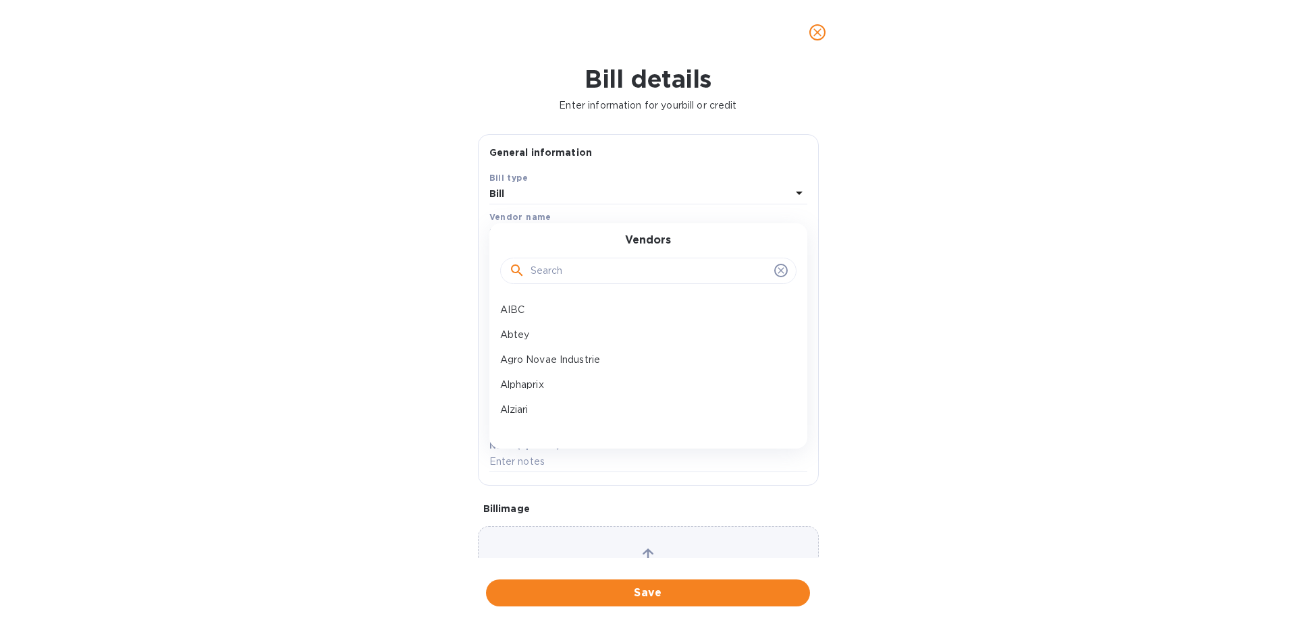
click at [541, 279] on input "text" at bounding box center [650, 271] width 238 height 20
type input "delo"
click at [541, 311] on p "Delouis" at bounding box center [643, 310] width 286 height 14
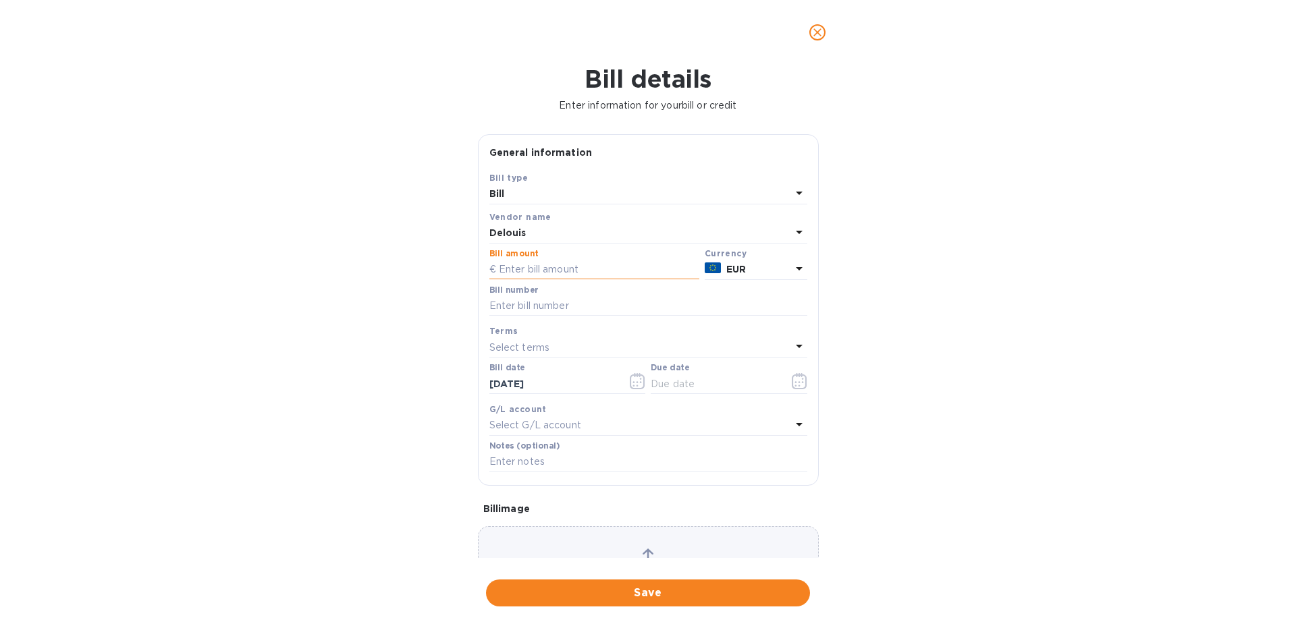
click at [541, 261] on input "text" at bounding box center [594, 270] width 210 height 20
paste input "1,862.84"
type input "1,862.84"
click at [503, 303] on input "text" at bounding box center [648, 306] width 318 height 20
type input "8E 3974"
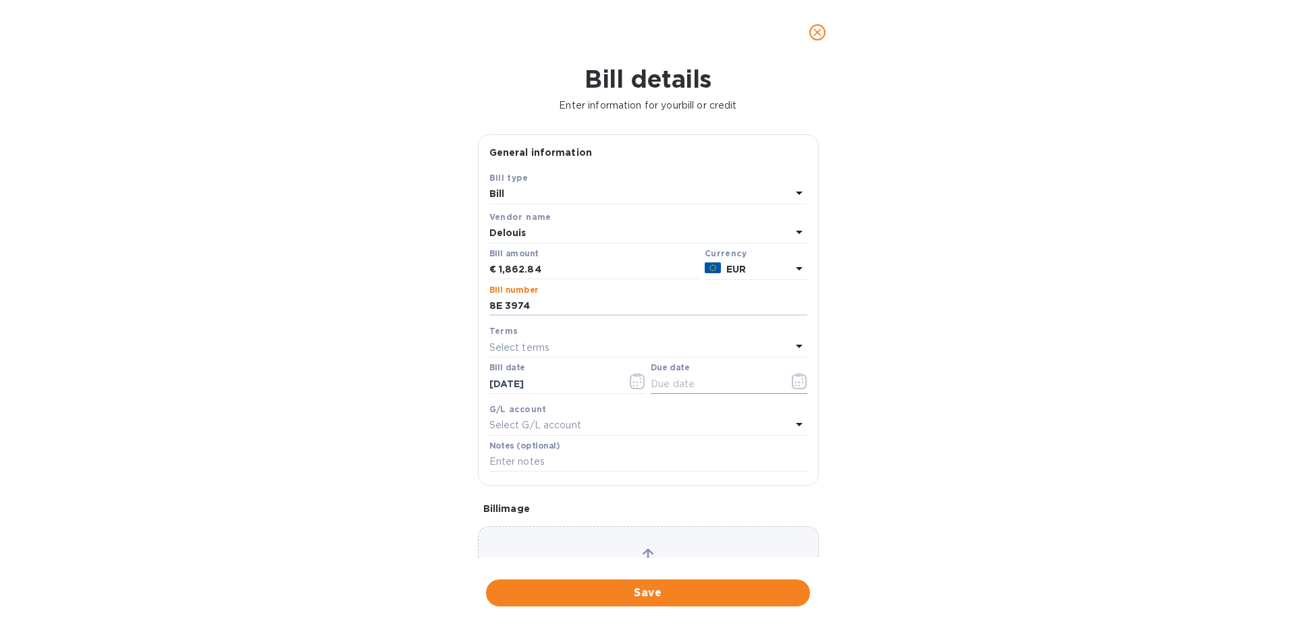
click at [795, 389] on icon "button" at bounding box center [800, 381] width 16 height 16
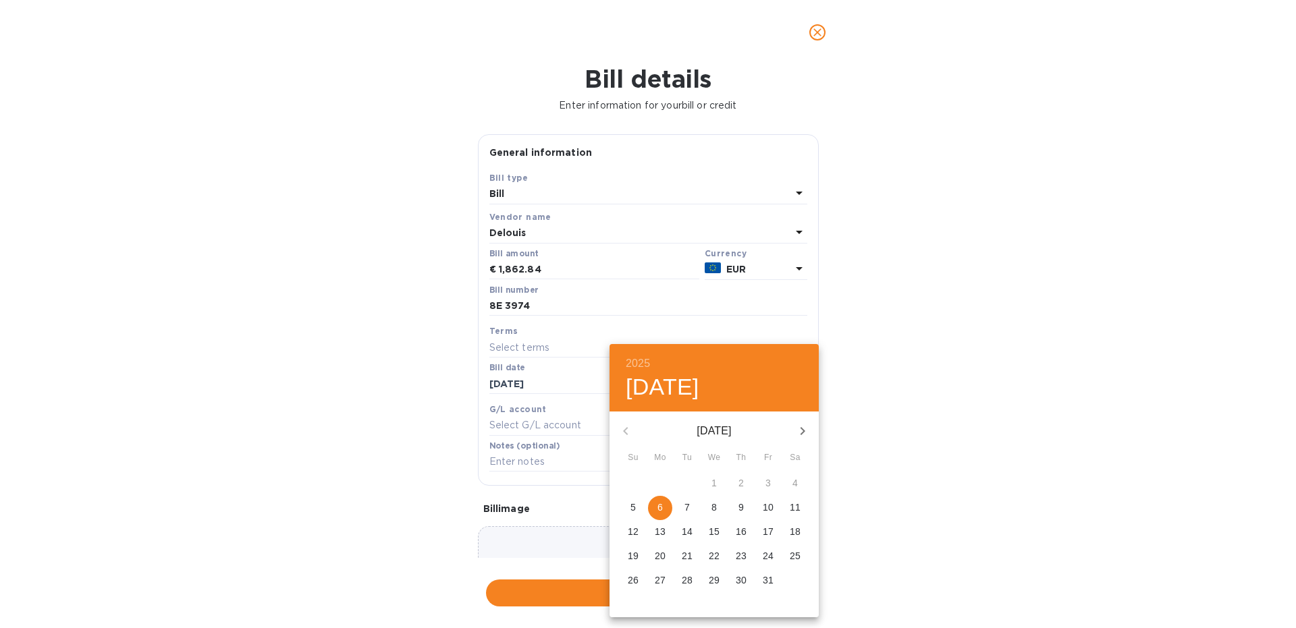
click at [806, 432] on icon "button" at bounding box center [803, 431] width 16 height 16
click at [749, 504] on span "6" at bounding box center [741, 508] width 24 height 14
type input "[DATE]"
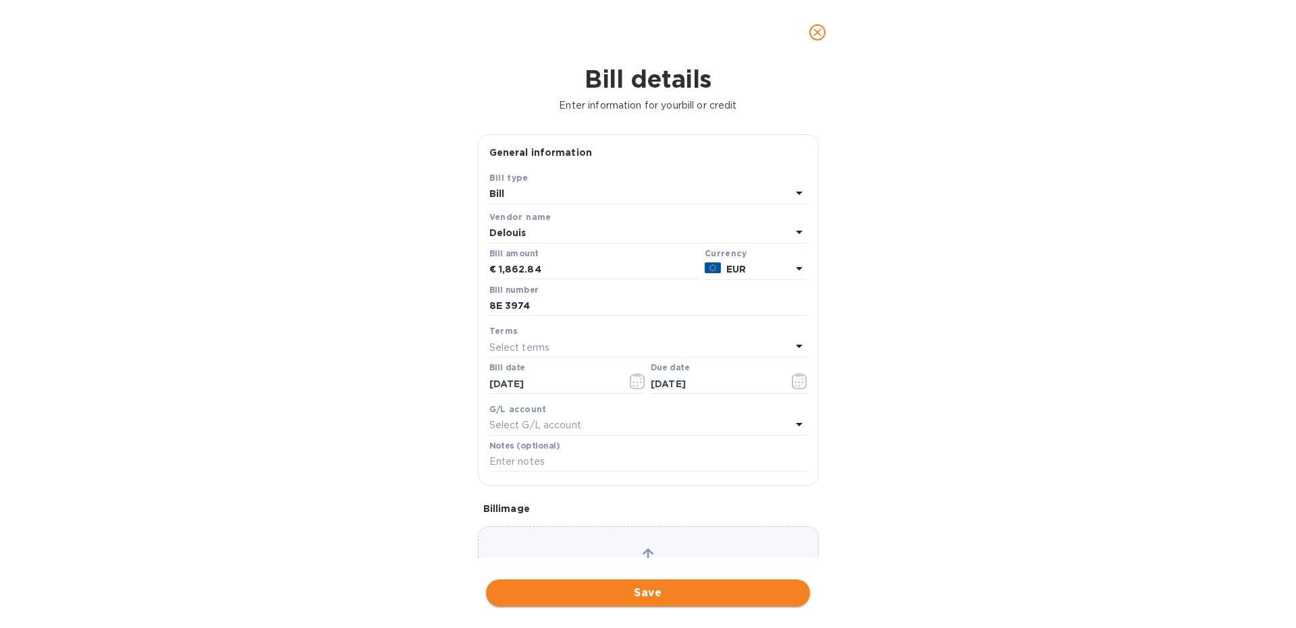
click at [643, 598] on span "Save" at bounding box center [648, 593] width 302 height 16
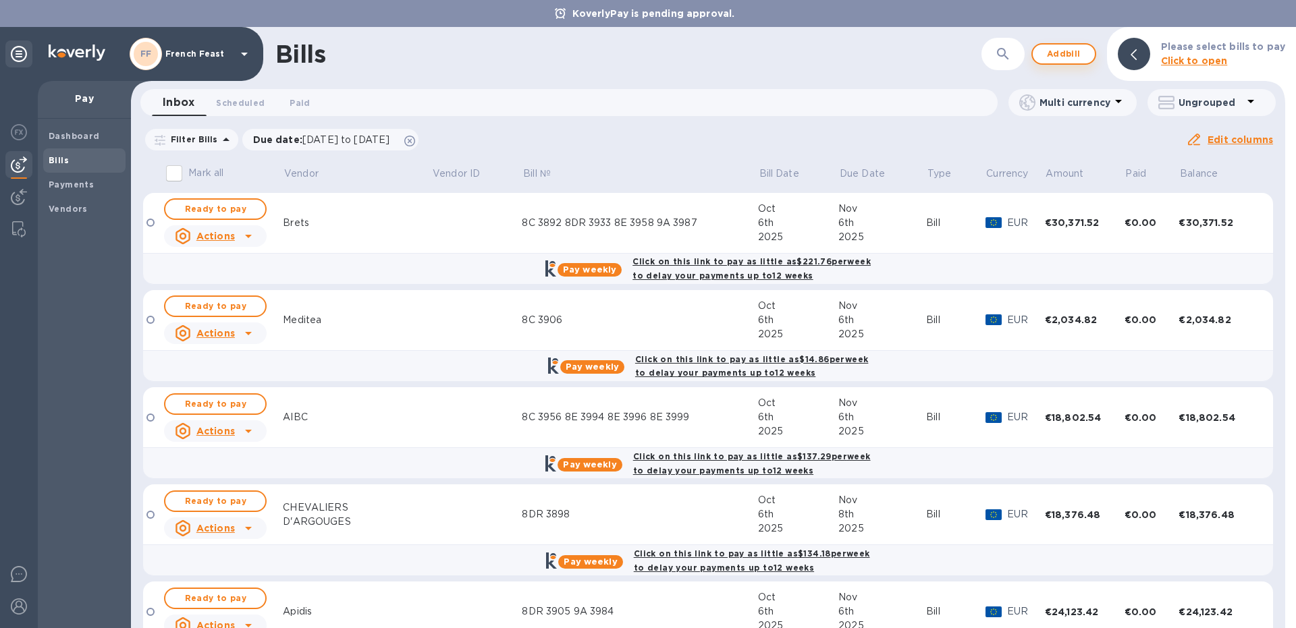
click at [1059, 57] on span "Add bill" at bounding box center [1064, 54] width 41 height 16
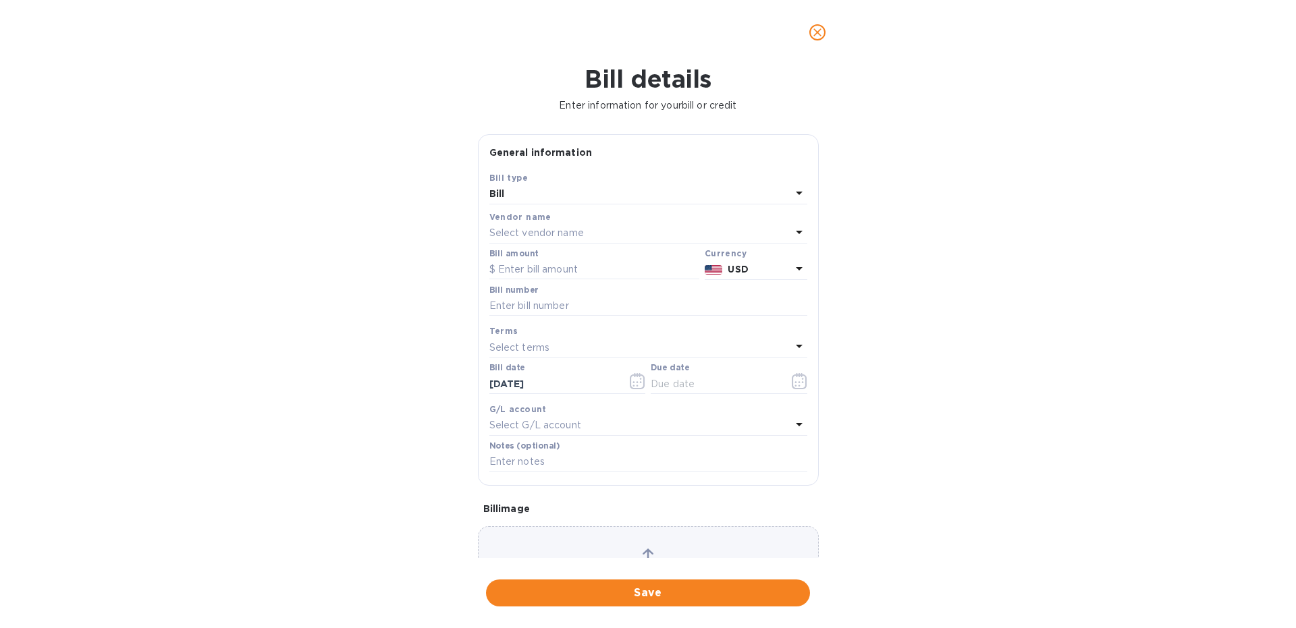
click at [523, 232] on p "Select vendor name" at bounding box center [536, 233] width 95 height 14
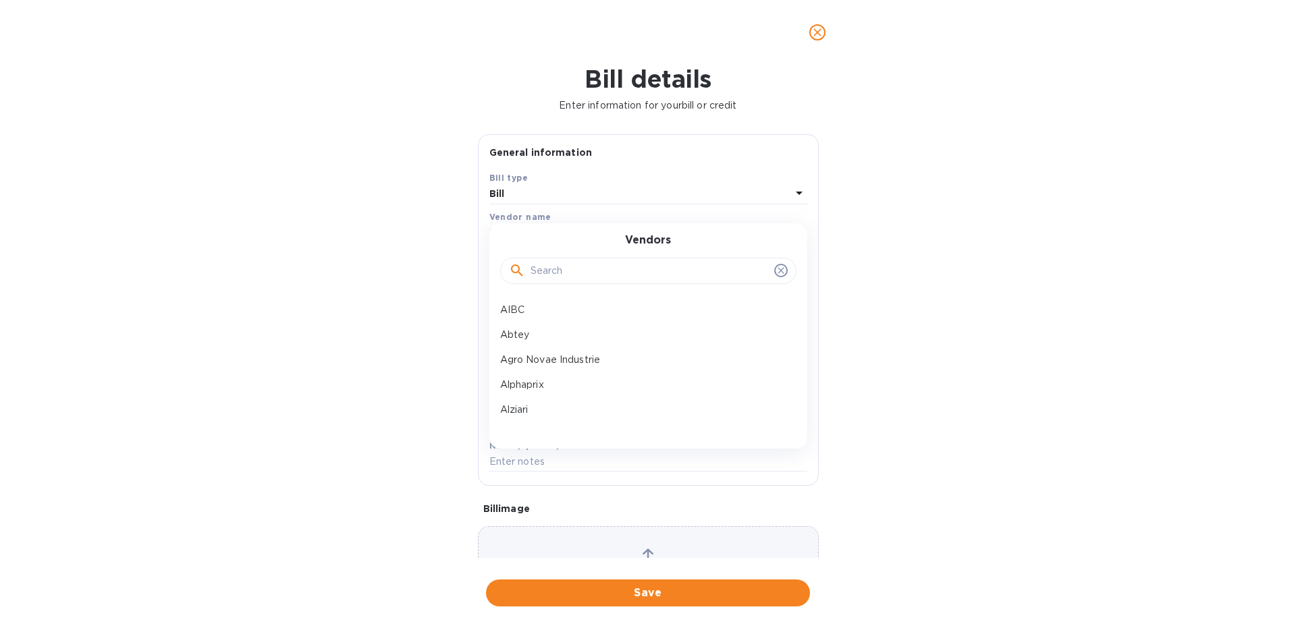
click at [541, 265] on input "text" at bounding box center [650, 271] width 238 height 20
type input "n"
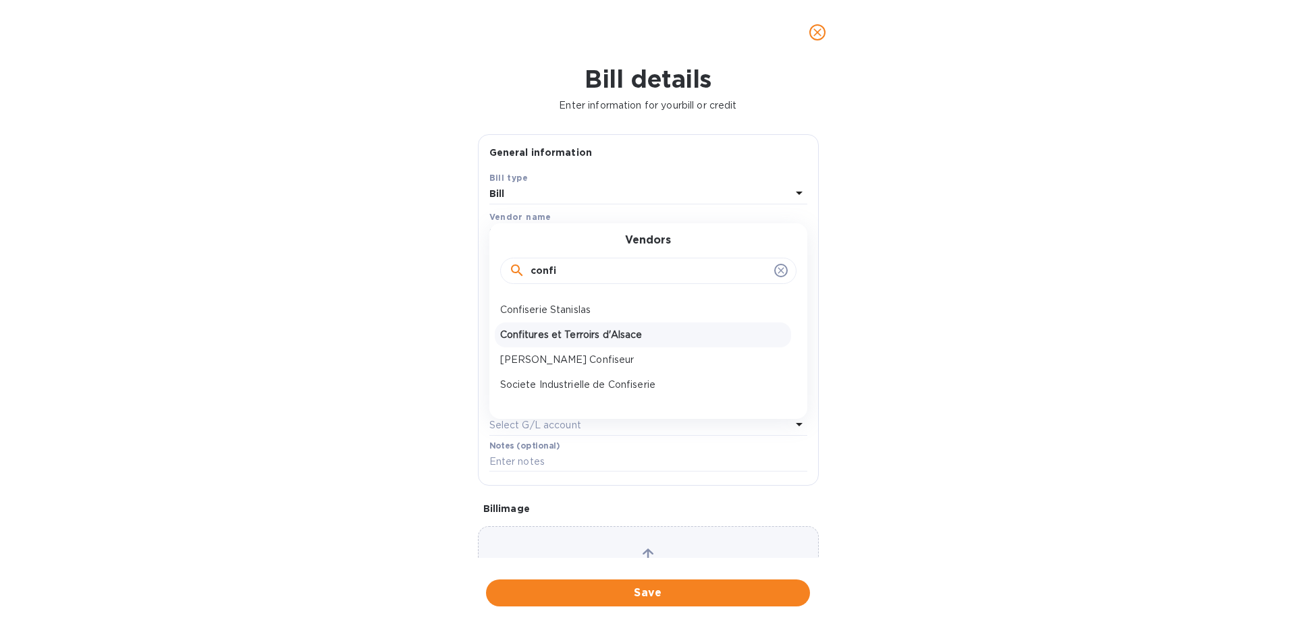
type input "confi"
click at [618, 332] on p "Confitures et Terroirs d'Alsace" at bounding box center [643, 335] width 286 height 14
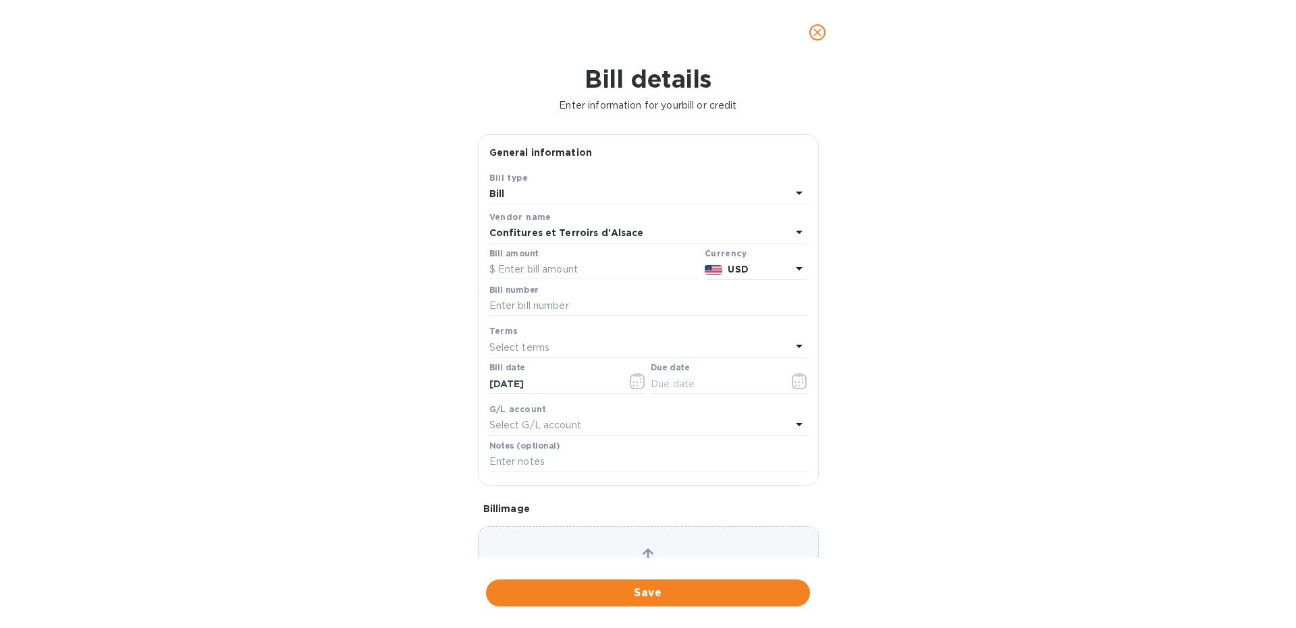
click at [794, 271] on icon at bounding box center [799, 269] width 16 height 16
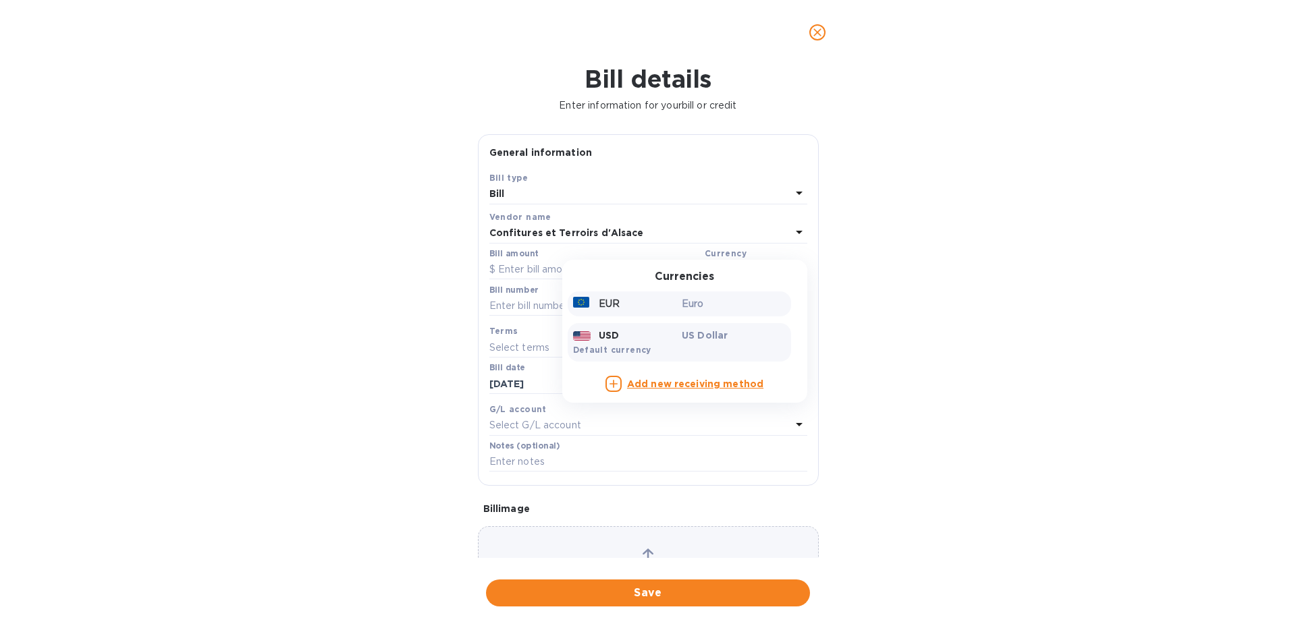
click at [616, 302] on p "EUR" at bounding box center [609, 304] width 21 height 14
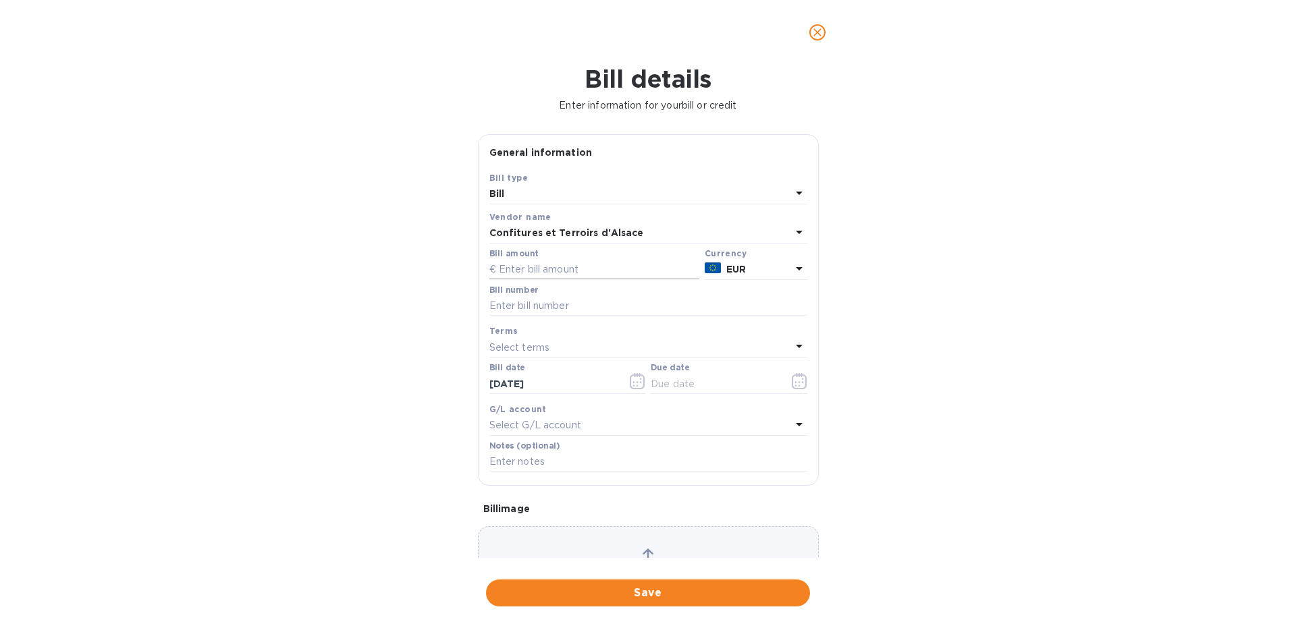
click at [516, 273] on input "text" at bounding box center [594, 270] width 210 height 20
paste input "2,317.20"
type input "2,317.20"
click at [509, 304] on input "text" at bounding box center [648, 306] width 318 height 20
click at [502, 309] on input "8E3919" at bounding box center [648, 306] width 318 height 20
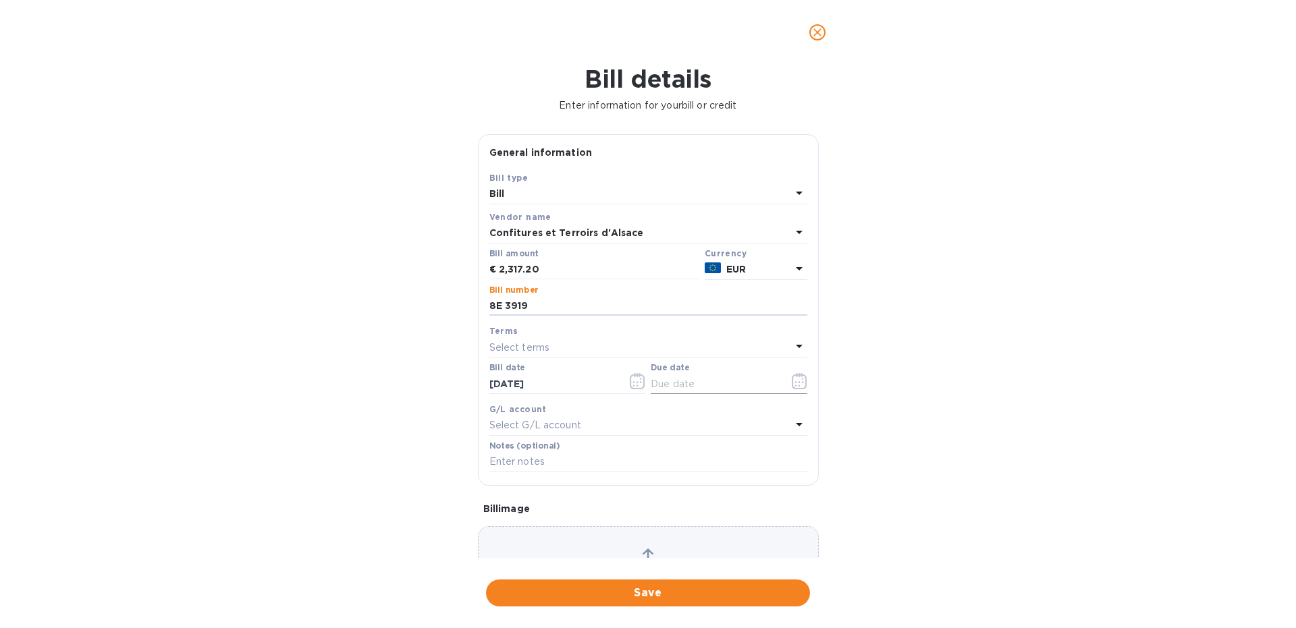
type input "8E 3919"
click at [803, 381] on icon "button" at bounding box center [800, 381] width 16 height 16
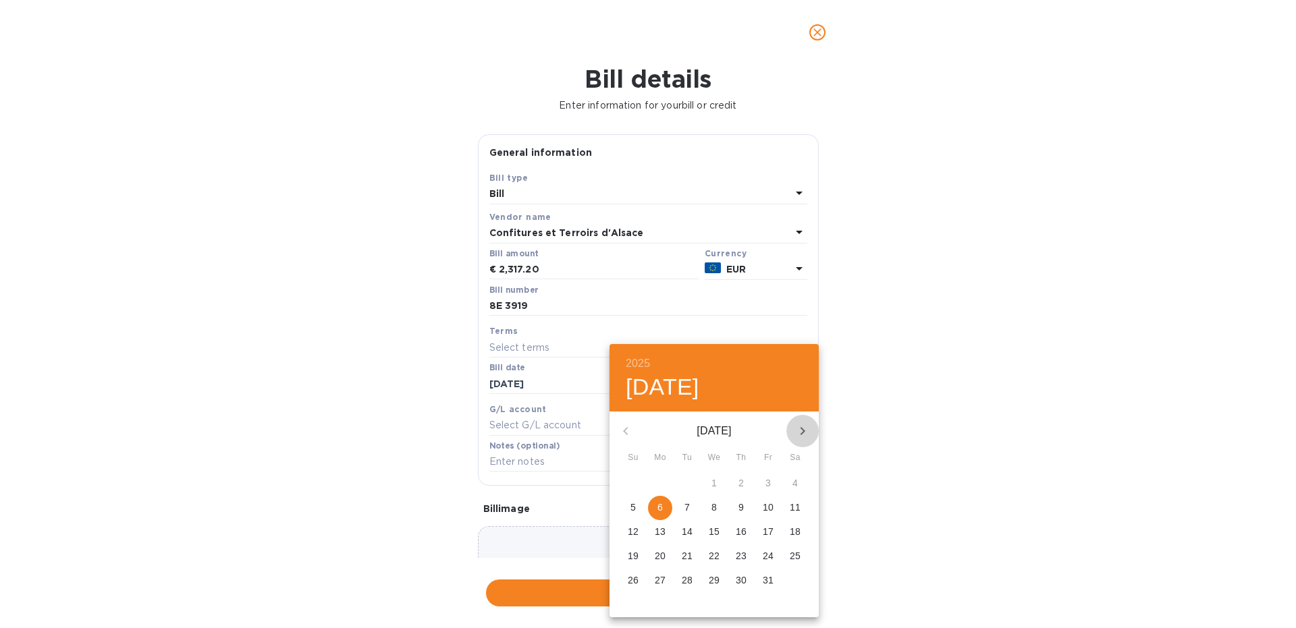
click at [806, 425] on icon "button" at bounding box center [803, 431] width 16 height 16
click at [743, 510] on p "6" at bounding box center [741, 508] width 5 height 14
type input "[DATE]"
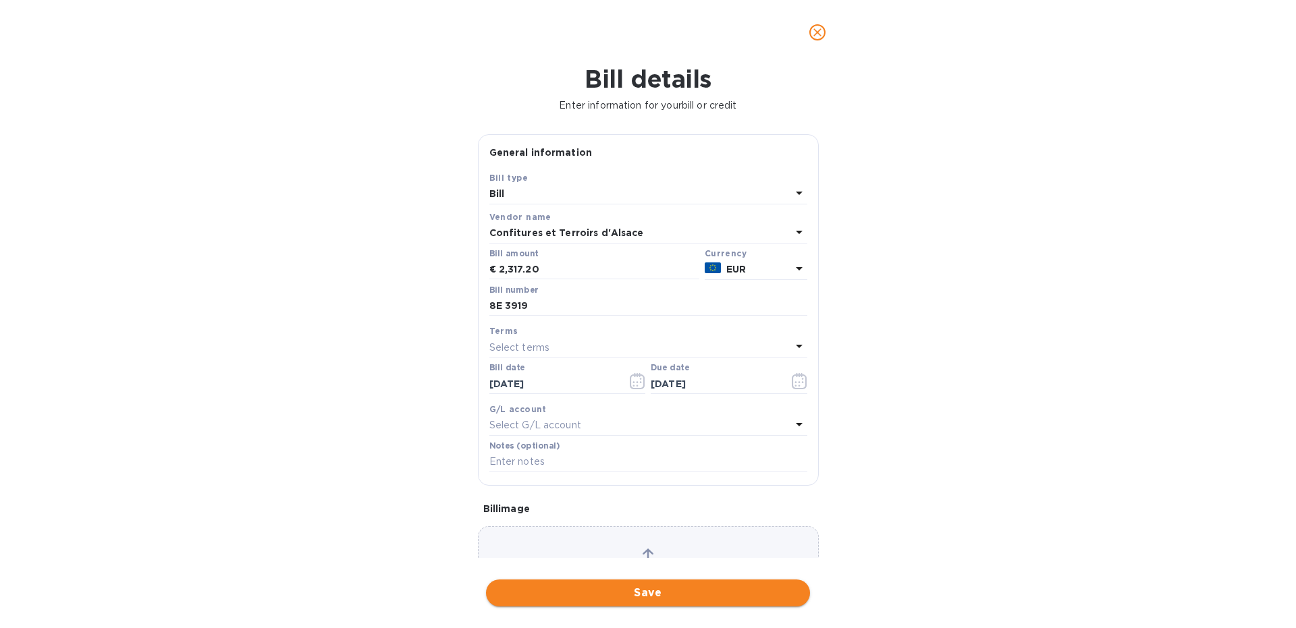
click at [597, 595] on span "Save" at bounding box center [648, 593] width 302 height 16
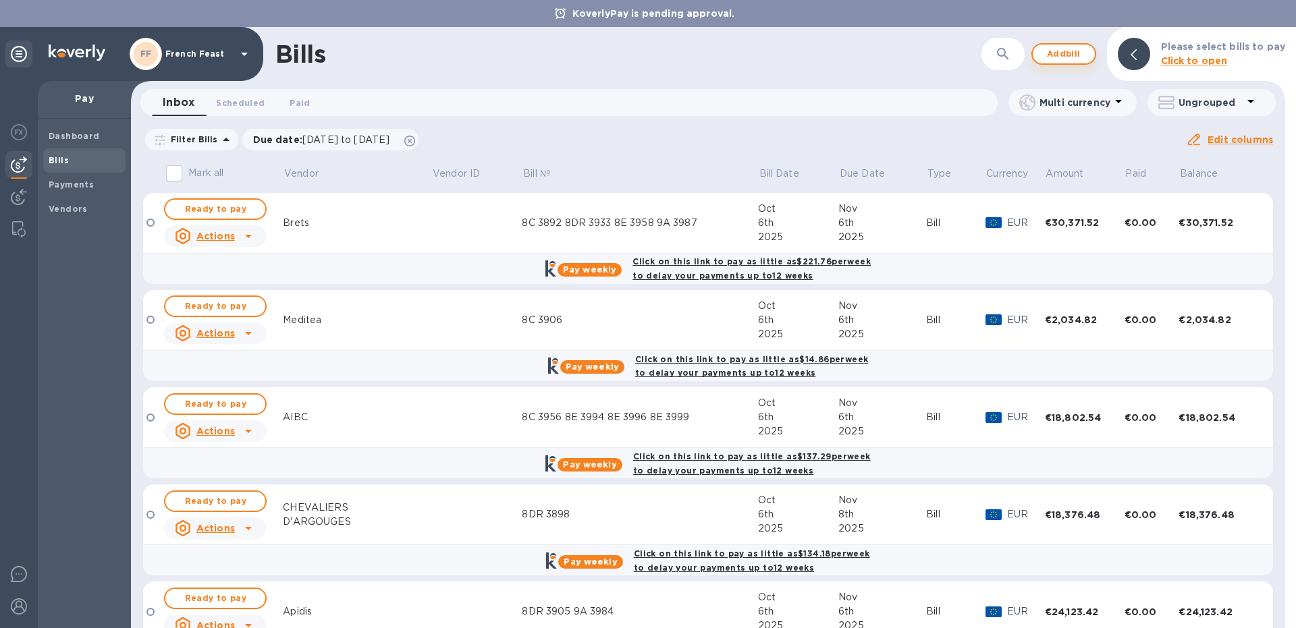
click at [1052, 55] on span "Add bill" at bounding box center [1064, 54] width 41 height 16
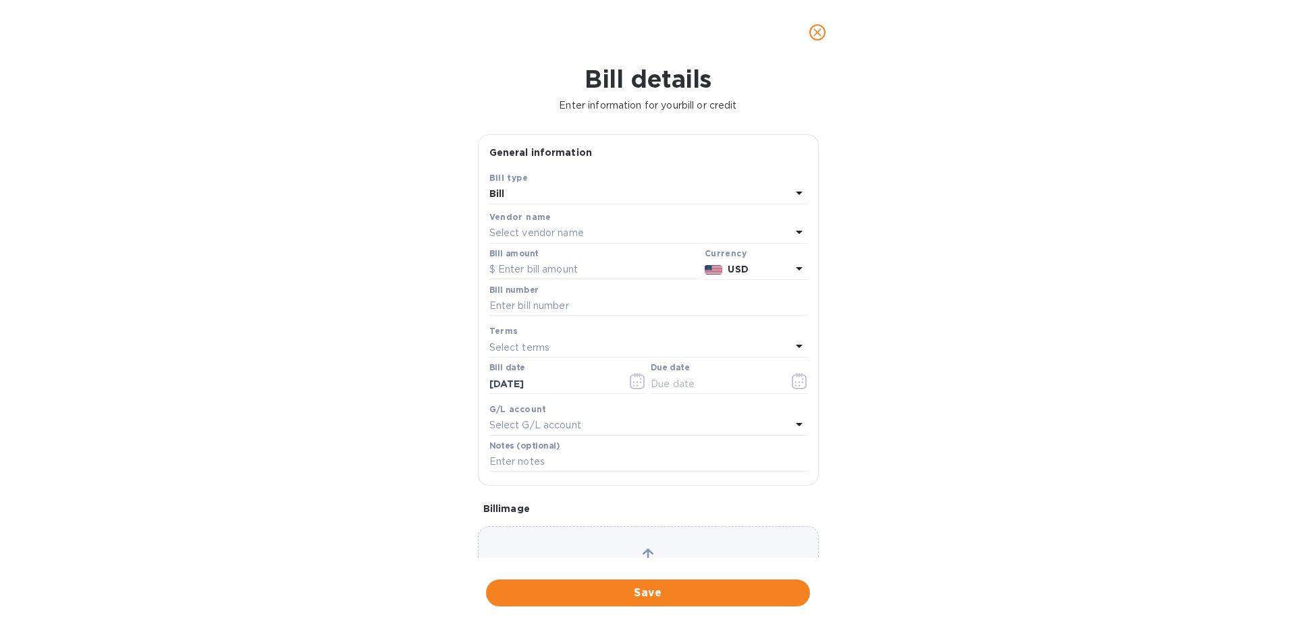
click at [519, 228] on p "Select vendor name" at bounding box center [536, 233] width 95 height 14
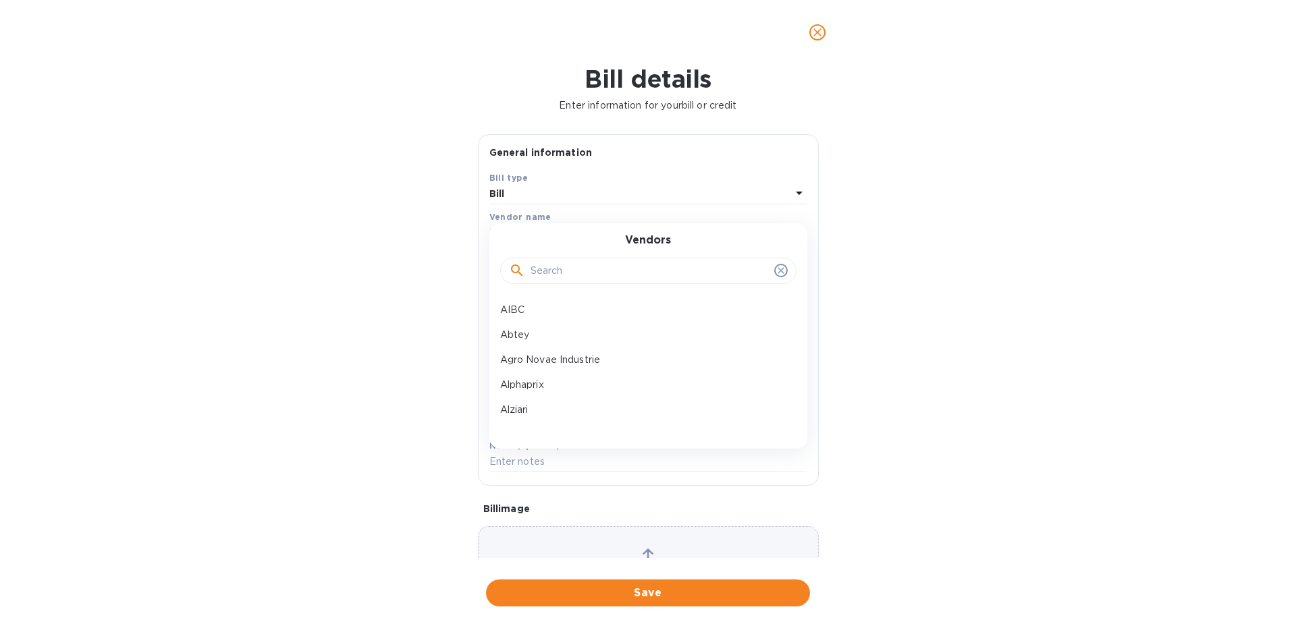
click at [553, 265] on input "text" at bounding box center [650, 271] width 238 height 20
type input "fort"
click at [533, 306] on p "Fortwenger" at bounding box center [643, 310] width 286 height 14
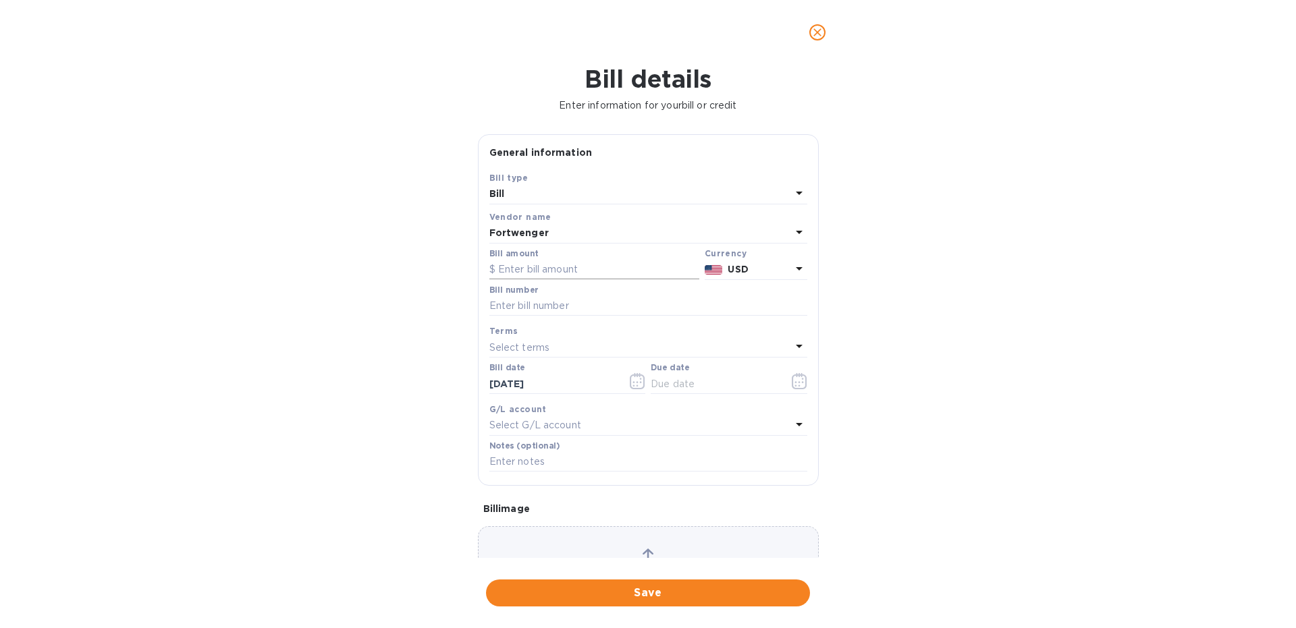
click at [525, 265] on input "text" at bounding box center [594, 270] width 210 height 20
paste input "1,441.92"
type input "1,441.92"
click at [756, 275] on p "USD" at bounding box center [759, 270] width 63 height 14
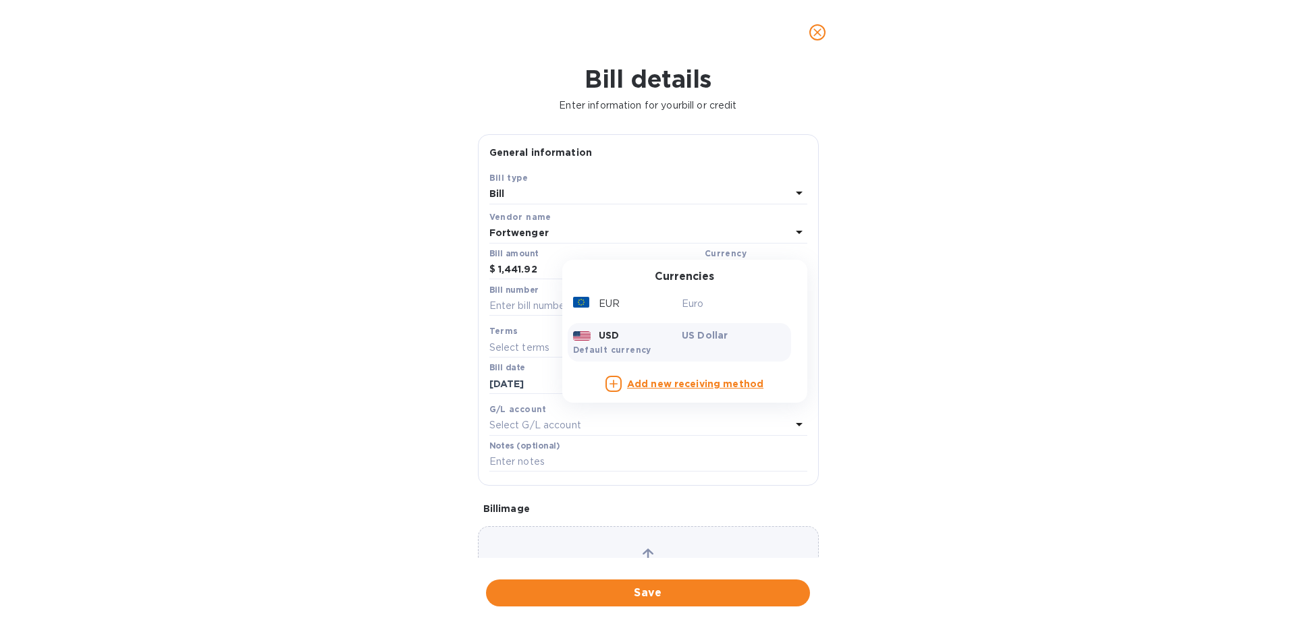
click at [565, 306] on div "EUR Euro USD US Dollar Default currency" at bounding box center [679, 326] width 234 height 77
click at [573, 304] on div at bounding box center [581, 302] width 16 height 11
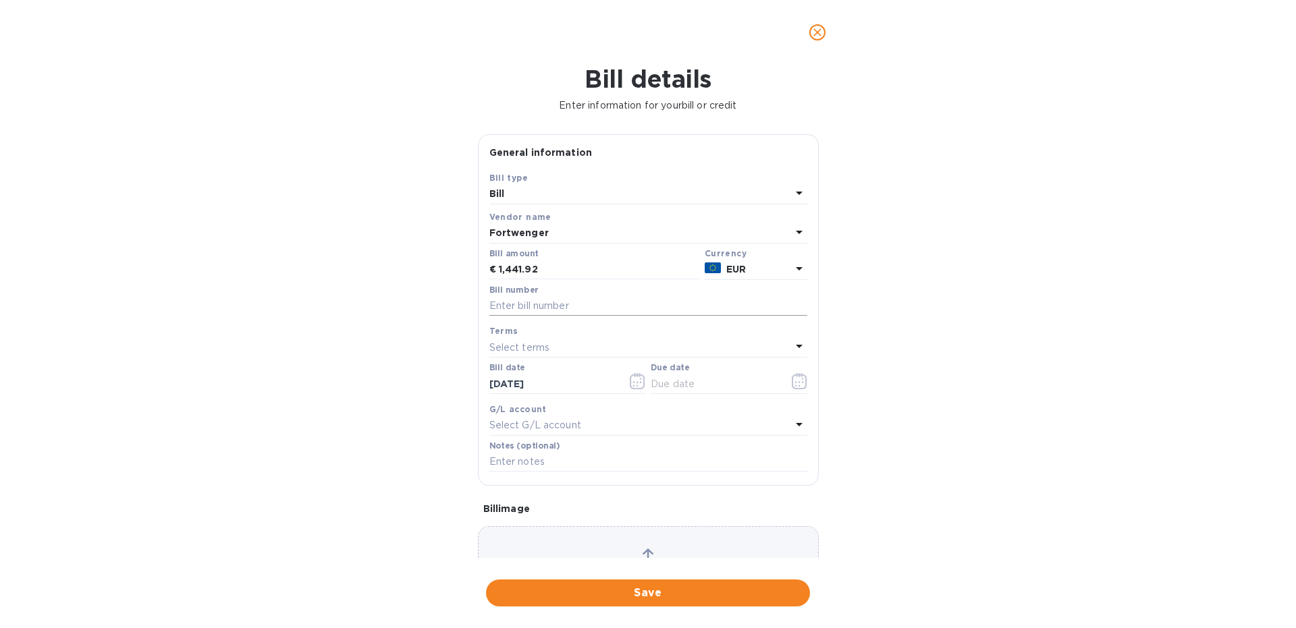
click at [550, 306] on input "text" at bounding box center [648, 306] width 318 height 20
type input "8E 3943"
click at [799, 385] on icon "button" at bounding box center [800, 381] width 16 height 16
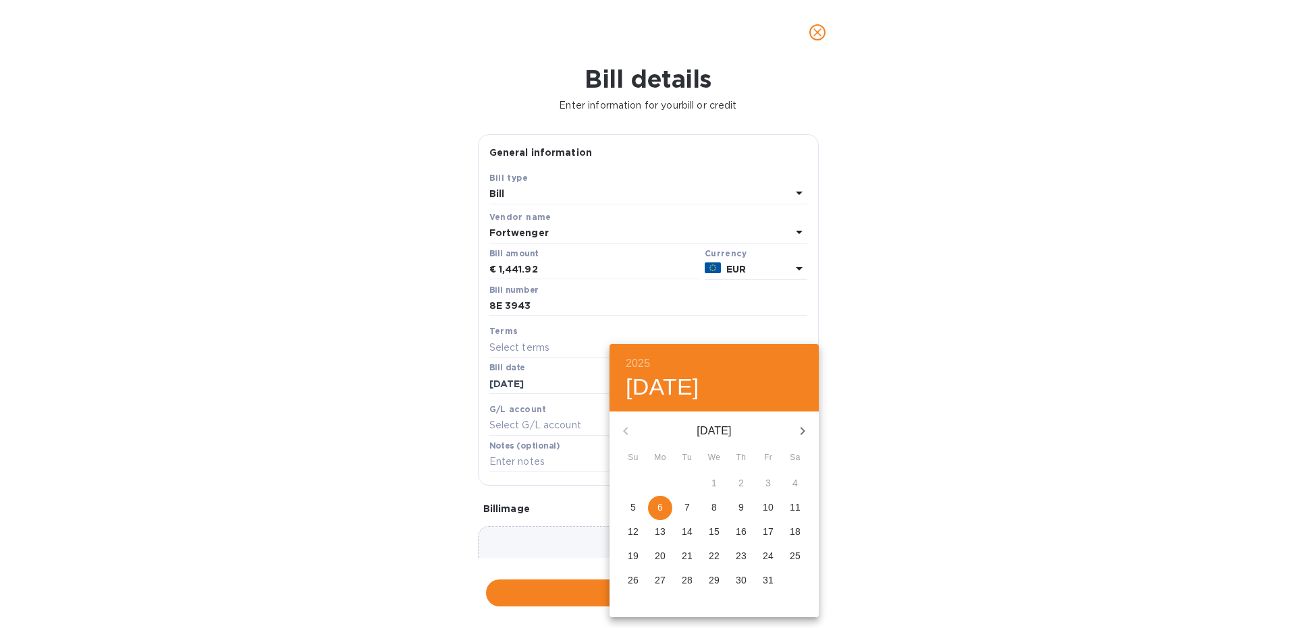
click at [801, 429] on icon "button" at bounding box center [803, 431] width 16 height 16
click at [740, 512] on p "6" at bounding box center [741, 508] width 5 height 14
type input "[DATE]"
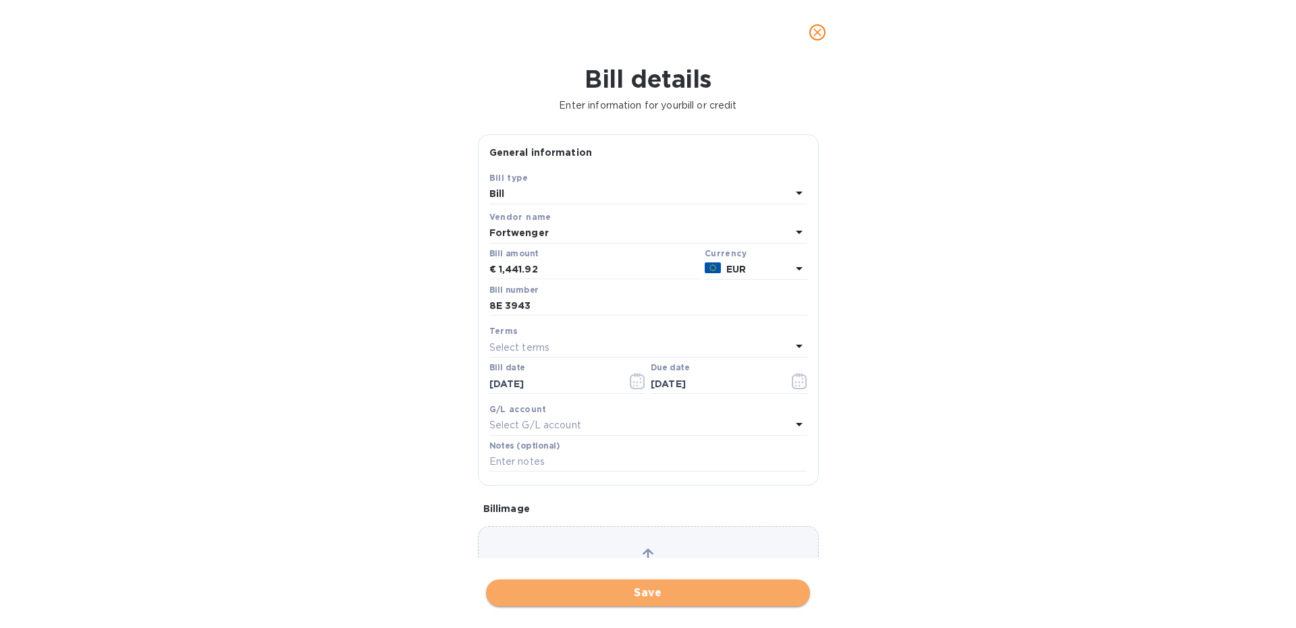
click at [508, 589] on span "Save" at bounding box center [648, 593] width 302 height 16
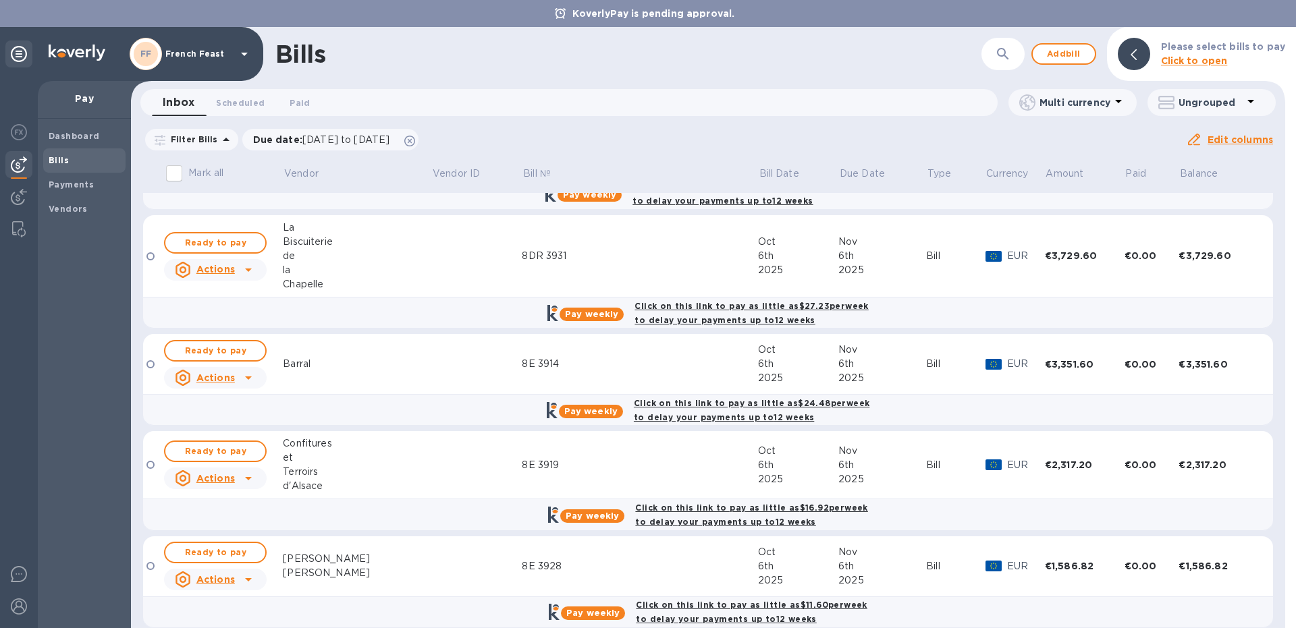
scroll to position [977, 0]
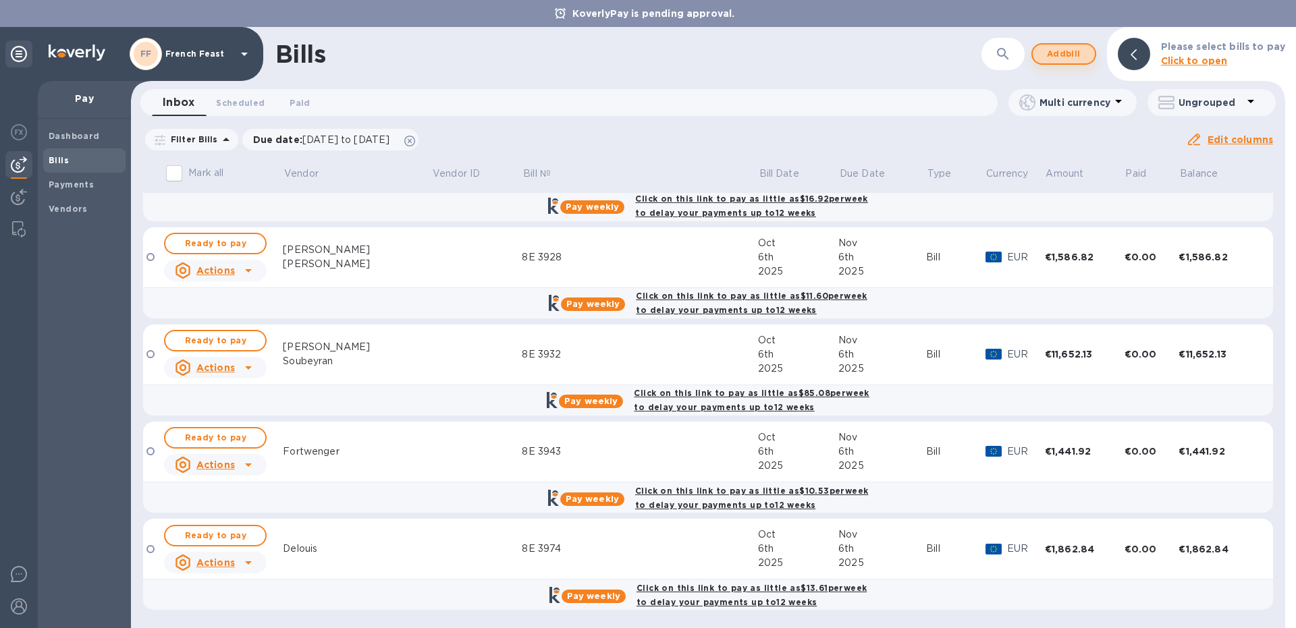
click at [1073, 47] on span "Add bill" at bounding box center [1064, 54] width 41 height 16
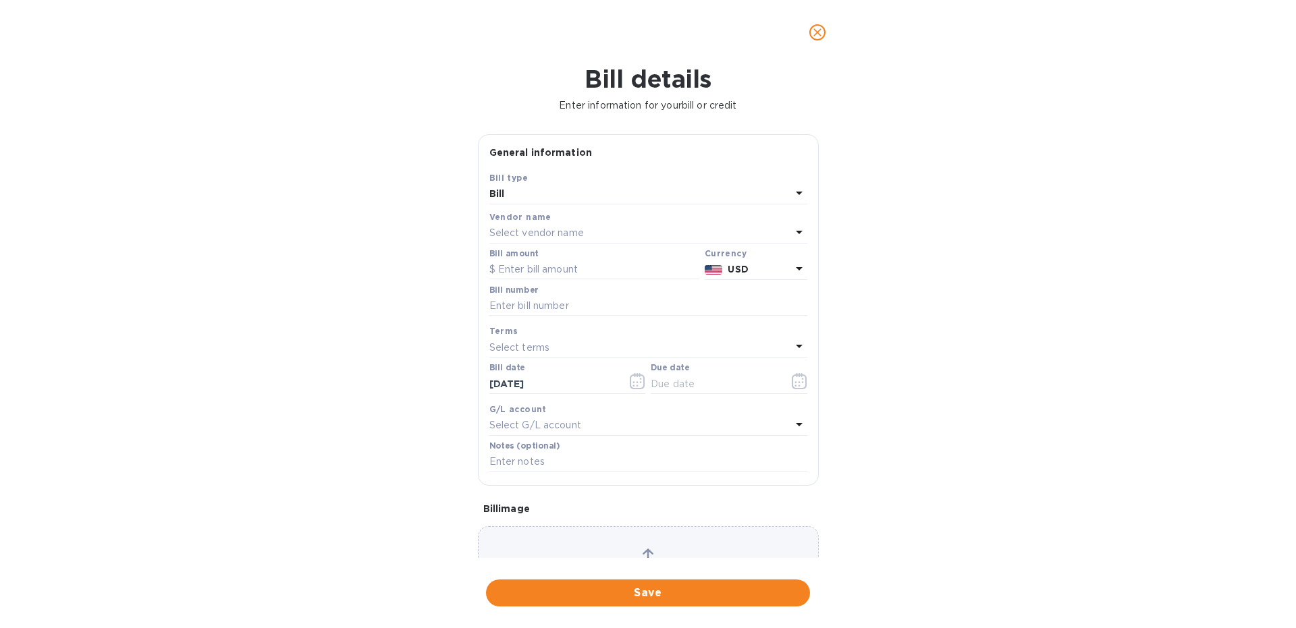
click at [571, 228] on p "Select vendor name" at bounding box center [536, 233] width 95 height 14
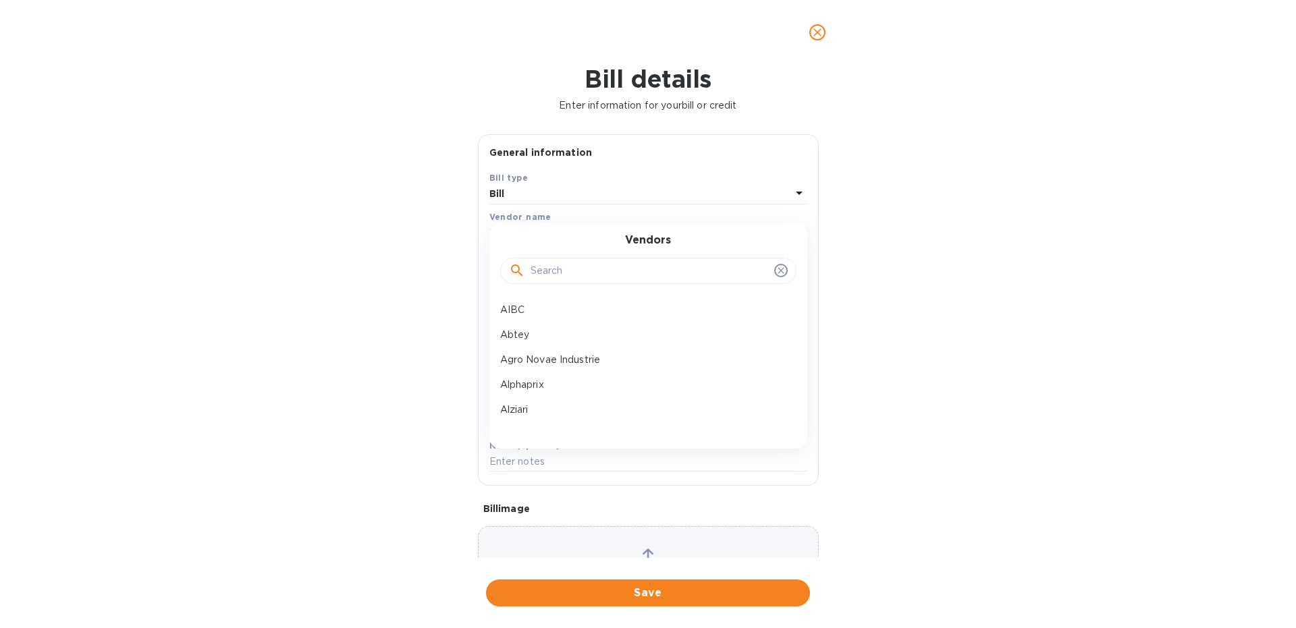
click at [549, 275] on input "text" at bounding box center [650, 271] width 238 height 20
type input "kubl"
click at [545, 316] on p "[PERSON_NAME]" at bounding box center [643, 310] width 286 height 14
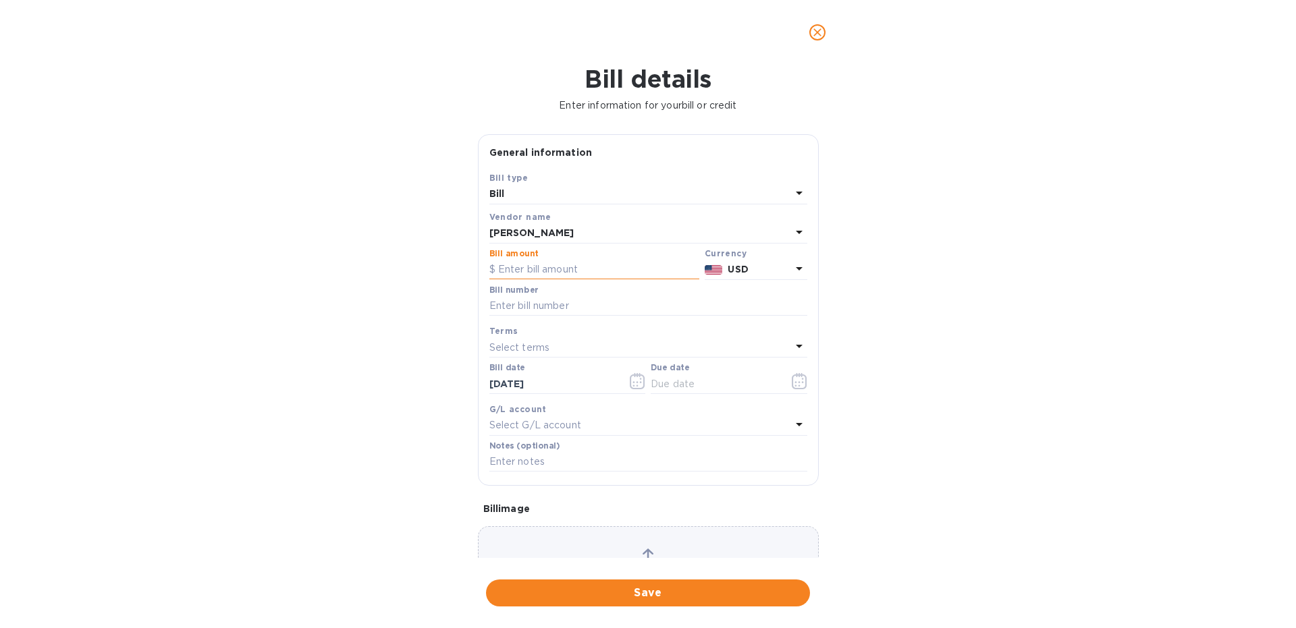
click at [513, 268] on input "text" at bounding box center [594, 270] width 210 height 20
paste input "8,712.52"
type input "8,712.52"
click at [765, 273] on p "USD" at bounding box center [759, 270] width 63 height 14
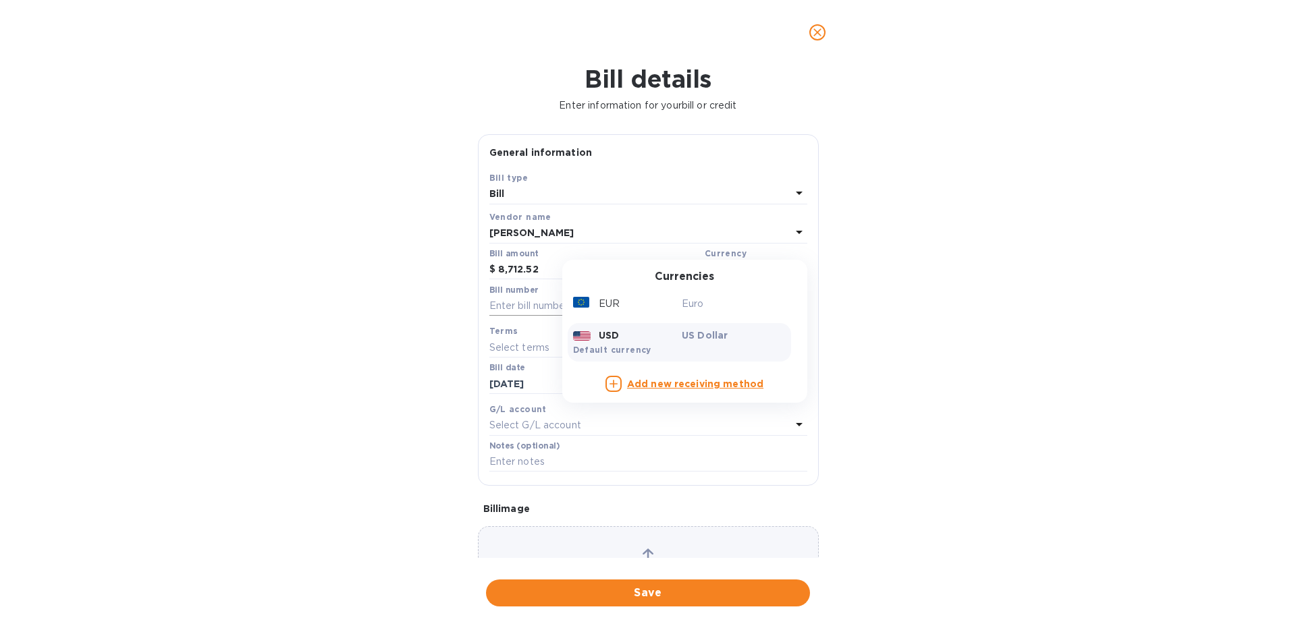
click at [618, 306] on p "EUR" at bounding box center [609, 304] width 21 height 14
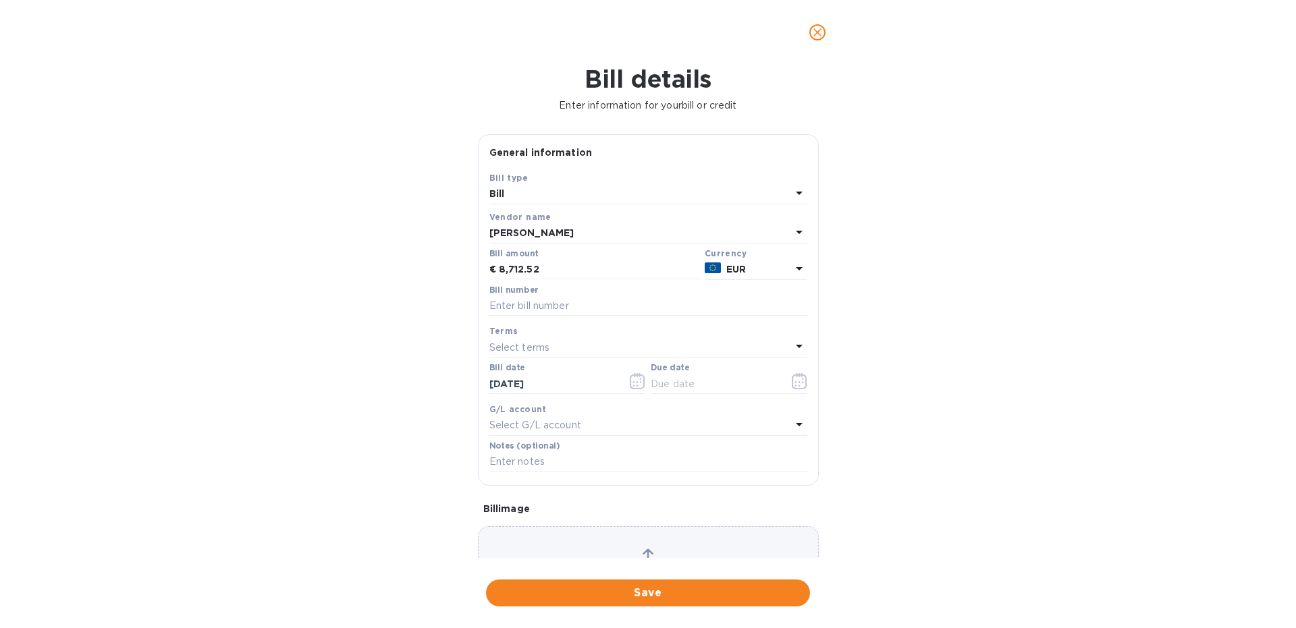
click at [485, 300] on div "Save Bill type Bill Vendor name Kubli Bill amount € 8,712.52 Currency EUR Bill …" at bounding box center [649, 328] width 340 height 315
click at [508, 304] on input "text" at bounding box center [648, 306] width 318 height 20
type input "8E 3907"
click at [803, 385] on icon "button" at bounding box center [800, 381] width 16 height 16
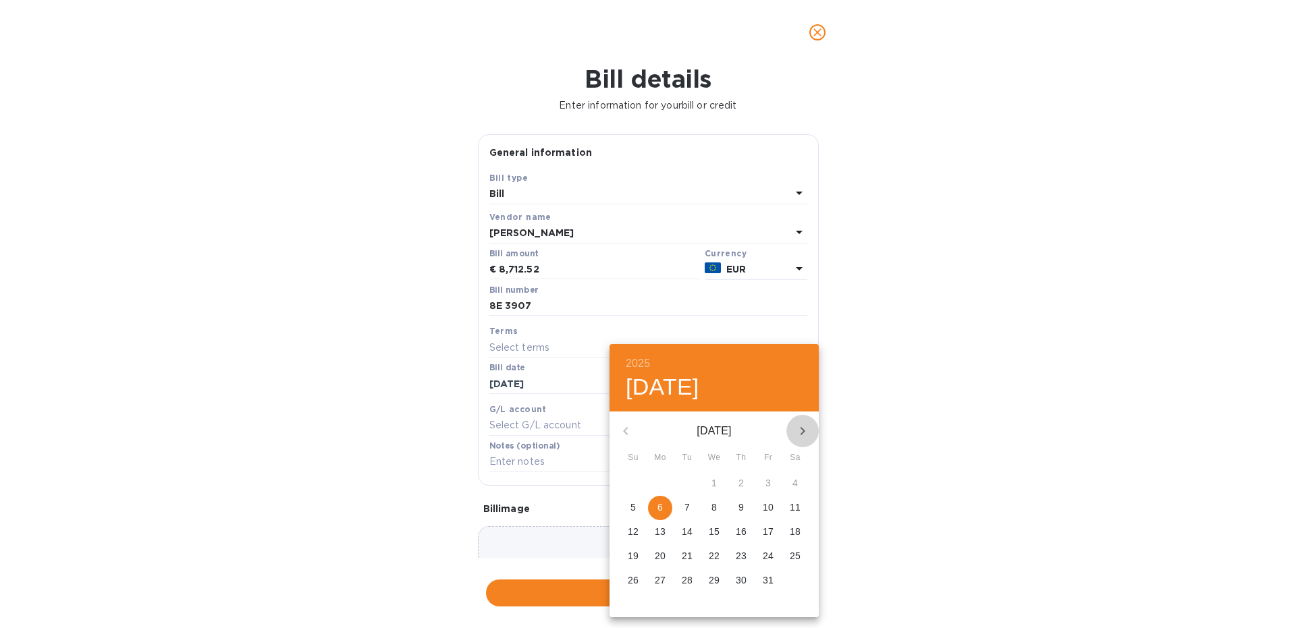
click at [793, 427] on button "button" at bounding box center [802, 431] width 32 height 32
click at [741, 506] on p "6" at bounding box center [741, 508] width 5 height 14
type input "[DATE]"
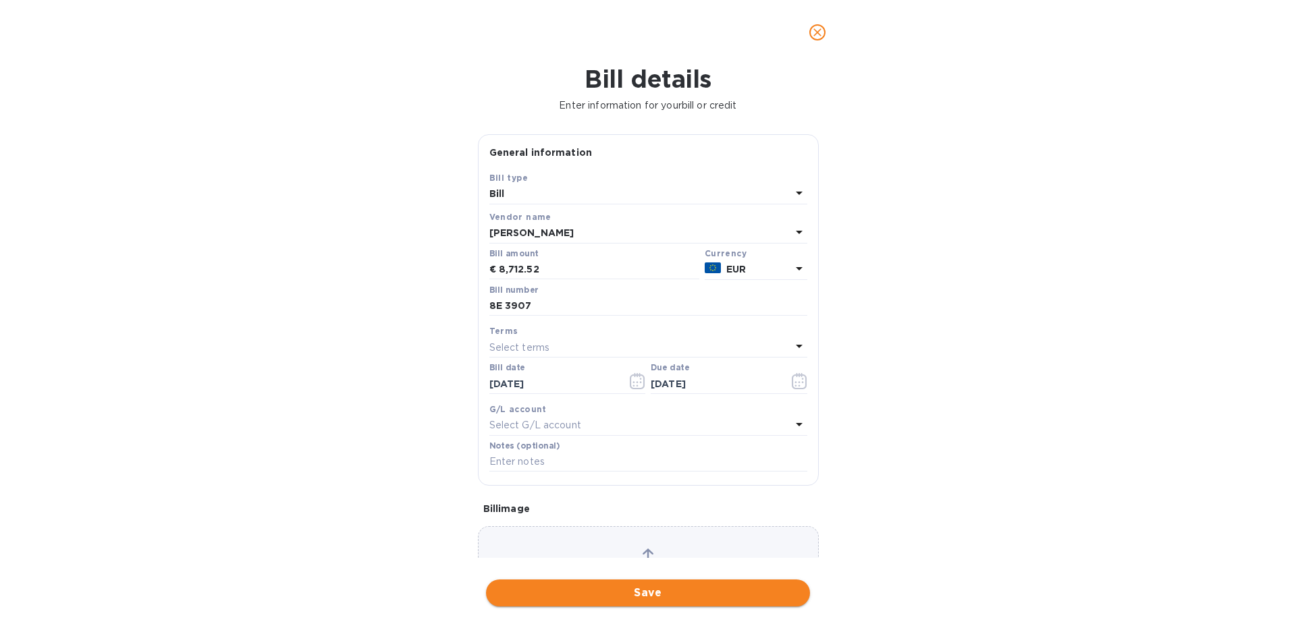
click at [636, 605] on button "Save" at bounding box center [648, 593] width 324 height 27
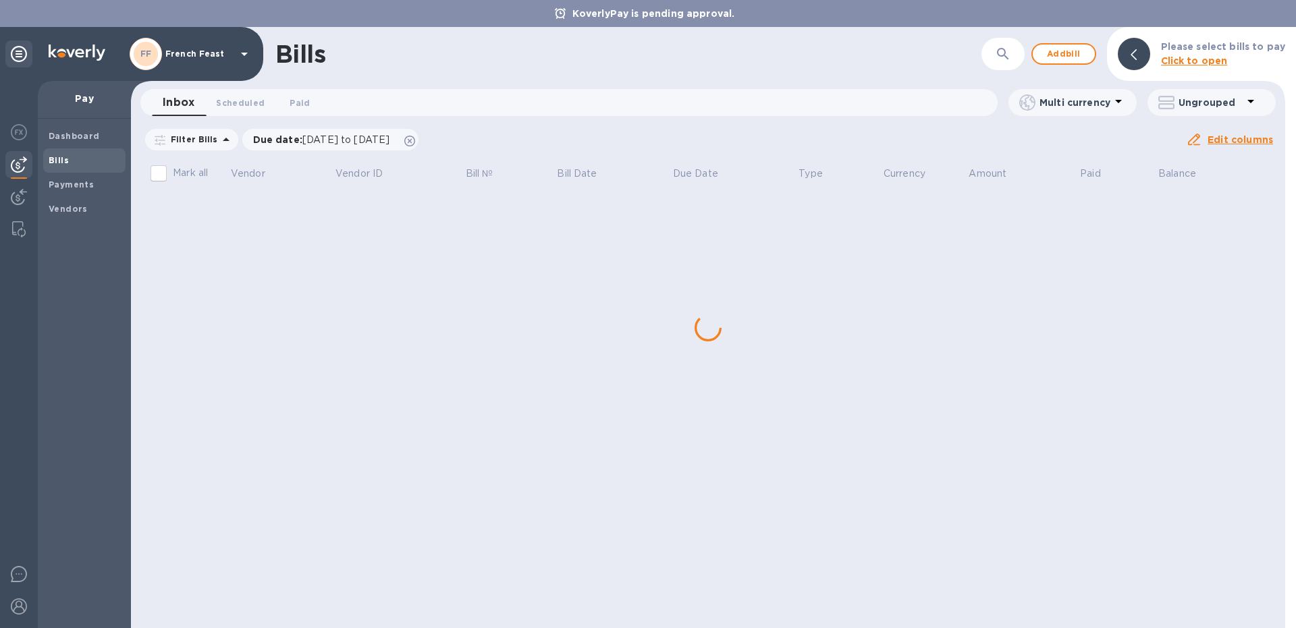
scroll to position [0, 0]
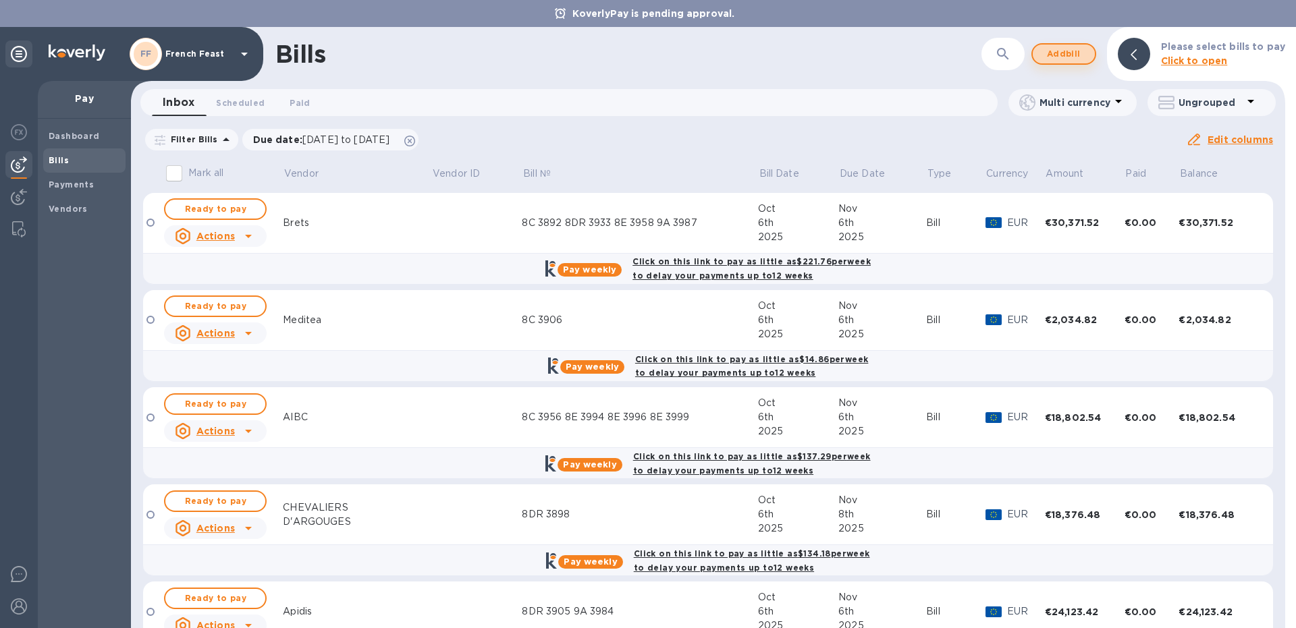
click at [1063, 52] on span "Add bill" at bounding box center [1064, 54] width 41 height 16
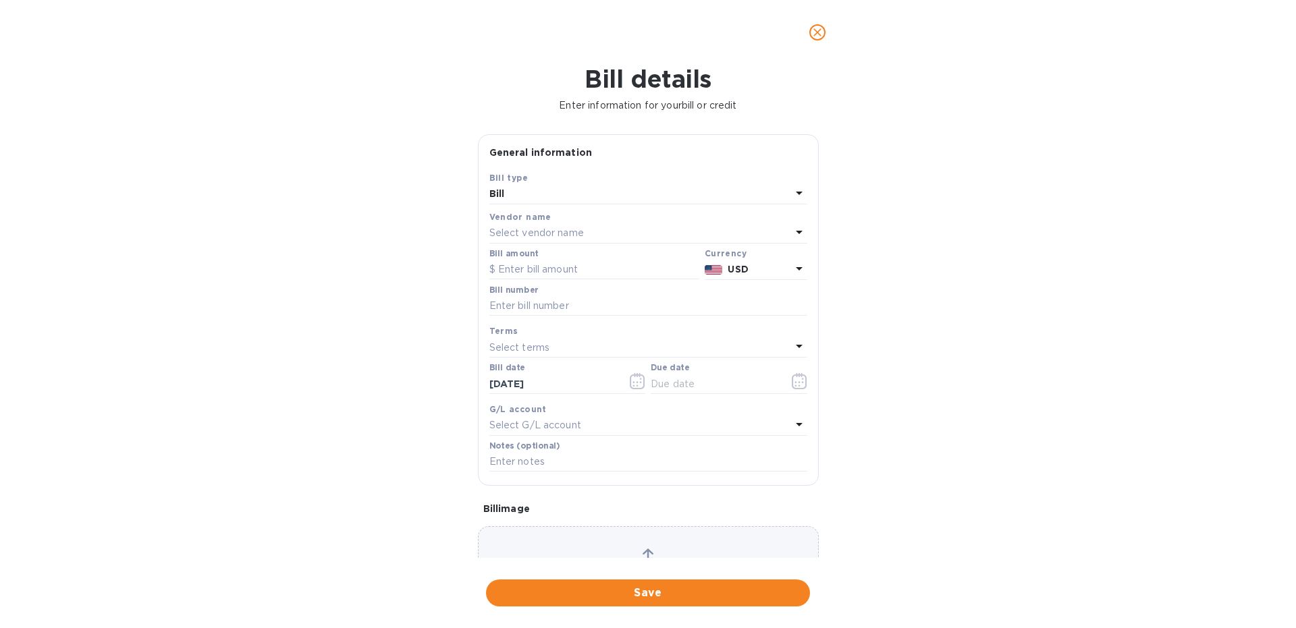
click at [557, 232] on p "Select vendor name" at bounding box center [536, 233] width 95 height 14
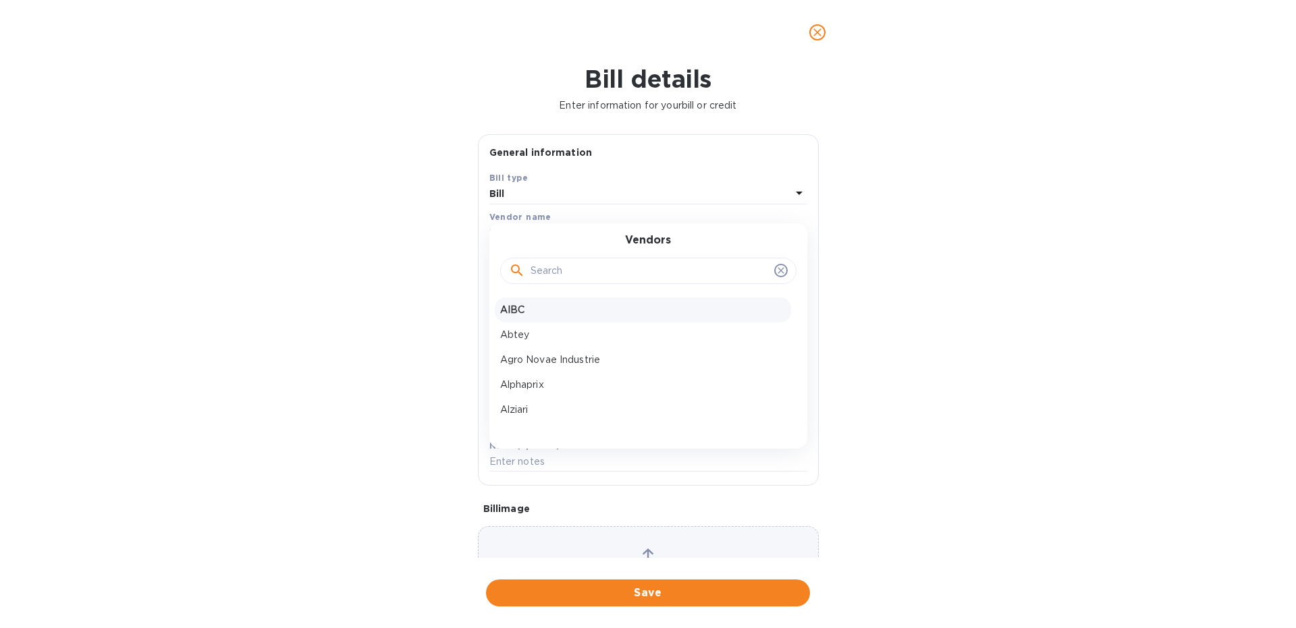
click at [520, 298] on div "Vendors AIBC Abtey Agro Novae Industrie Alphaprix Alziari Andre Laurent Andresy…" at bounding box center [648, 335] width 318 height 225
click at [538, 275] on input "text" at bounding box center [650, 271] width 238 height 20
type input "a"
type input "comp"
click at [538, 340] on p "Comptoir & Co" at bounding box center [643, 335] width 286 height 14
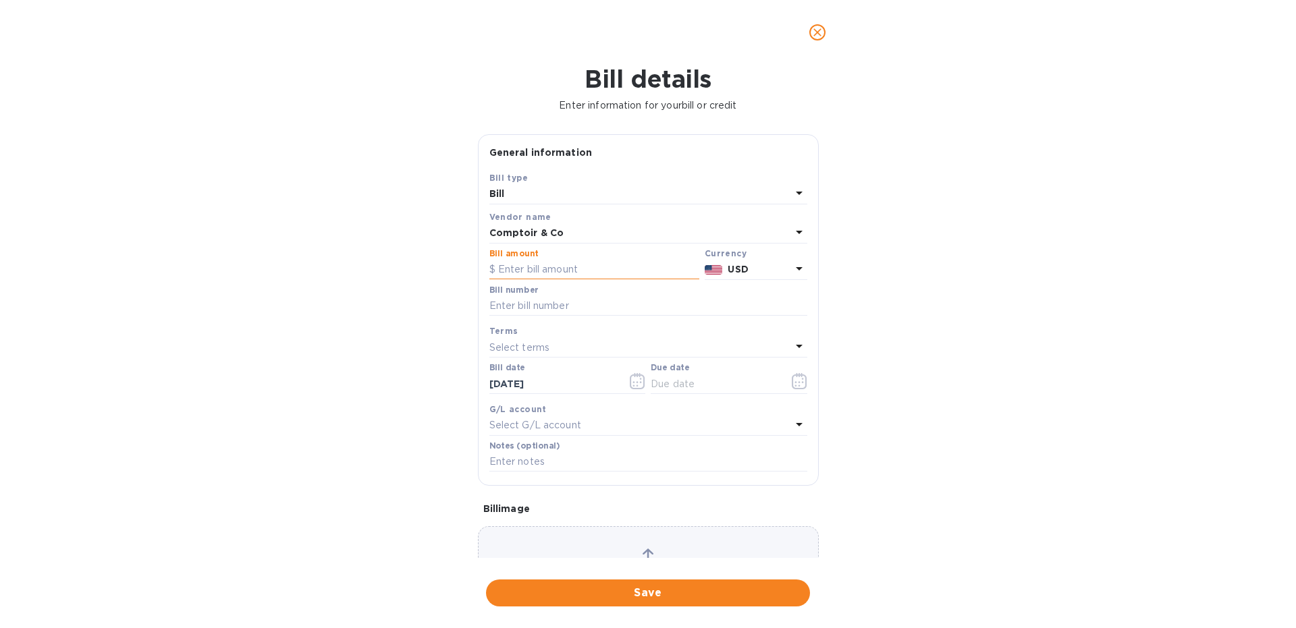
click at [518, 264] on input "text" at bounding box center [594, 270] width 210 height 20
paste input "11,624.37"
type input "11,624.37"
click at [793, 277] on icon at bounding box center [799, 269] width 16 height 16
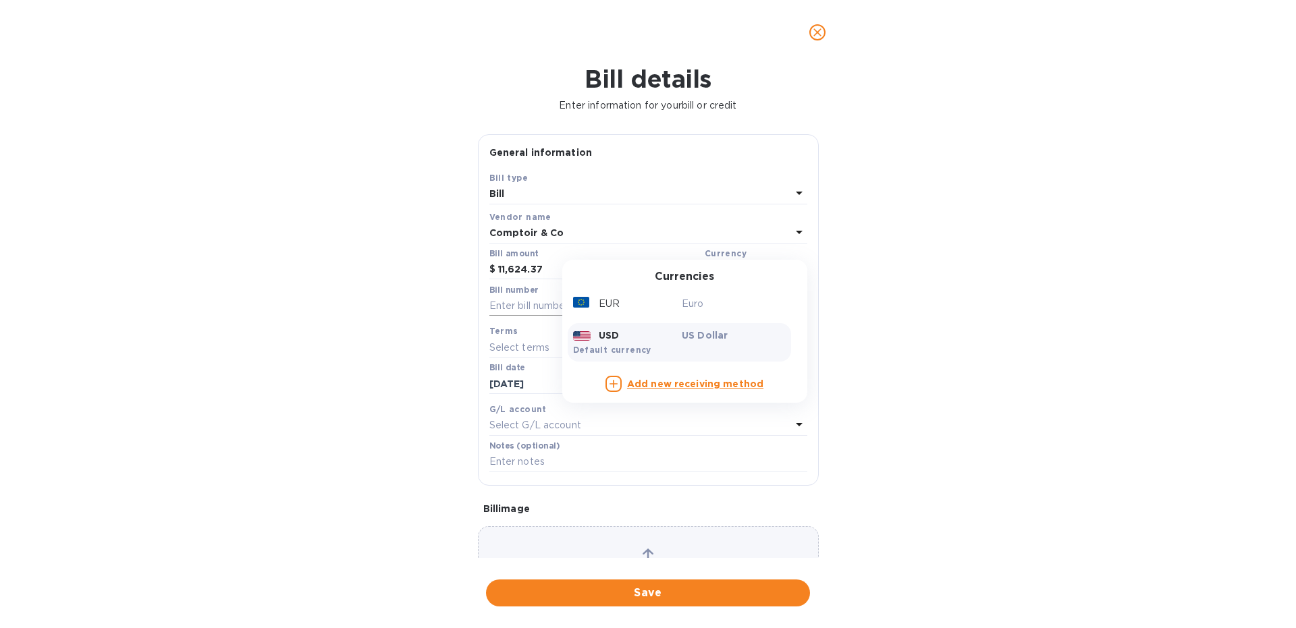
click at [698, 308] on p "Euro" at bounding box center [734, 304] width 104 height 14
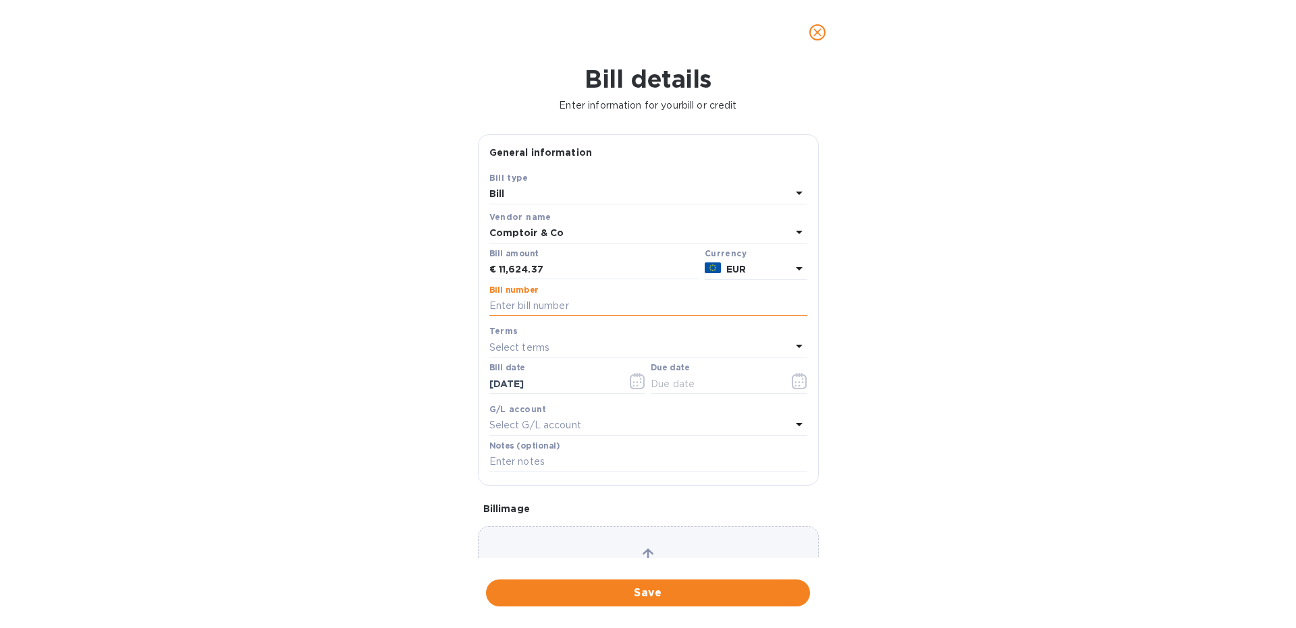
click at [527, 312] on input "text" at bounding box center [648, 306] width 318 height 20
type input "8E 3921"
click at [736, 377] on input "text" at bounding box center [715, 384] width 128 height 20
click at [788, 385] on button "button" at bounding box center [800, 381] width 32 height 32
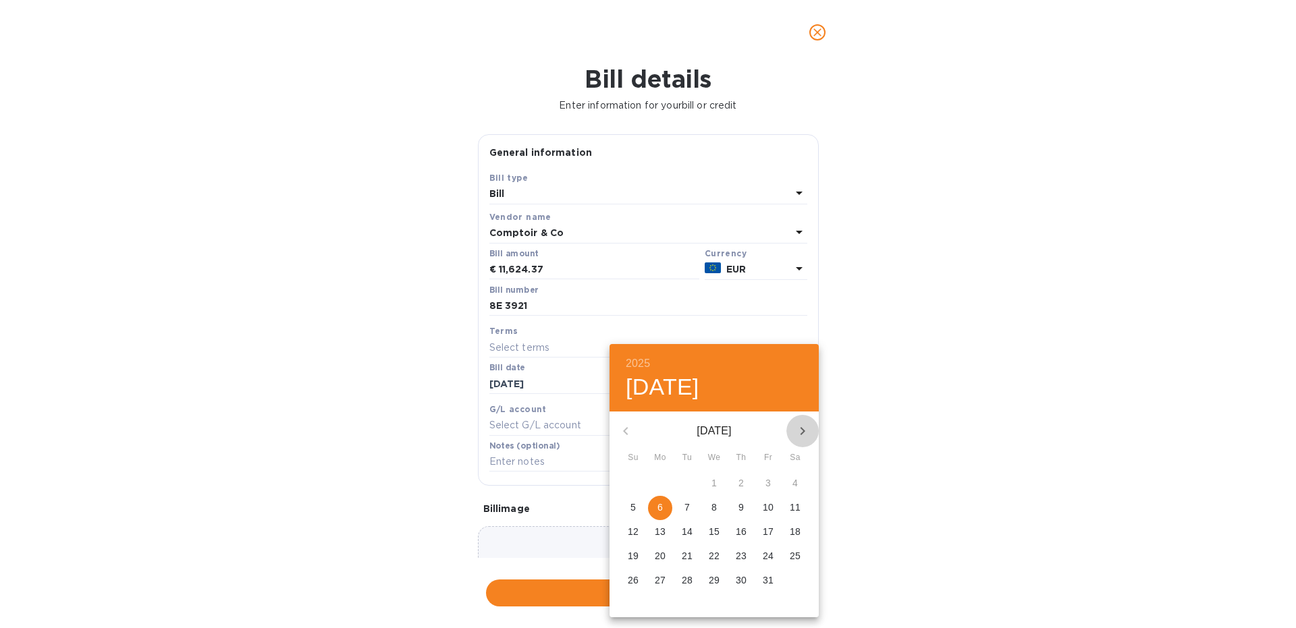
click at [799, 433] on icon "button" at bounding box center [803, 431] width 16 height 16
click at [734, 508] on span "6" at bounding box center [741, 508] width 24 height 14
type input "[DATE]"
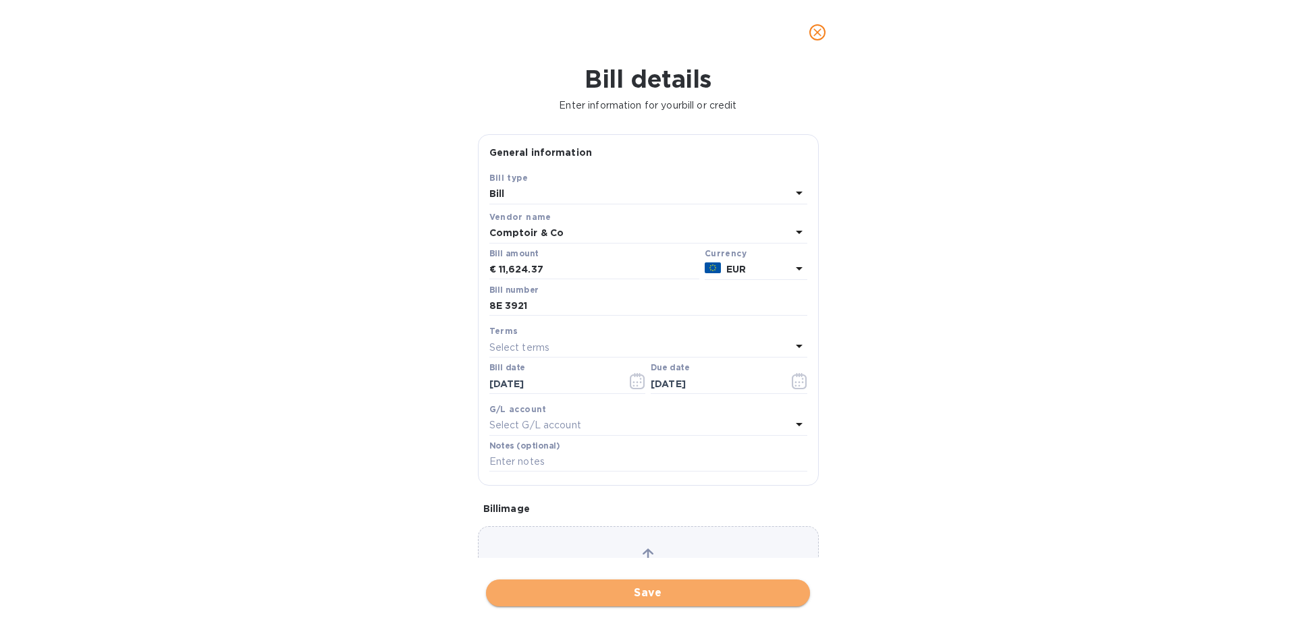
click at [689, 591] on span "Save" at bounding box center [648, 593] width 302 height 16
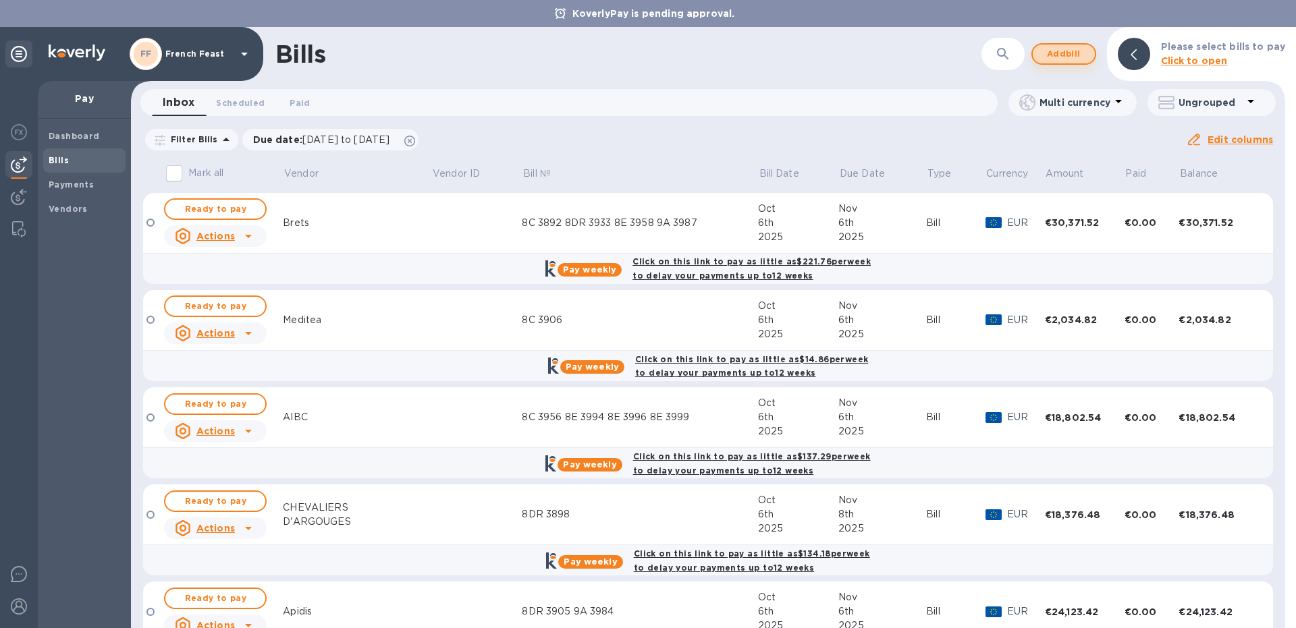
click at [1071, 55] on span "Add bill" at bounding box center [1064, 54] width 41 height 16
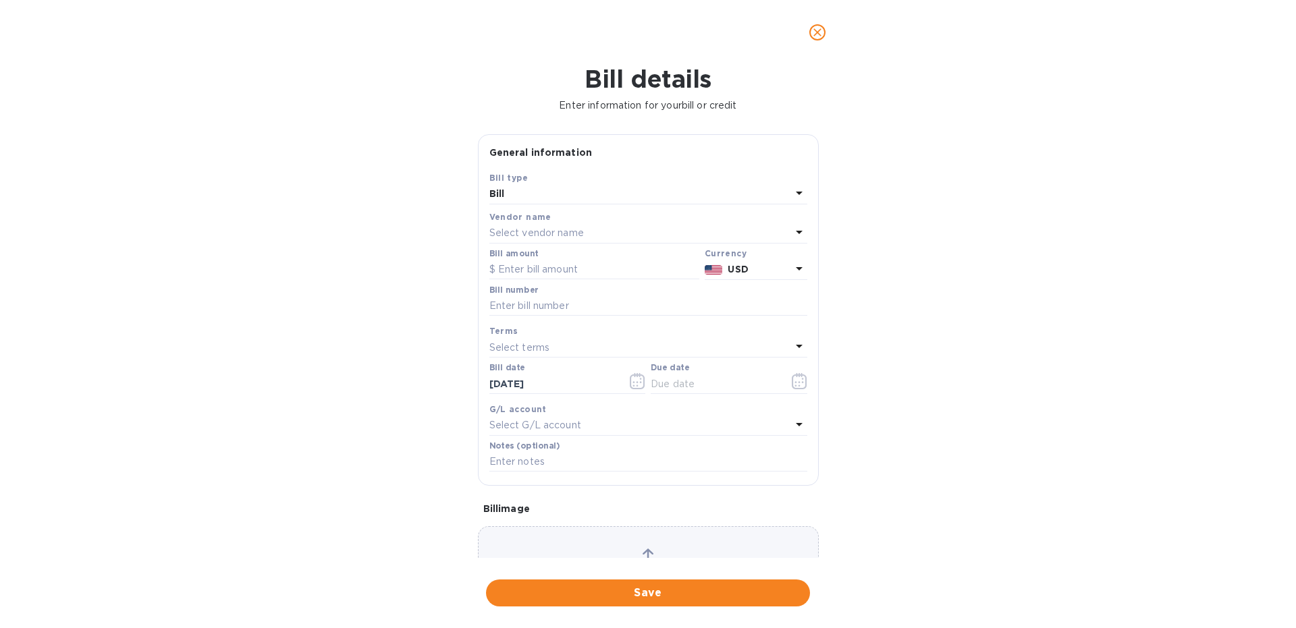
click at [541, 234] on p "Select vendor name" at bounding box center [536, 233] width 95 height 14
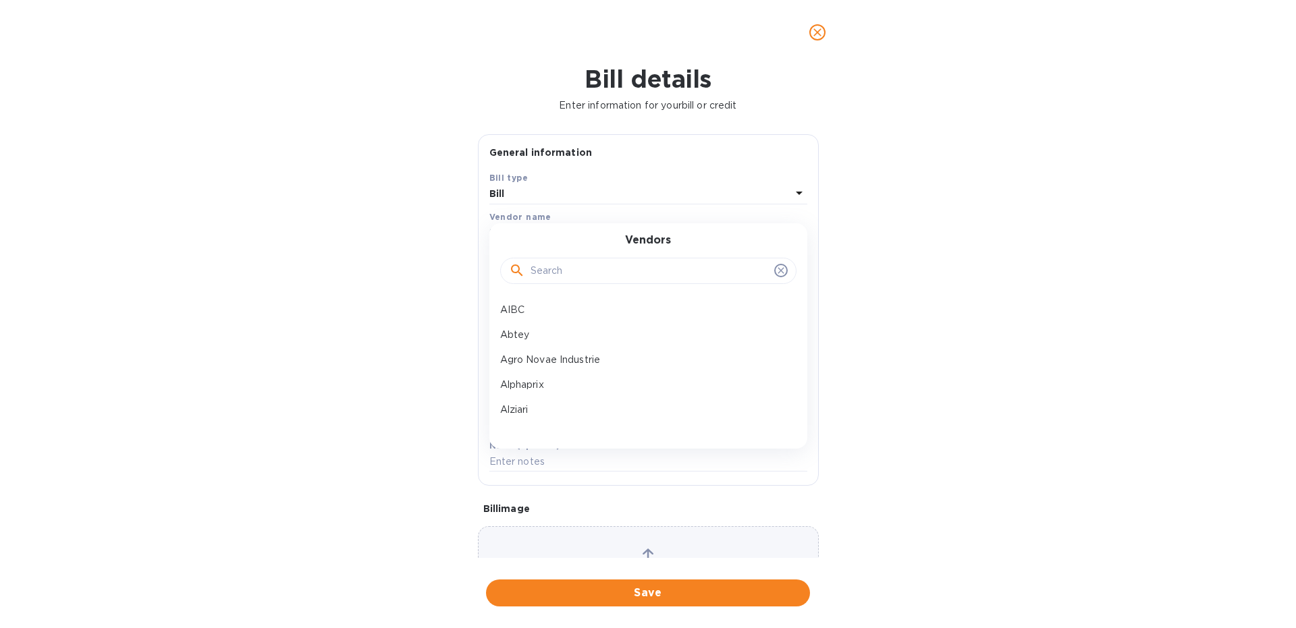
click at [553, 269] on input "text" at bounding box center [650, 271] width 238 height 20
type input "chab"
click at [566, 309] on p "[PERSON_NAME] et [PERSON_NAME]" at bounding box center [643, 310] width 286 height 14
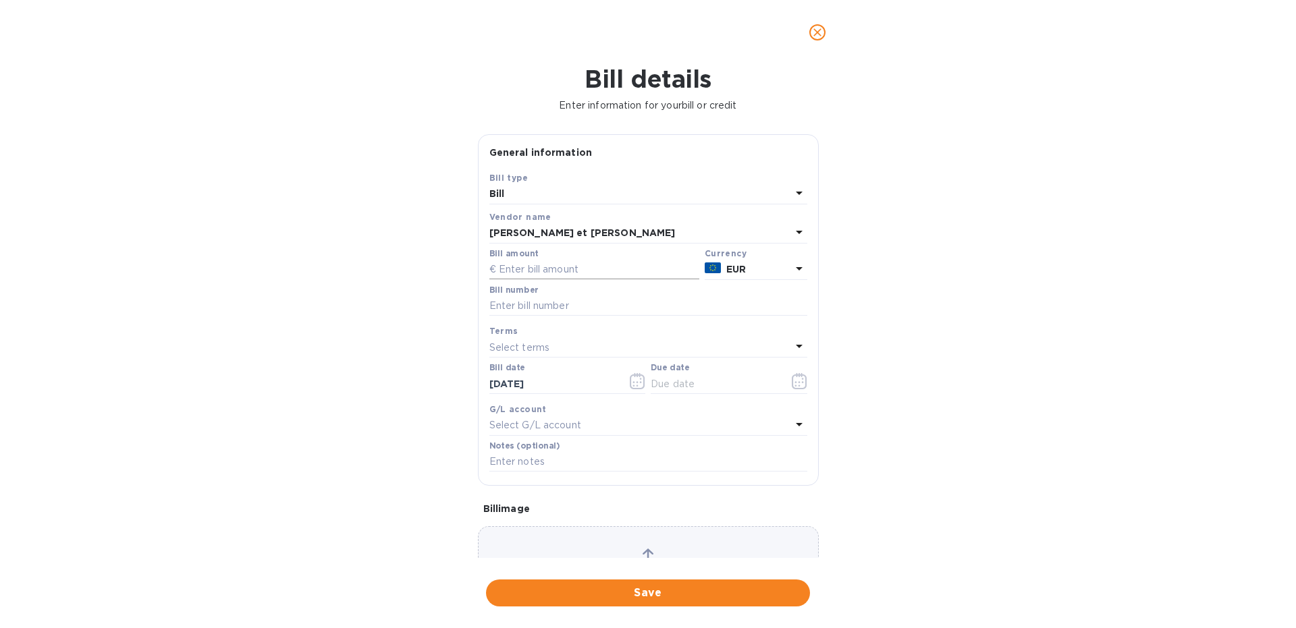
click at [535, 265] on input "text" at bounding box center [594, 270] width 210 height 20
paste input "8,662.22"
type input "8,662.22"
click at [545, 315] on input "text" at bounding box center [648, 306] width 318 height 20
type input "9A 3954"
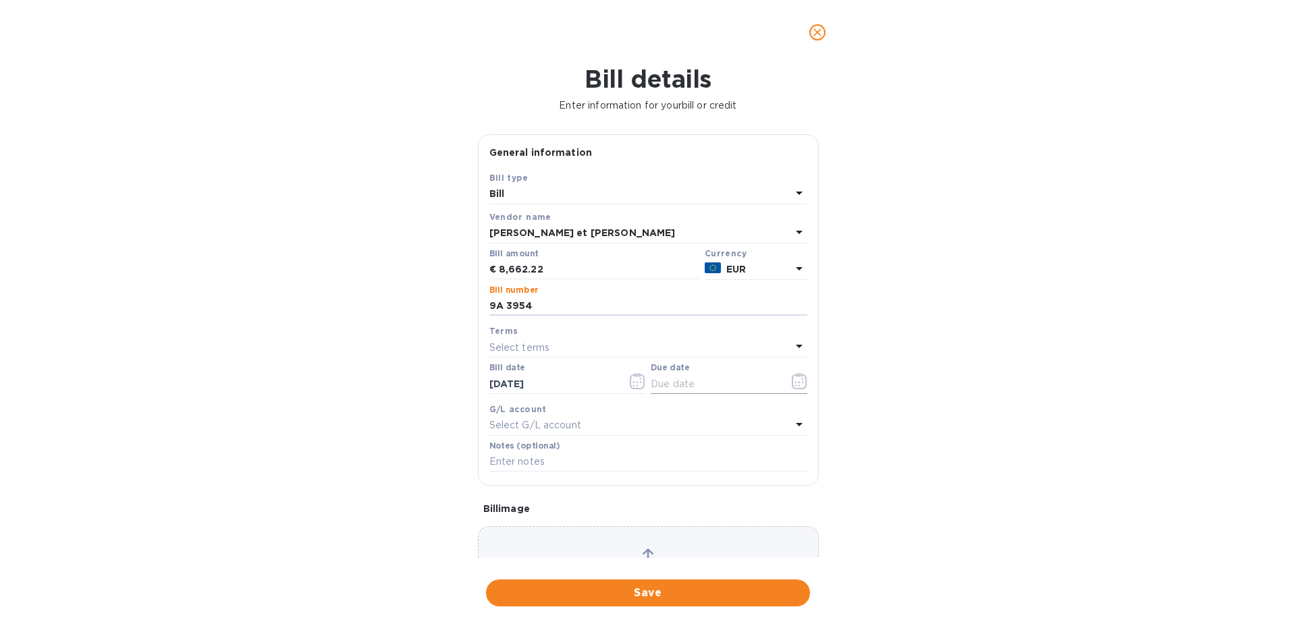
click at [797, 379] on icon "button" at bounding box center [800, 381] width 16 height 16
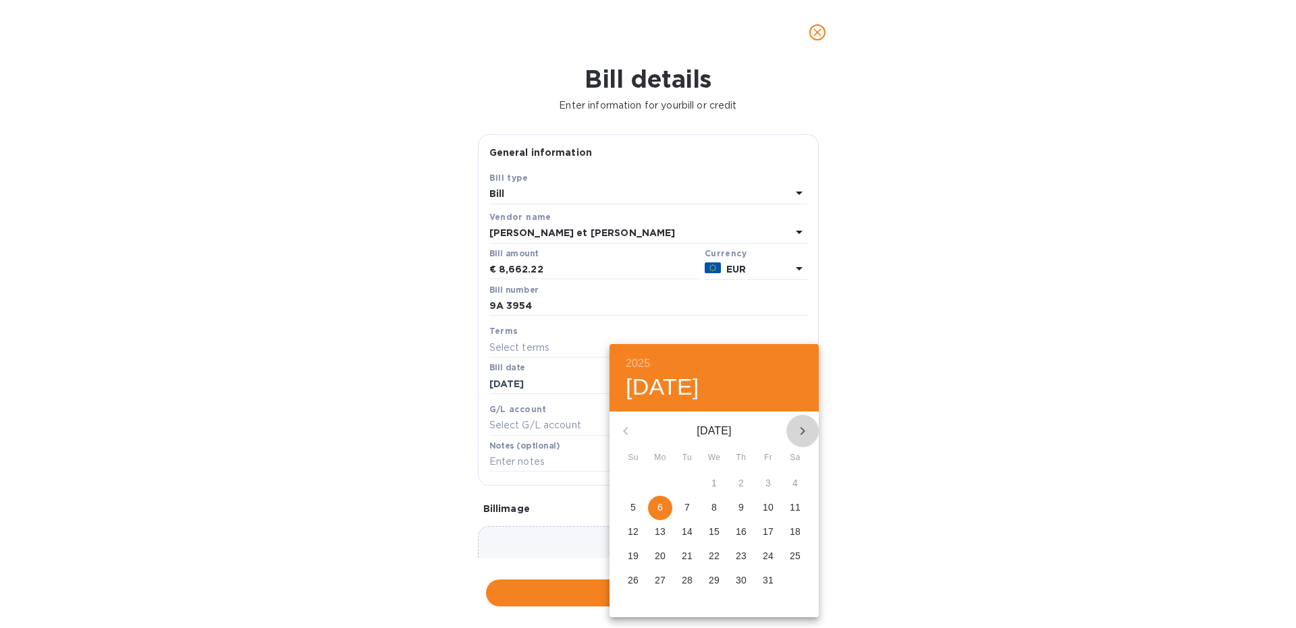
click at [801, 436] on icon "button" at bounding box center [803, 431] width 16 height 16
click at [736, 508] on span "6" at bounding box center [741, 508] width 24 height 14
type input "[DATE]"
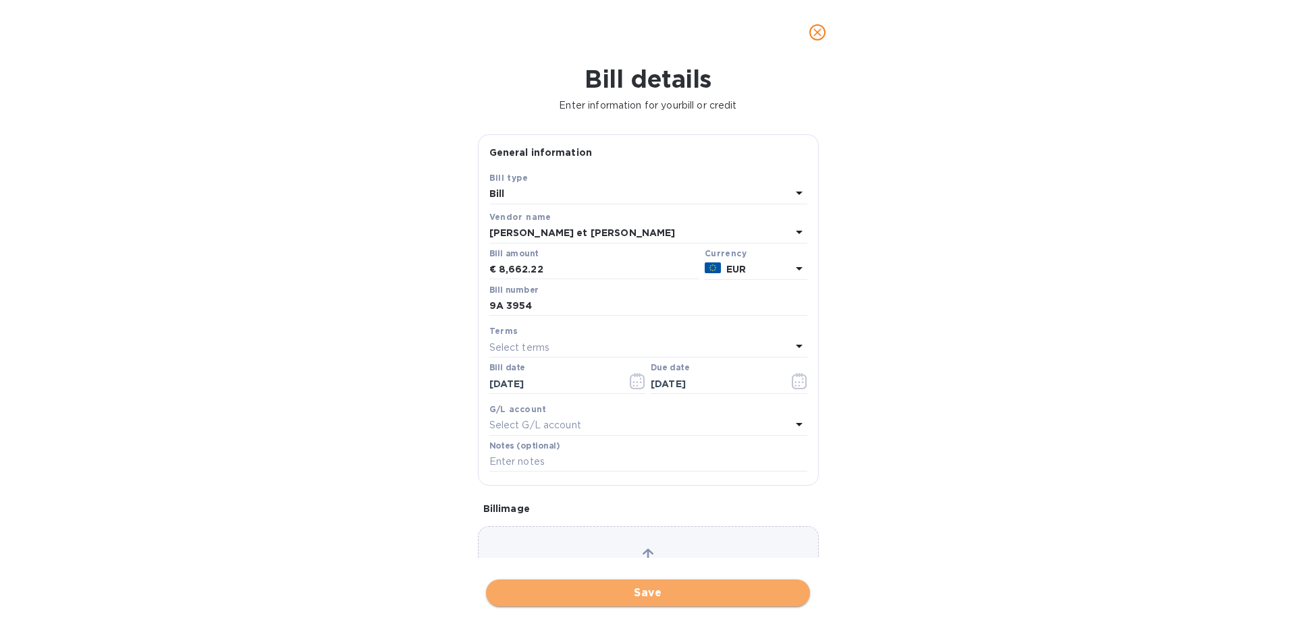
click at [578, 591] on span "Save" at bounding box center [648, 593] width 302 height 16
